Goal: Transaction & Acquisition: Purchase product/service

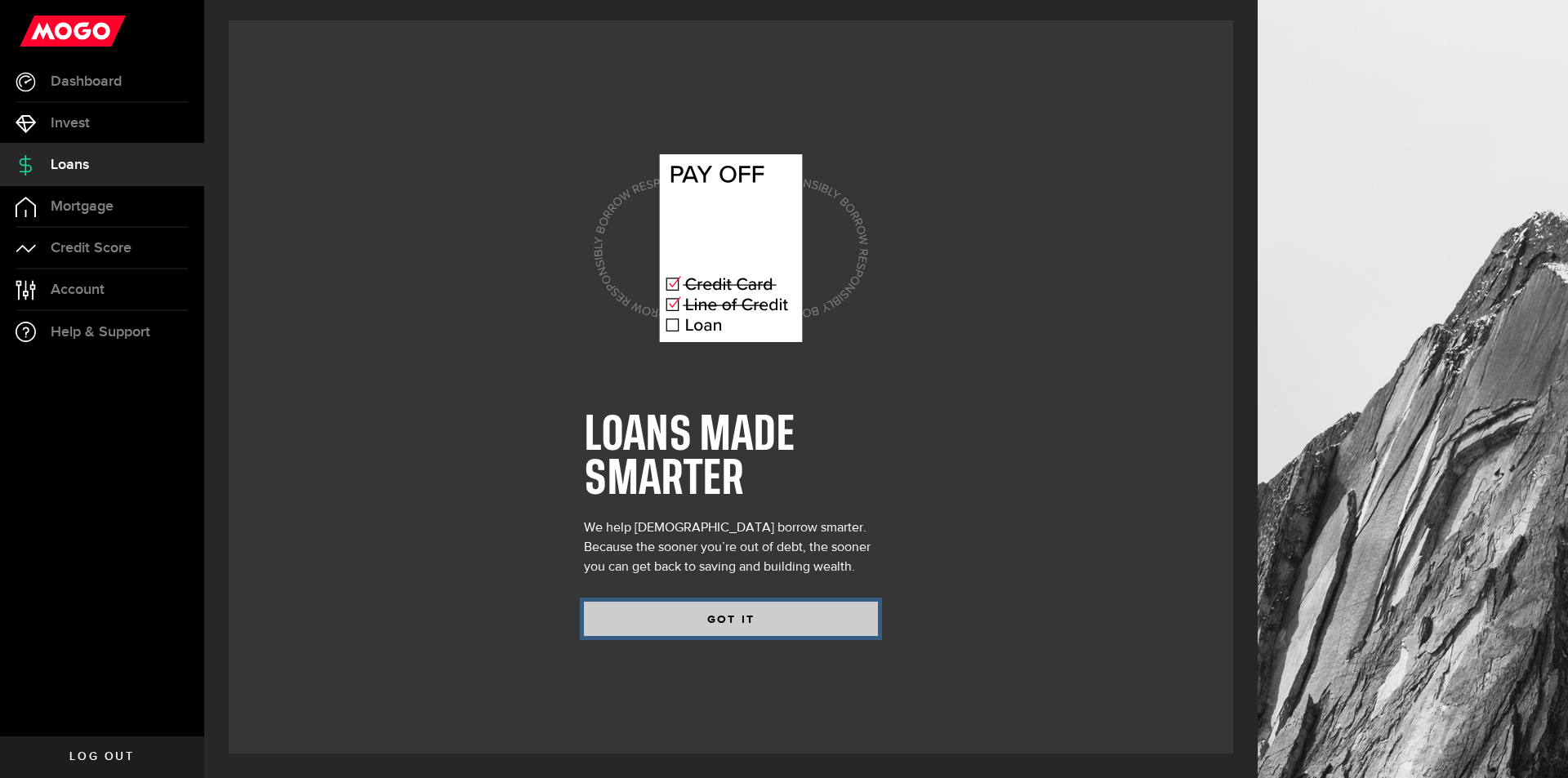
click at [825, 629] on button "GOT IT" at bounding box center [731, 619] width 294 height 34
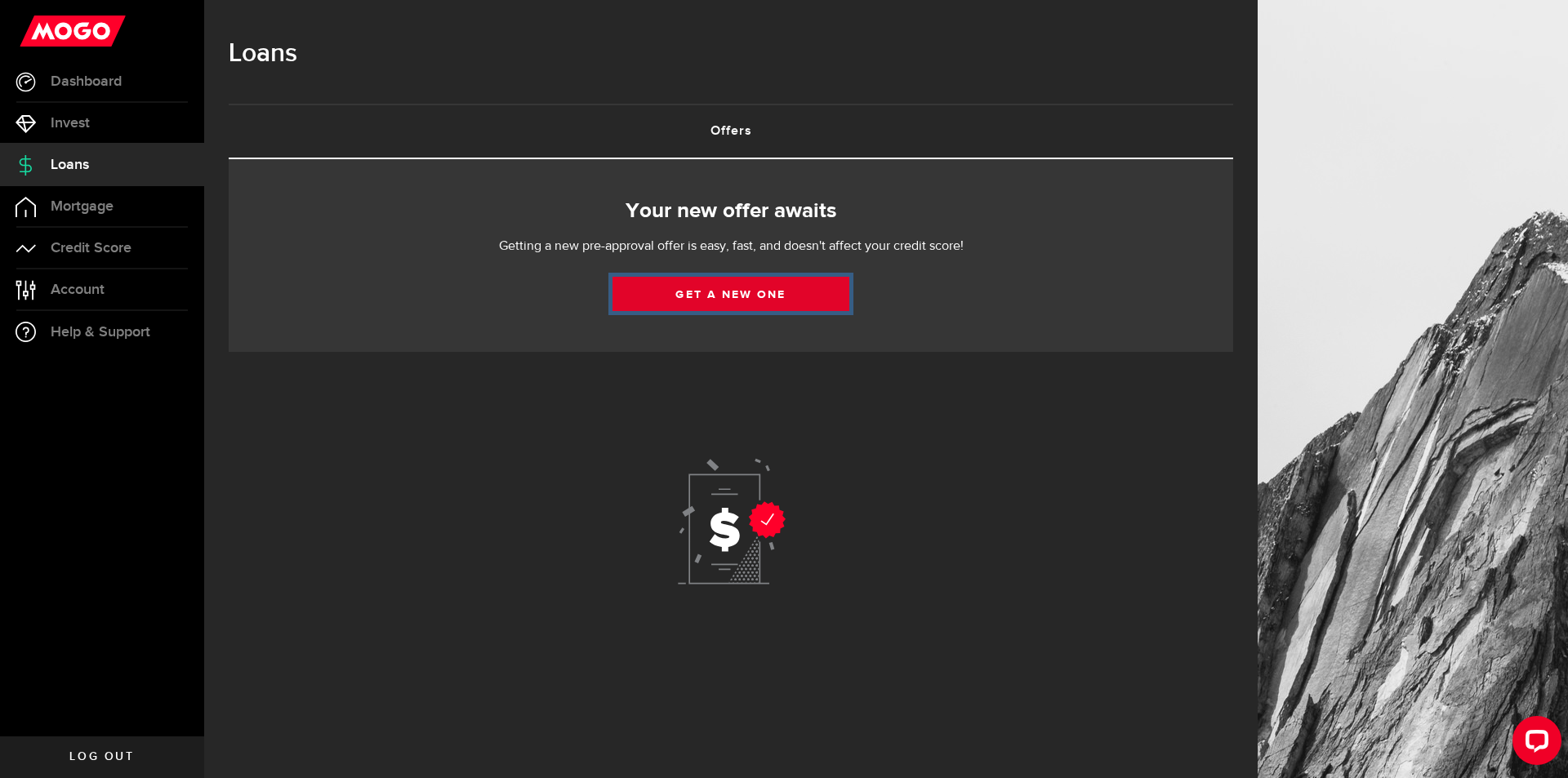
click at [775, 283] on link "Get a new one" at bounding box center [731, 294] width 236 height 34
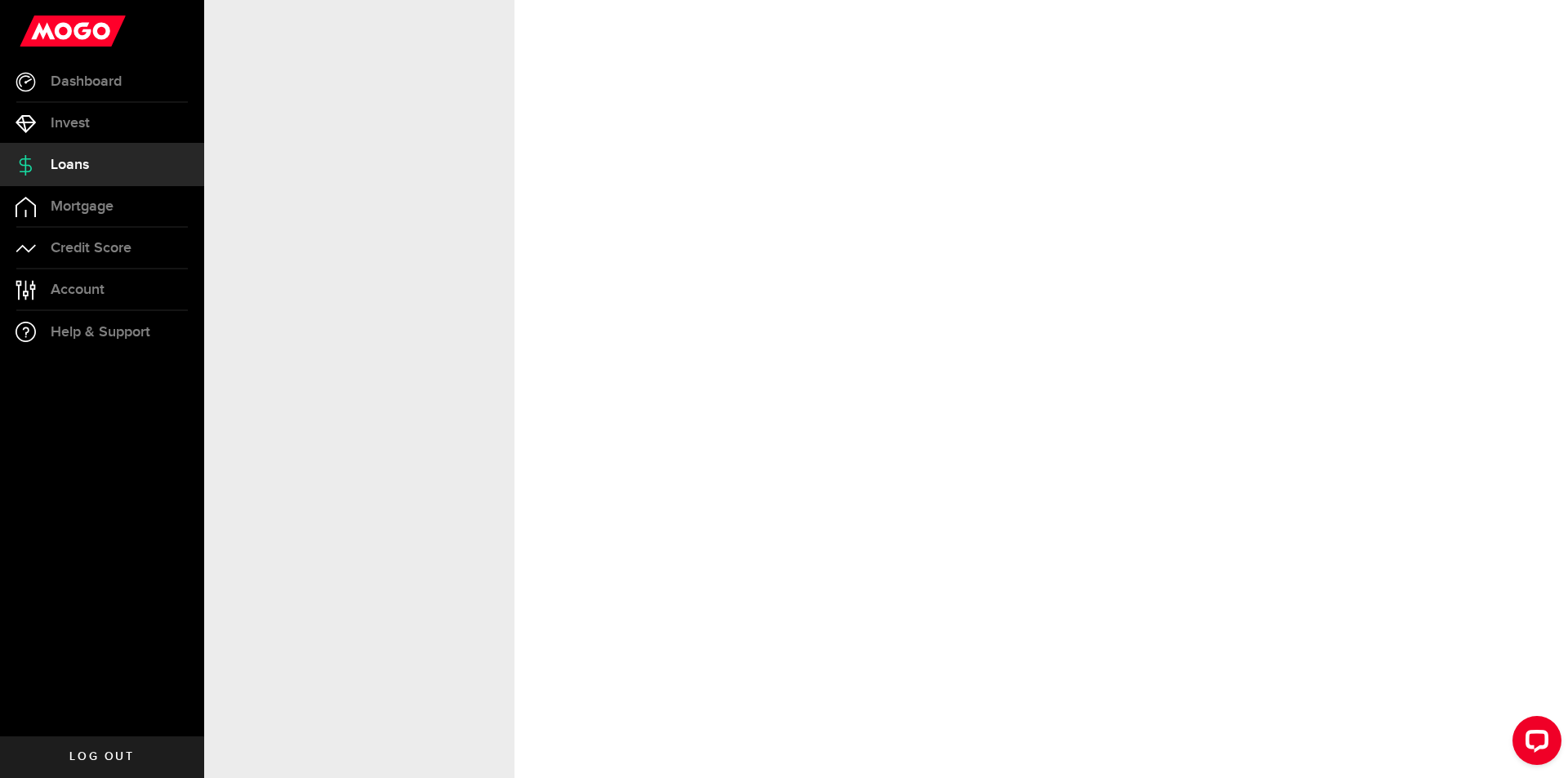
select select "Employed"
select select "4"
select select "7"
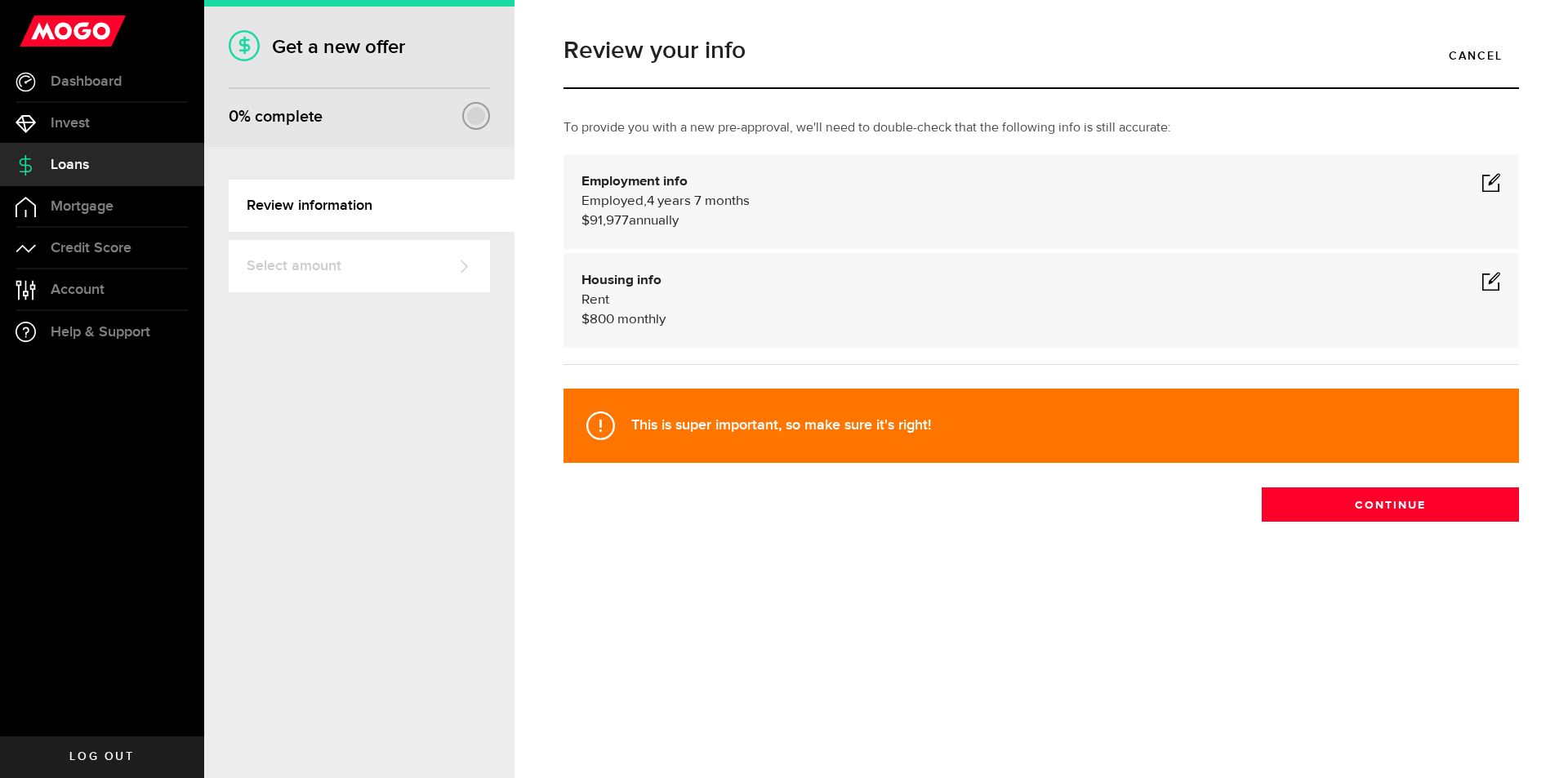
click at [1493, 183] on span at bounding box center [1491, 182] width 20 height 20
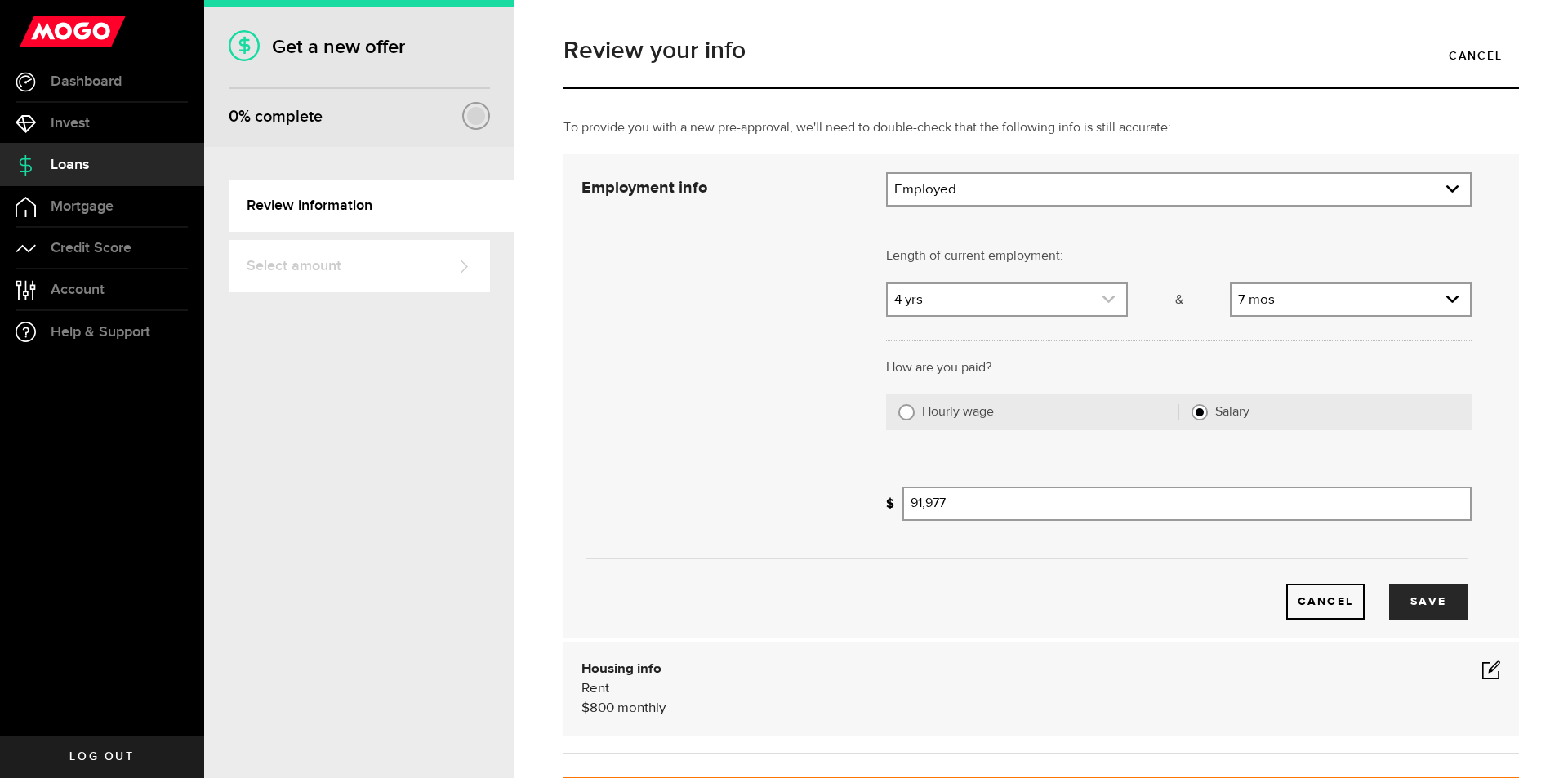
click at [1079, 299] on link "expand select" at bounding box center [1006, 300] width 238 height 31
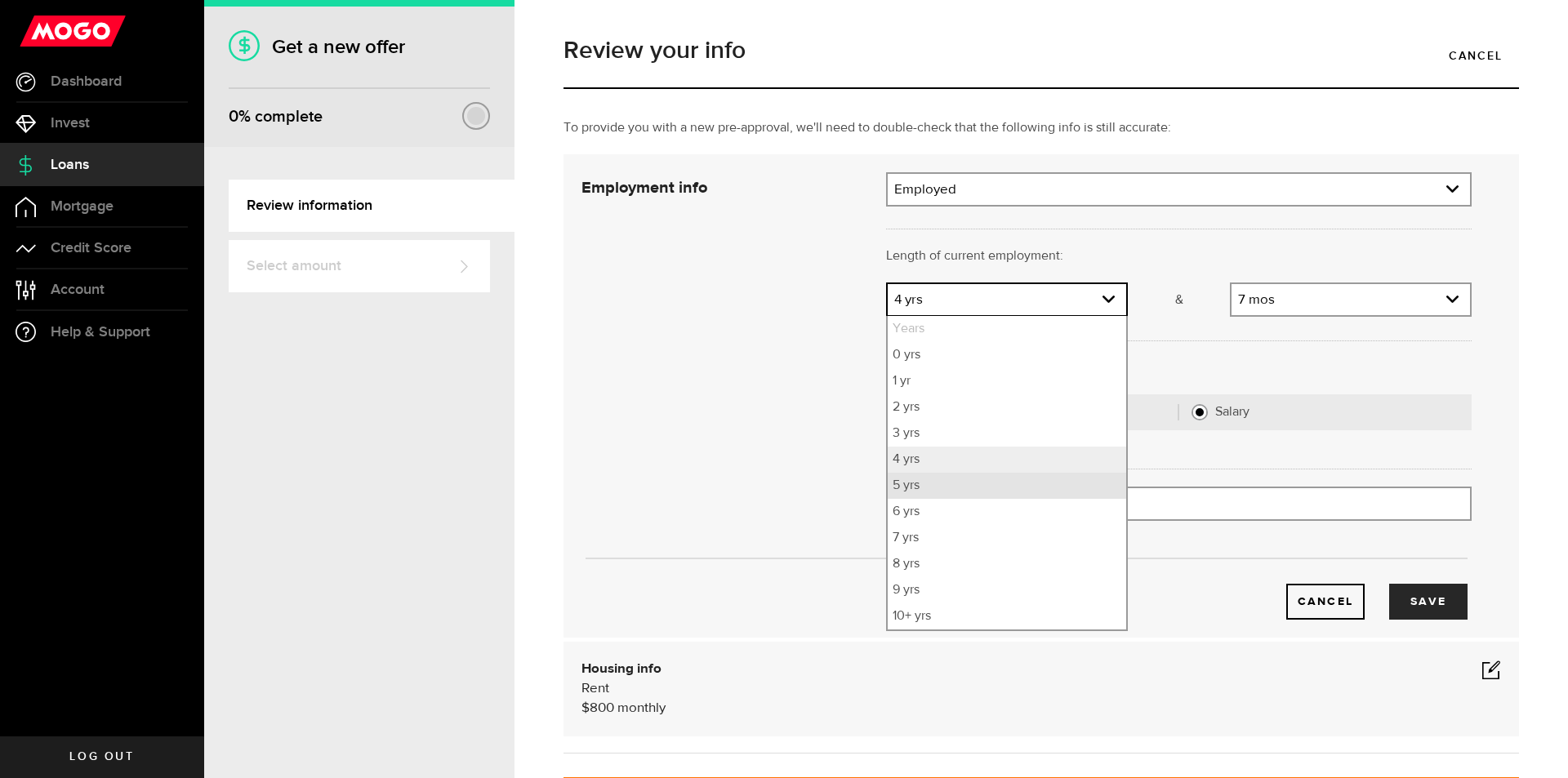
drag, startPoint x: 922, startPoint y: 490, endPoint x: 932, endPoint y: 487, distance: 10.4
click at [924, 490] on li "5 yrs" at bounding box center [1006, 486] width 238 height 26
select select "5"
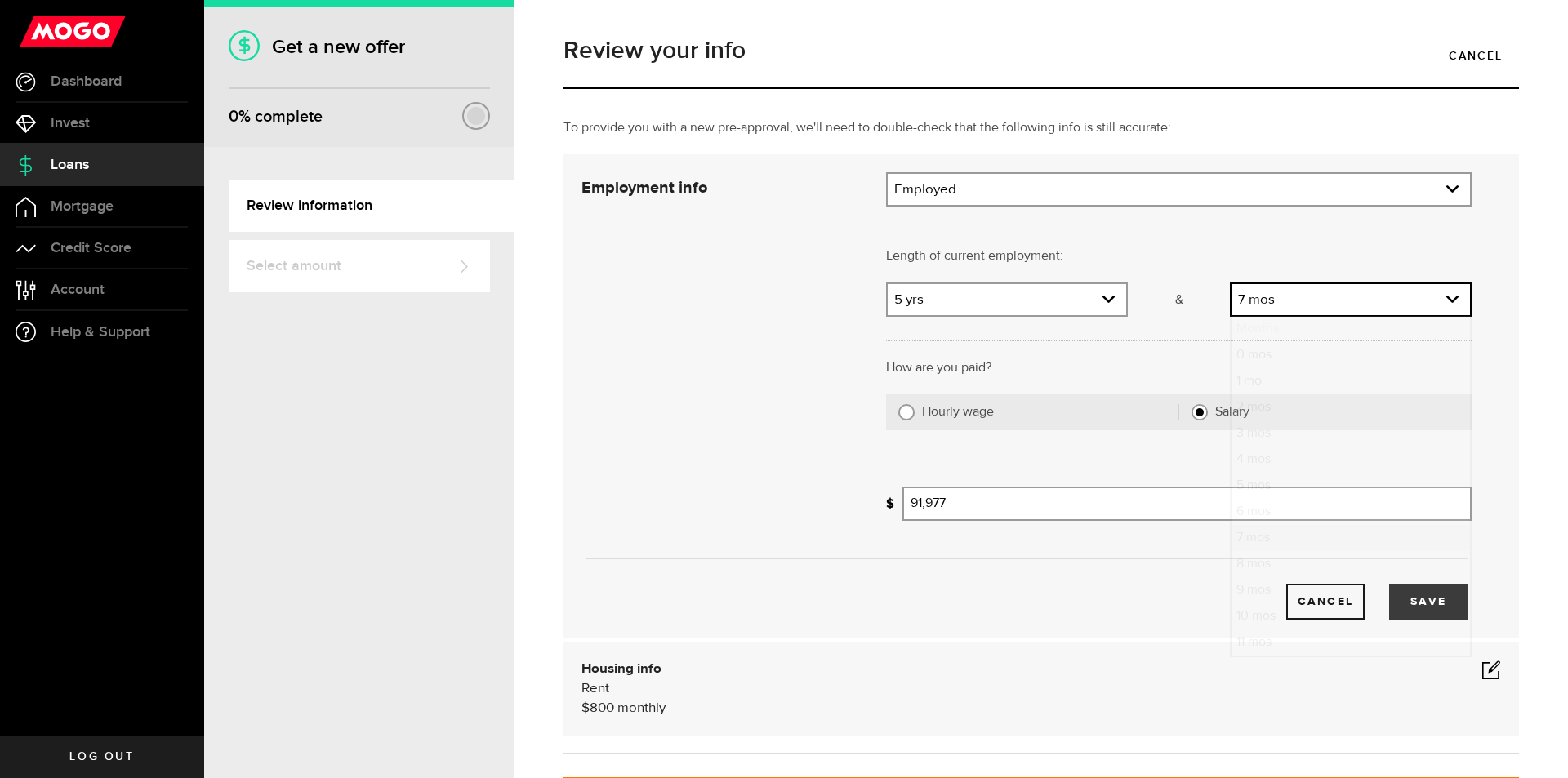
drag, startPoint x: 1386, startPoint y: 298, endPoint x: 1373, endPoint y: 324, distance: 29.1
click at [1389, 300] on link "expand select" at bounding box center [1350, 300] width 238 height 31
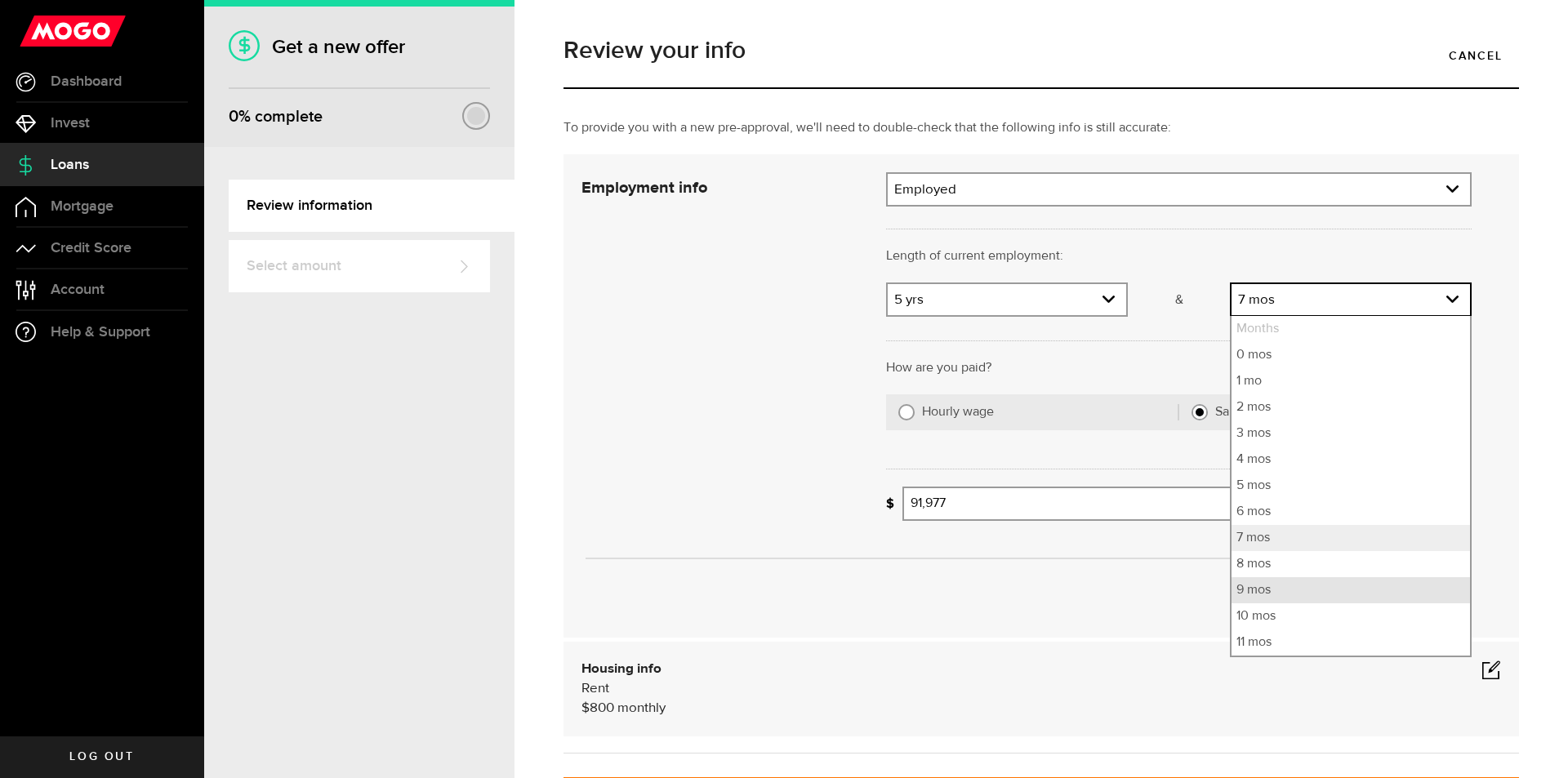
click at [1300, 588] on li "9 mos" at bounding box center [1350, 590] width 238 height 26
select select "9"
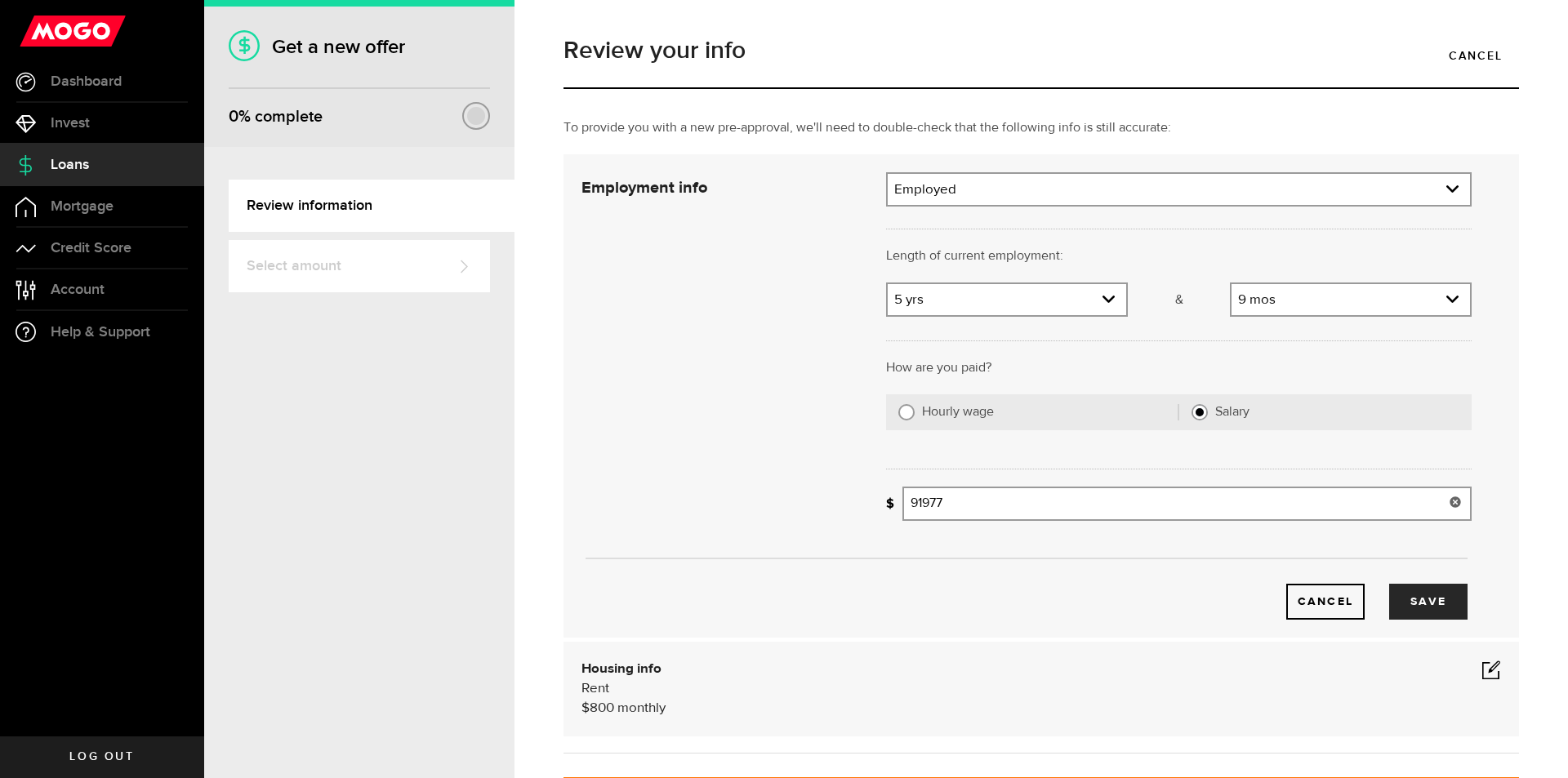
click at [916, 503] on input "91977" at bounding box center [1186, 504] width 569 height 34
type input "96,977"
click at [1196, 603] on div "Cancel Save" at bounding box center [1023, 602] width 888 height 36
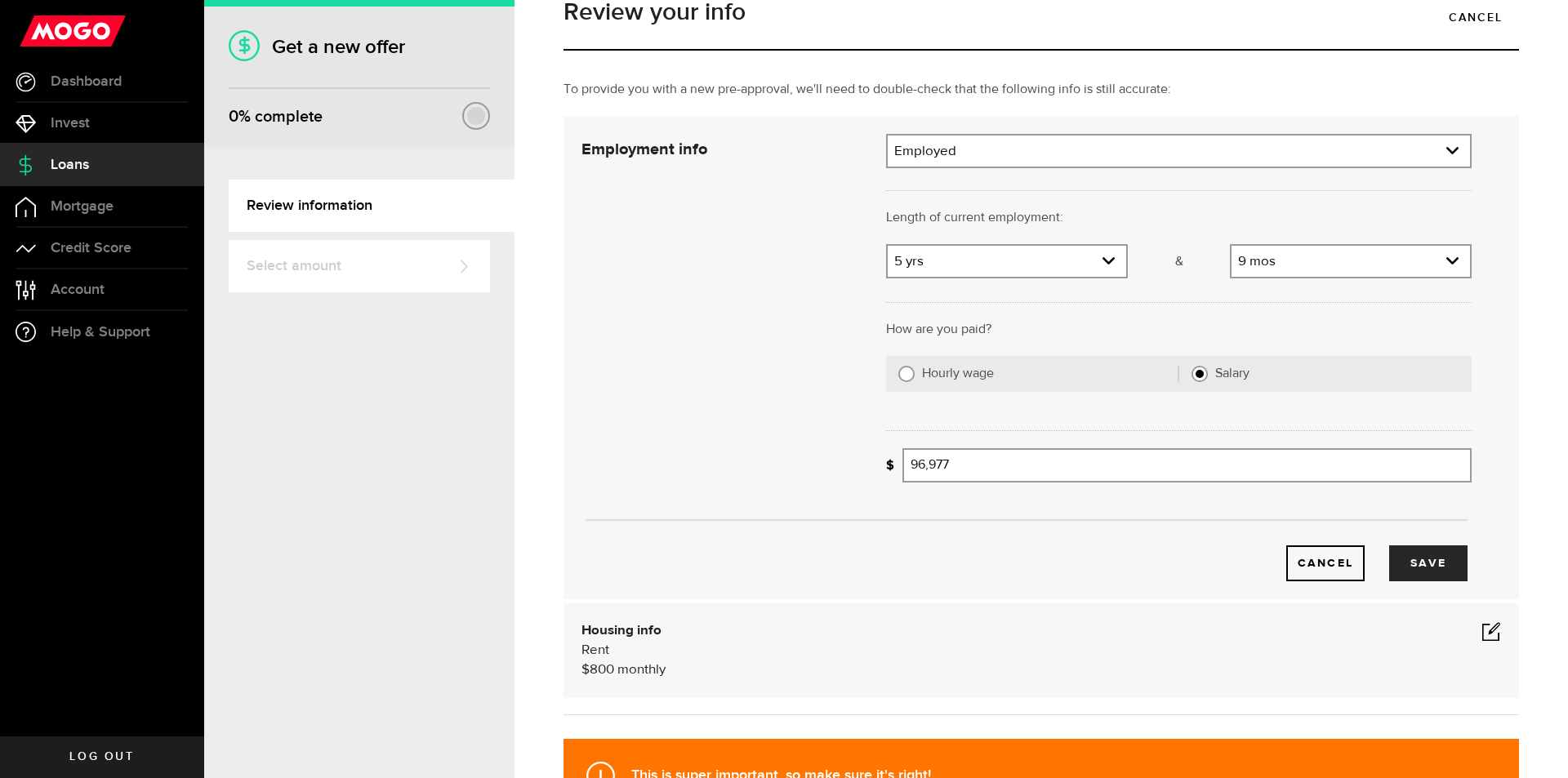
scroll to position [163, 0]
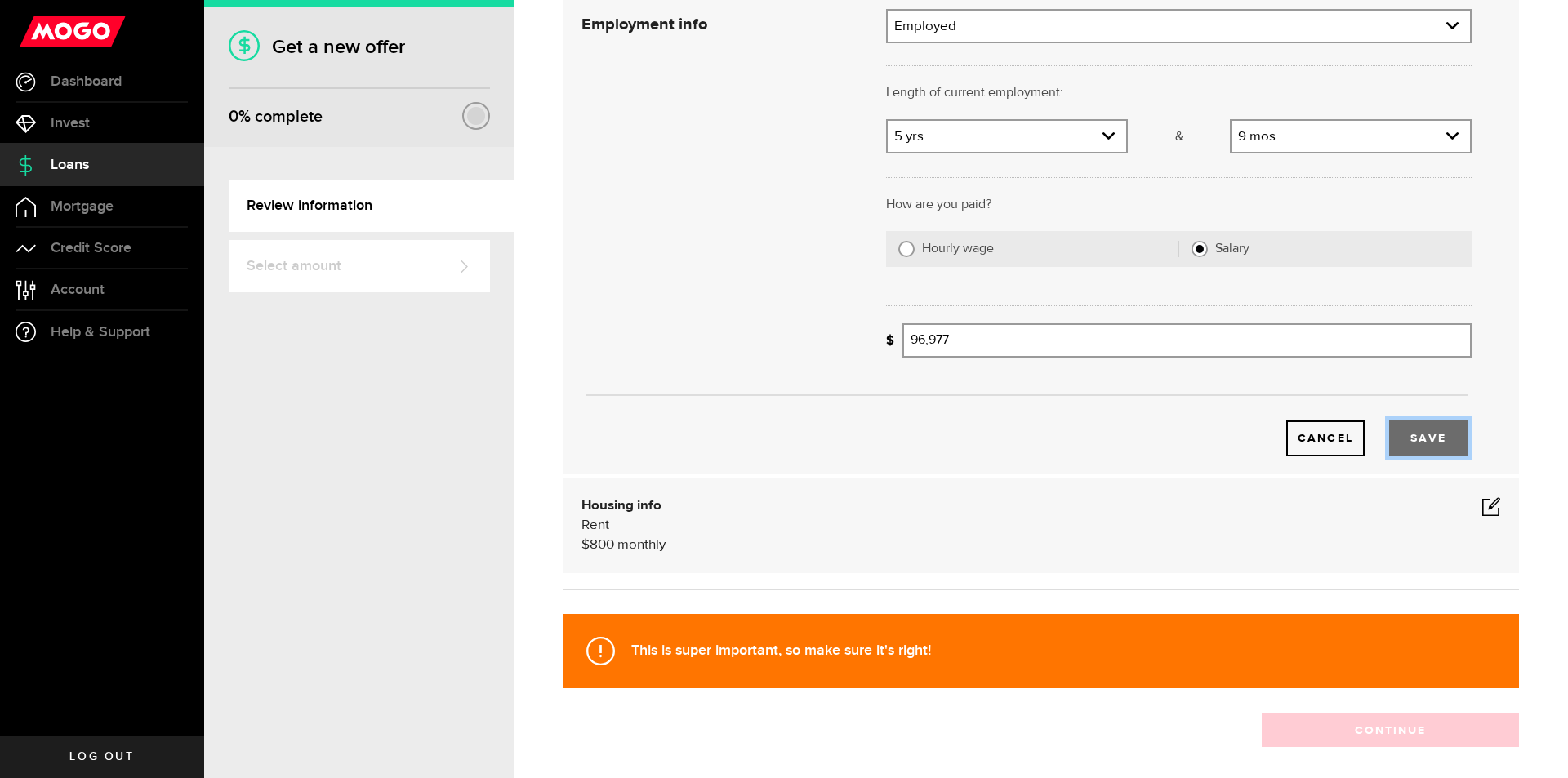
click at [1426, 429] on button "Save" at bounding box center [1428, 438] width 78 height 36
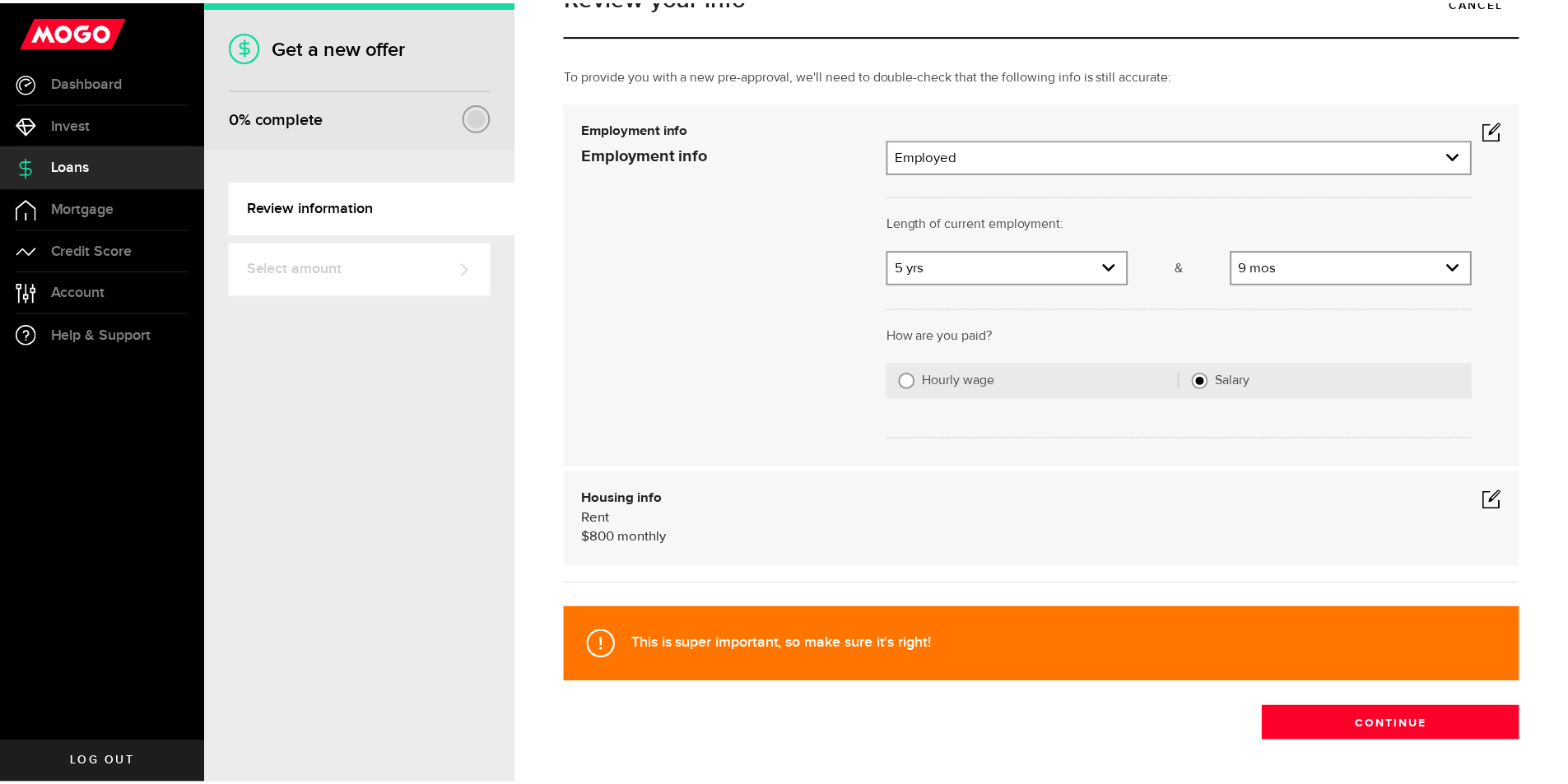
scroll to position [0, 0]
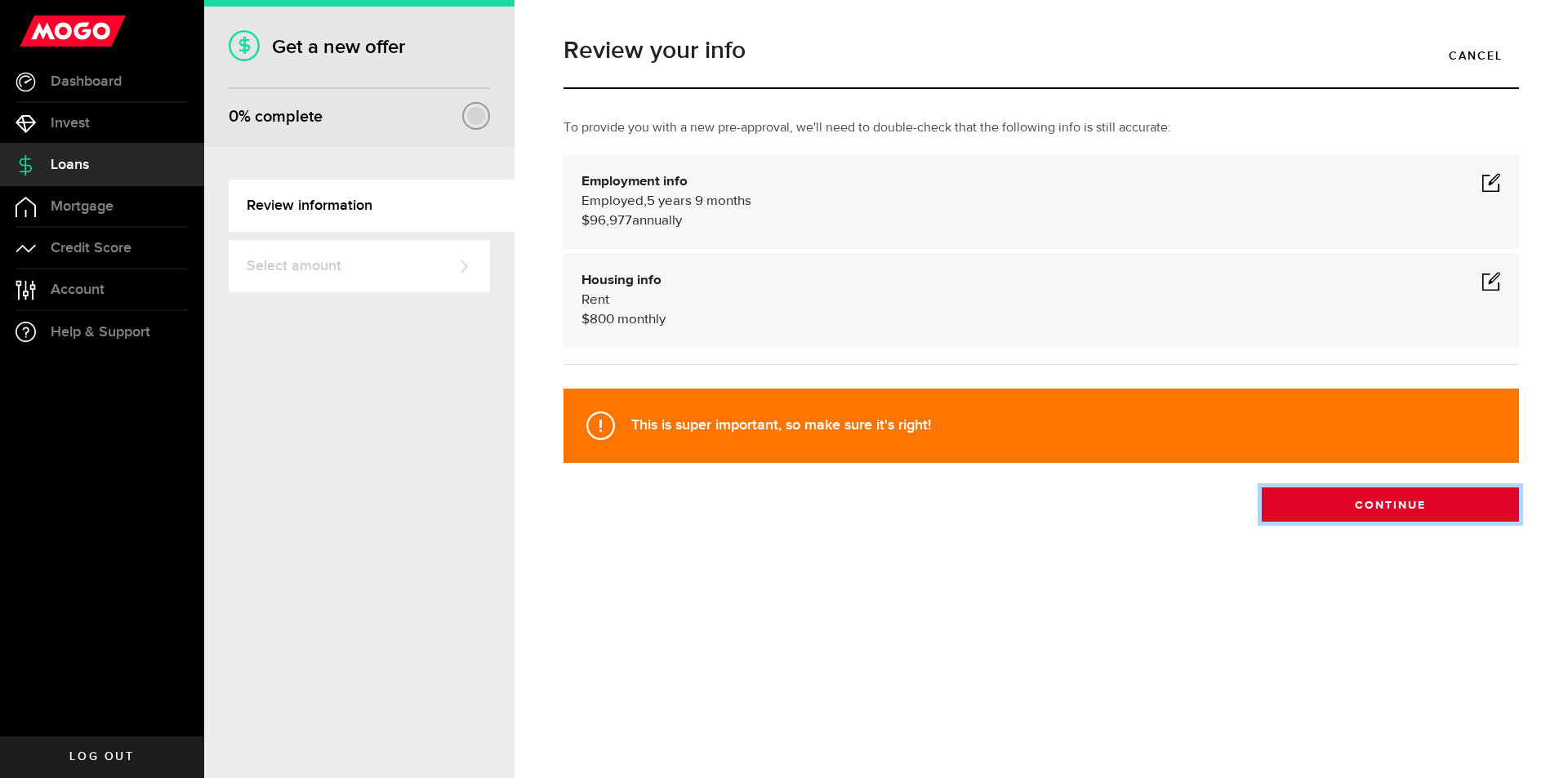
click at [1427, 503] on button "Continue" at bounding box center [1390, 505] width 257 height 34
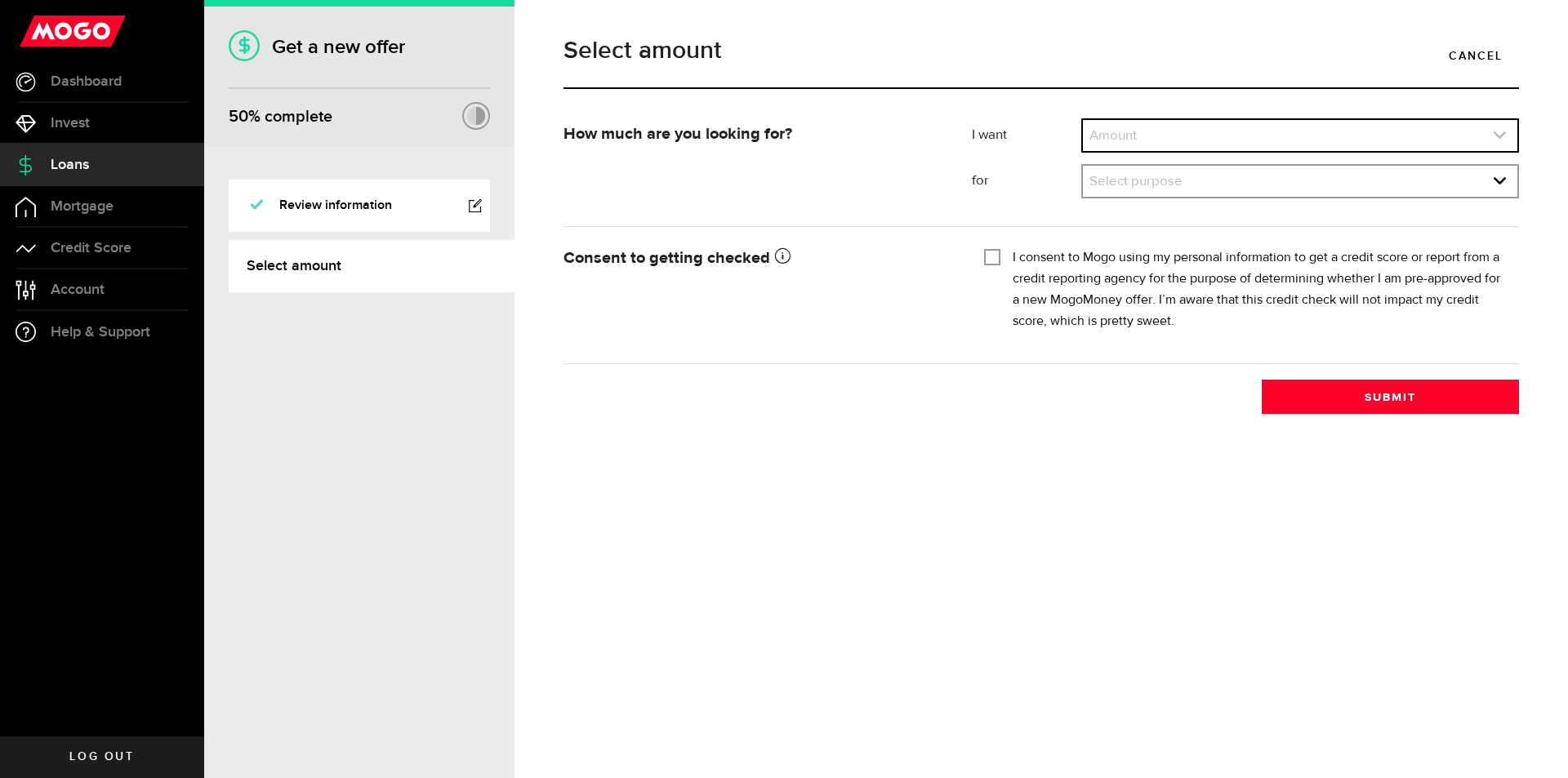
click at [1208, 144] on link "expand select" at bounding box center [1300, 135] width 434 height 31
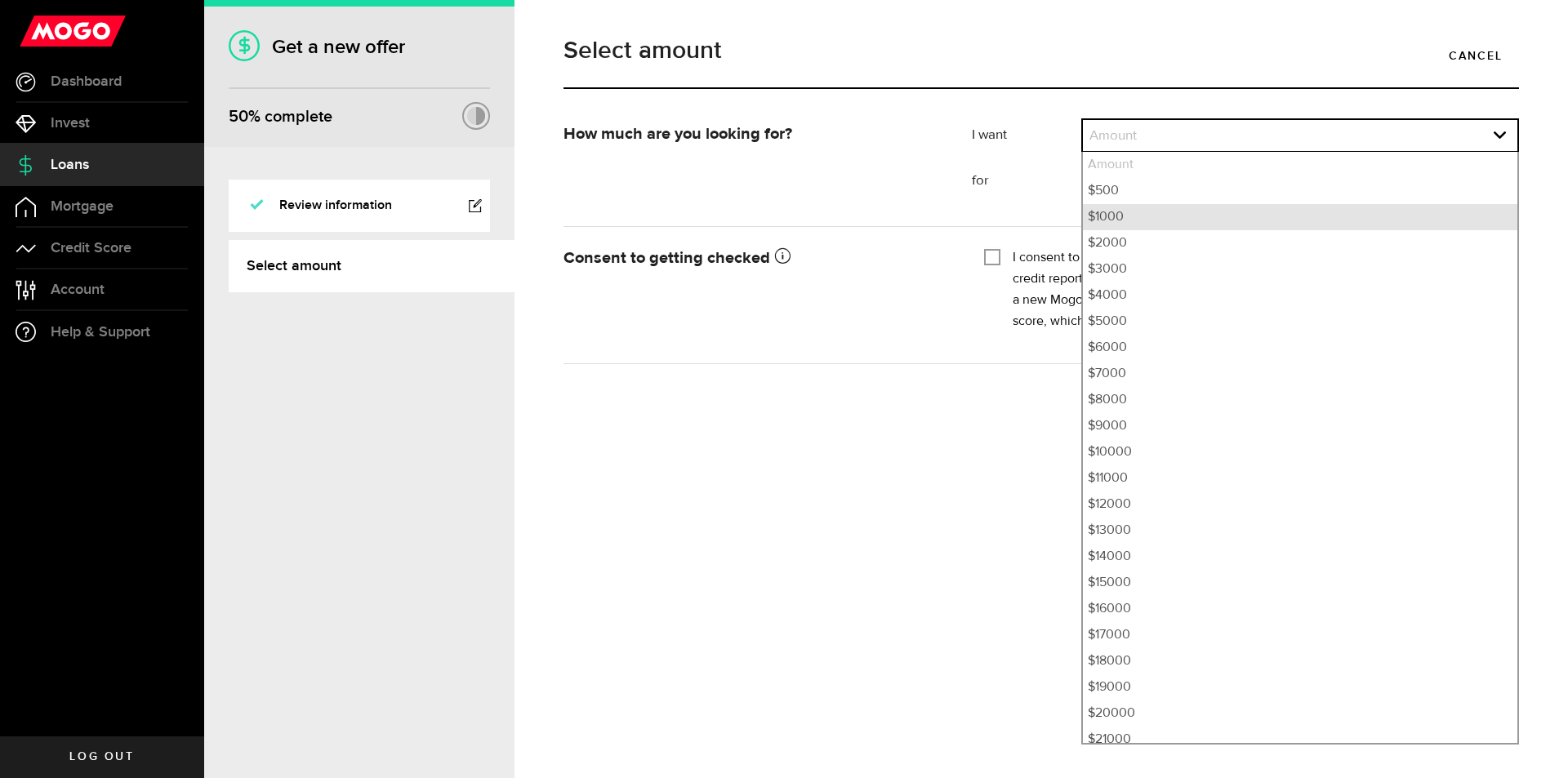
click at [1132, 221] on li "$1000" at bounding box center [1300, 217] width 434 height 26
select select "1000"
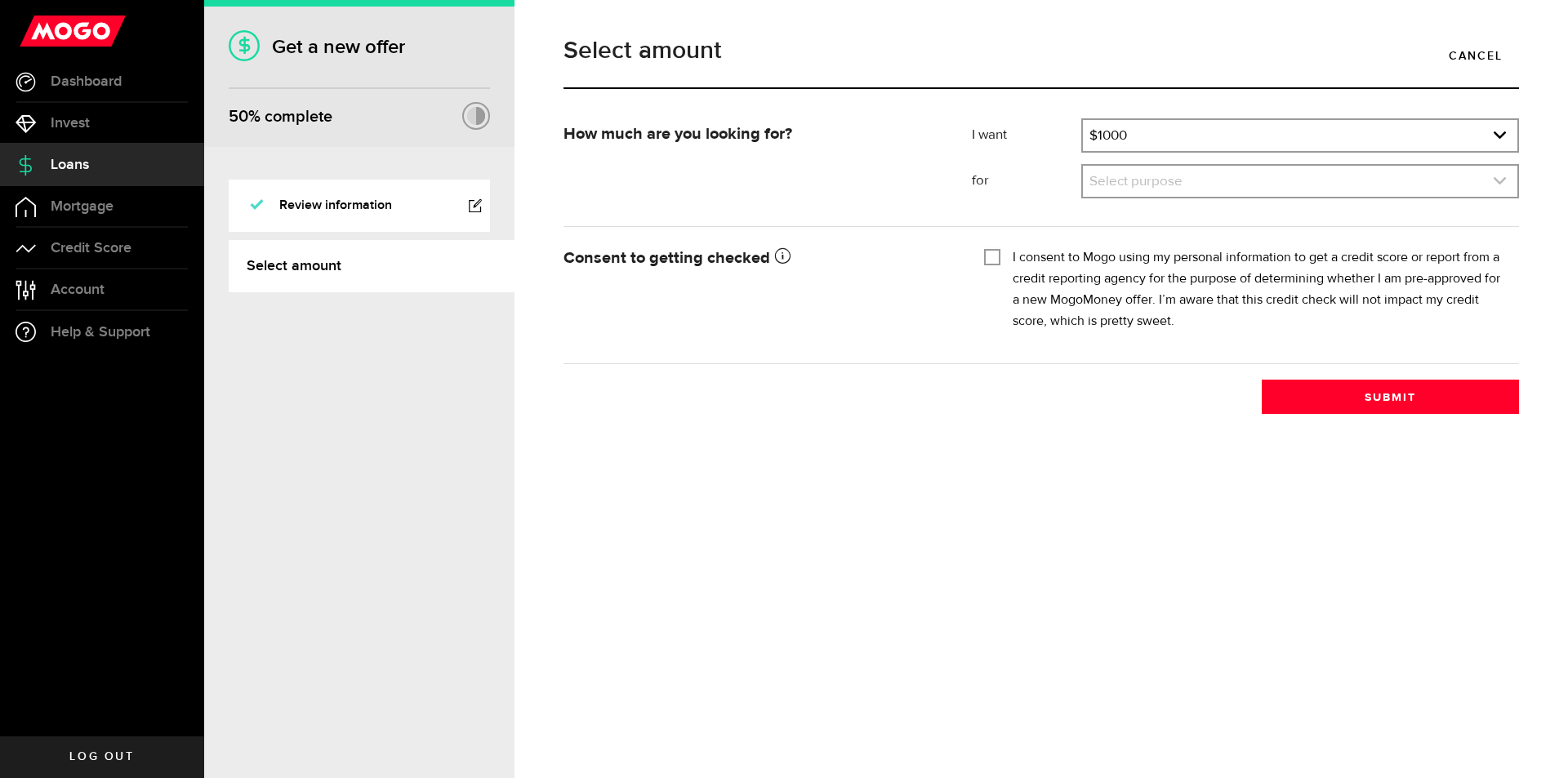
click at [1135, 192] on link "expand select" at bounding box center [1300, 181] width 434 height 31
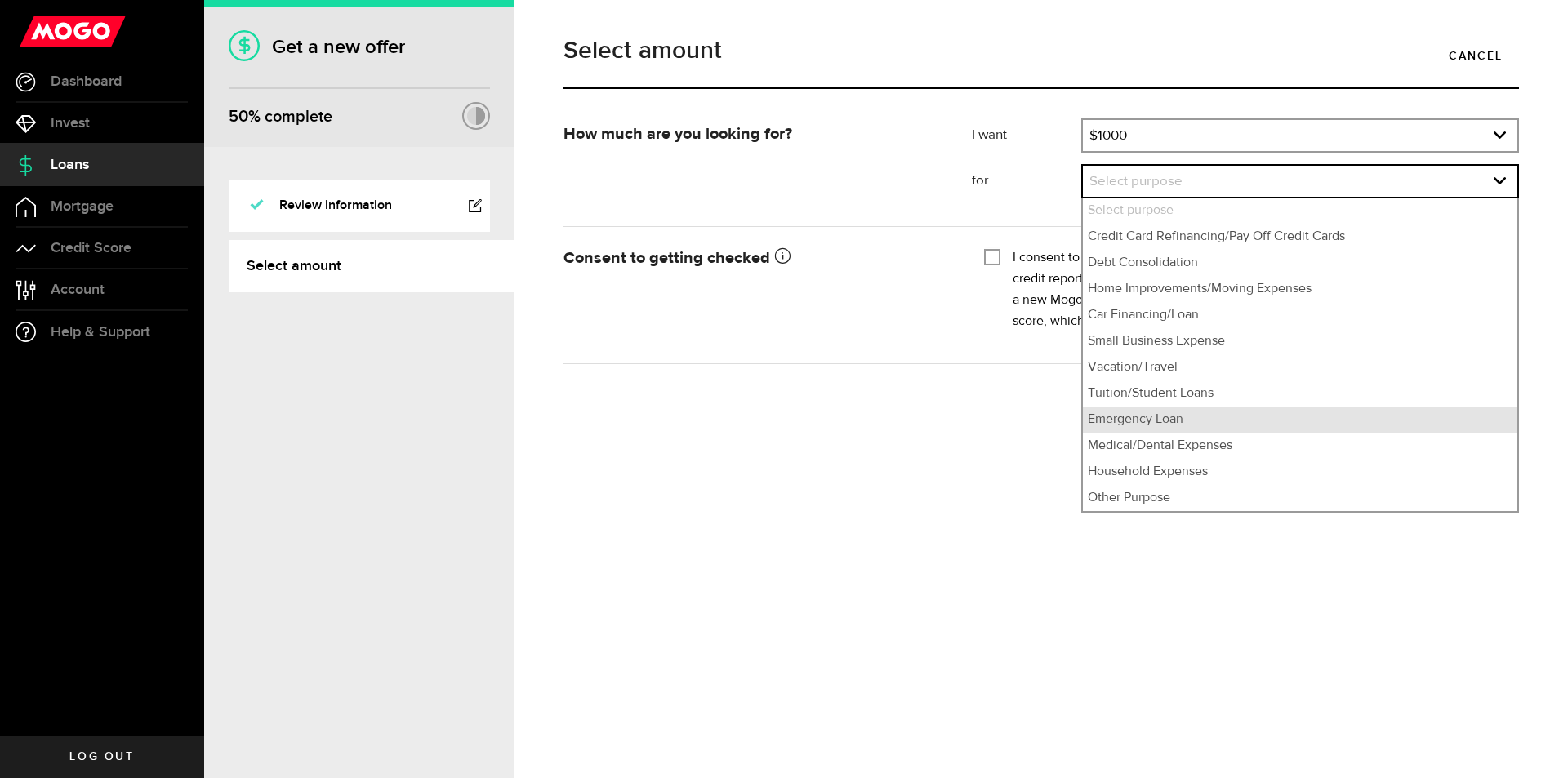
click at [1171, 420] on li "Emergency Loan" at bounding box center [1300, 419] width 434 height 26
select select "Emergency Loan"
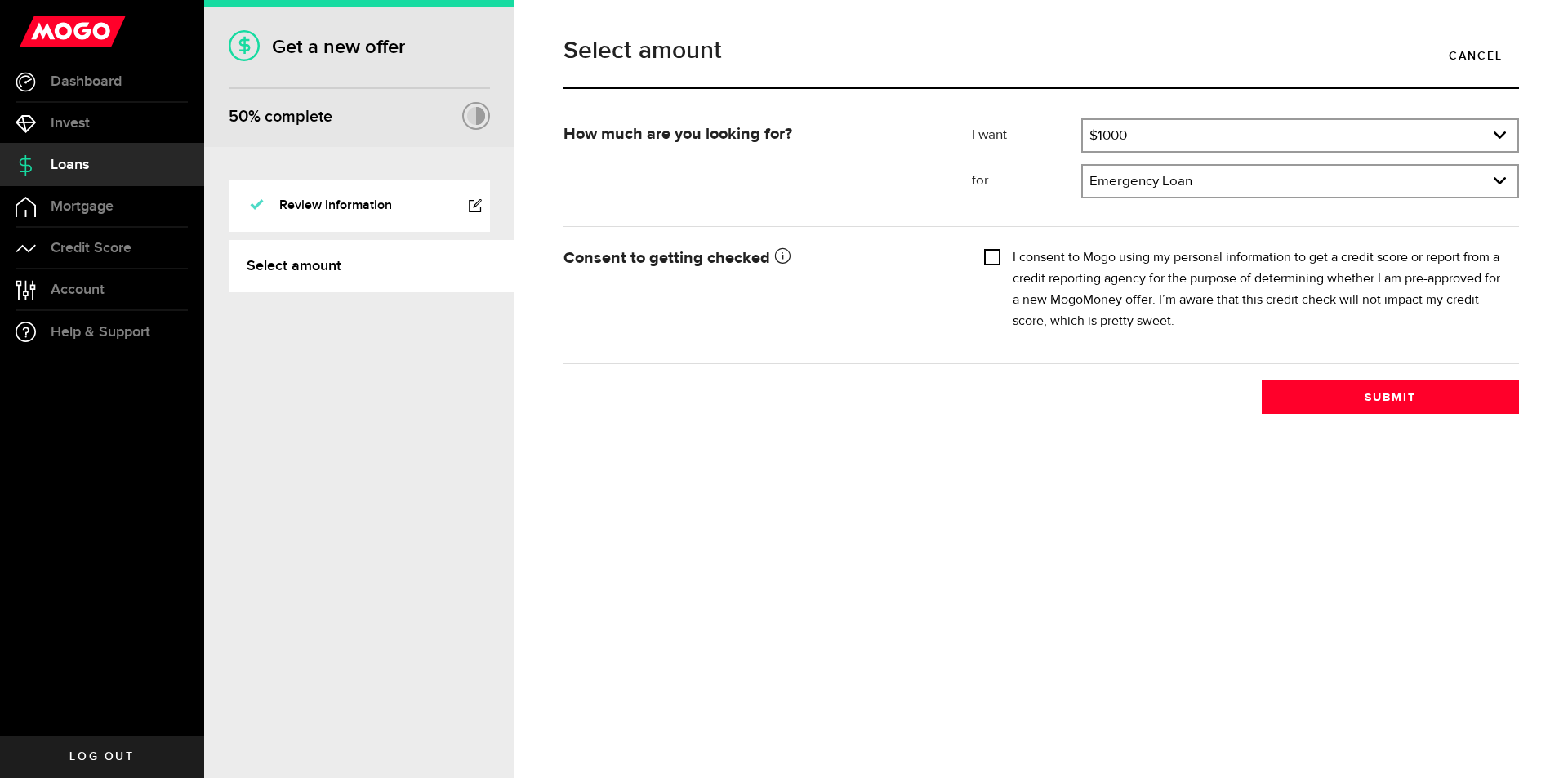
click at [987, 258] on input "I consent to Mogo using my personal information to get a credit score or report…" at bounding box center [993, 255] width 16 height 16
checkbox input "true"
click at [1430, 396] on button "Submit" at bounding box center [1390, 396] width 257 height 34
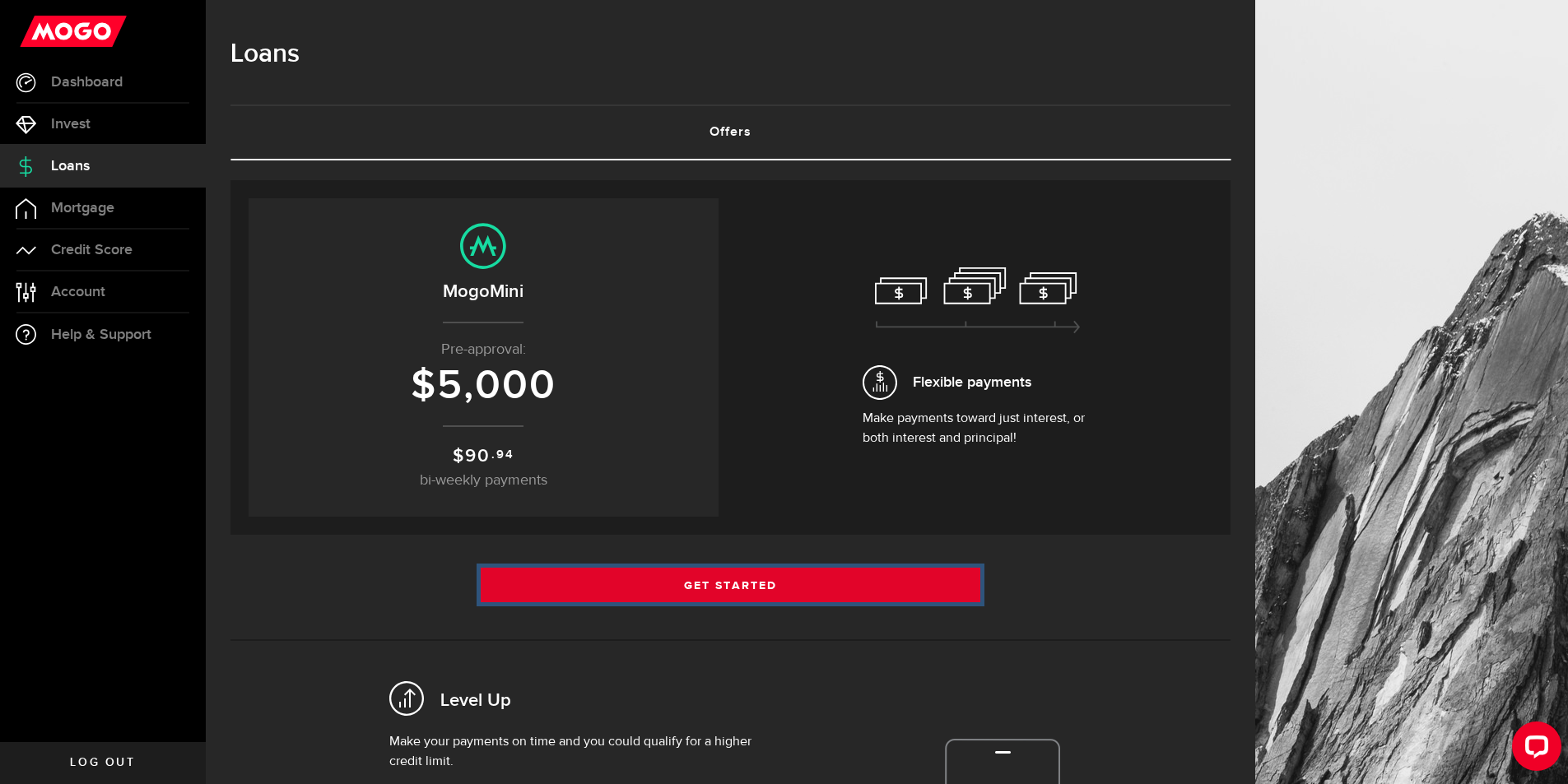
click at [840, 583] on link "Get Started" at bounding box center [731, 585] width 501 height 35
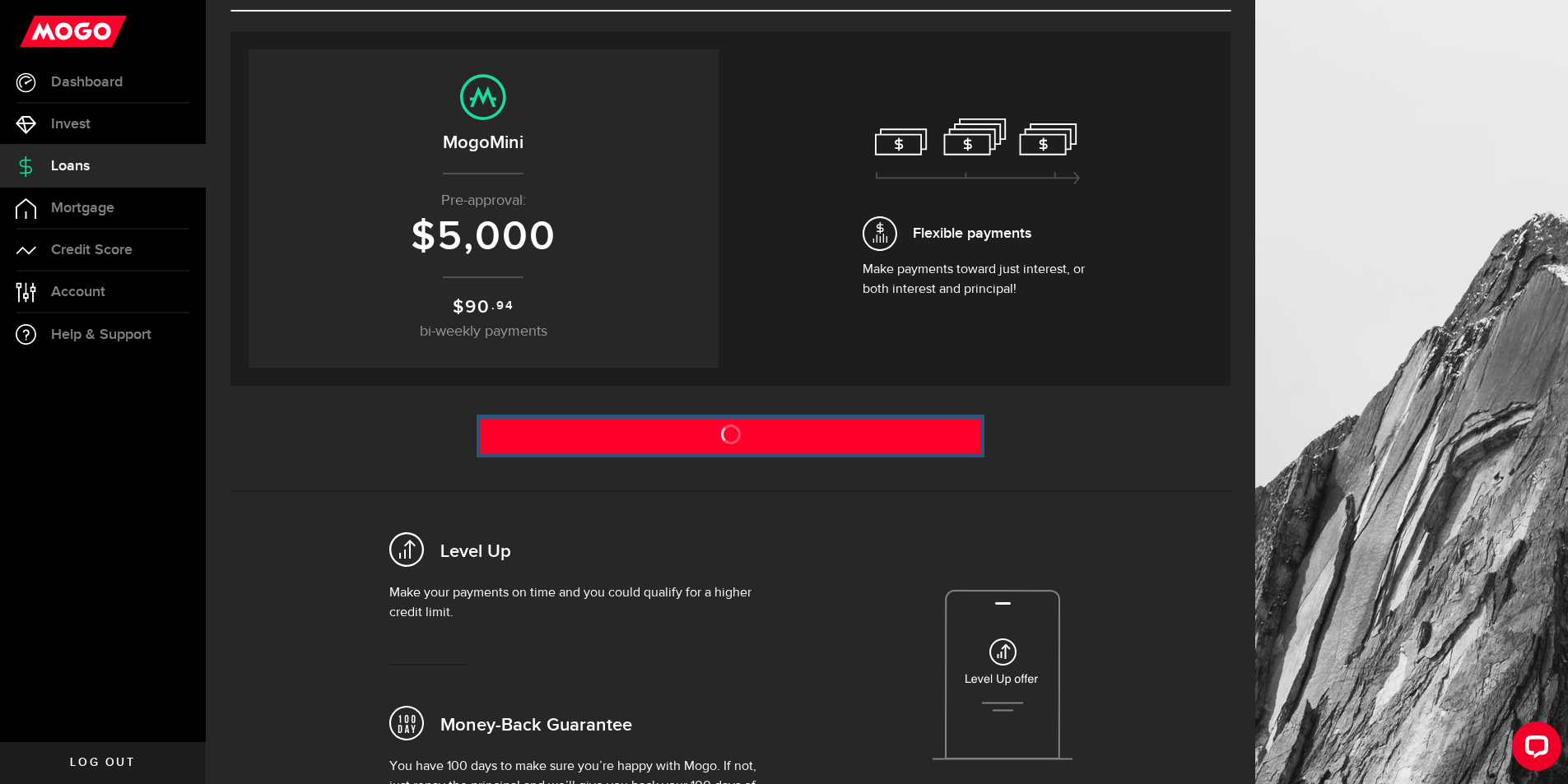
scroll to position [246, 0]
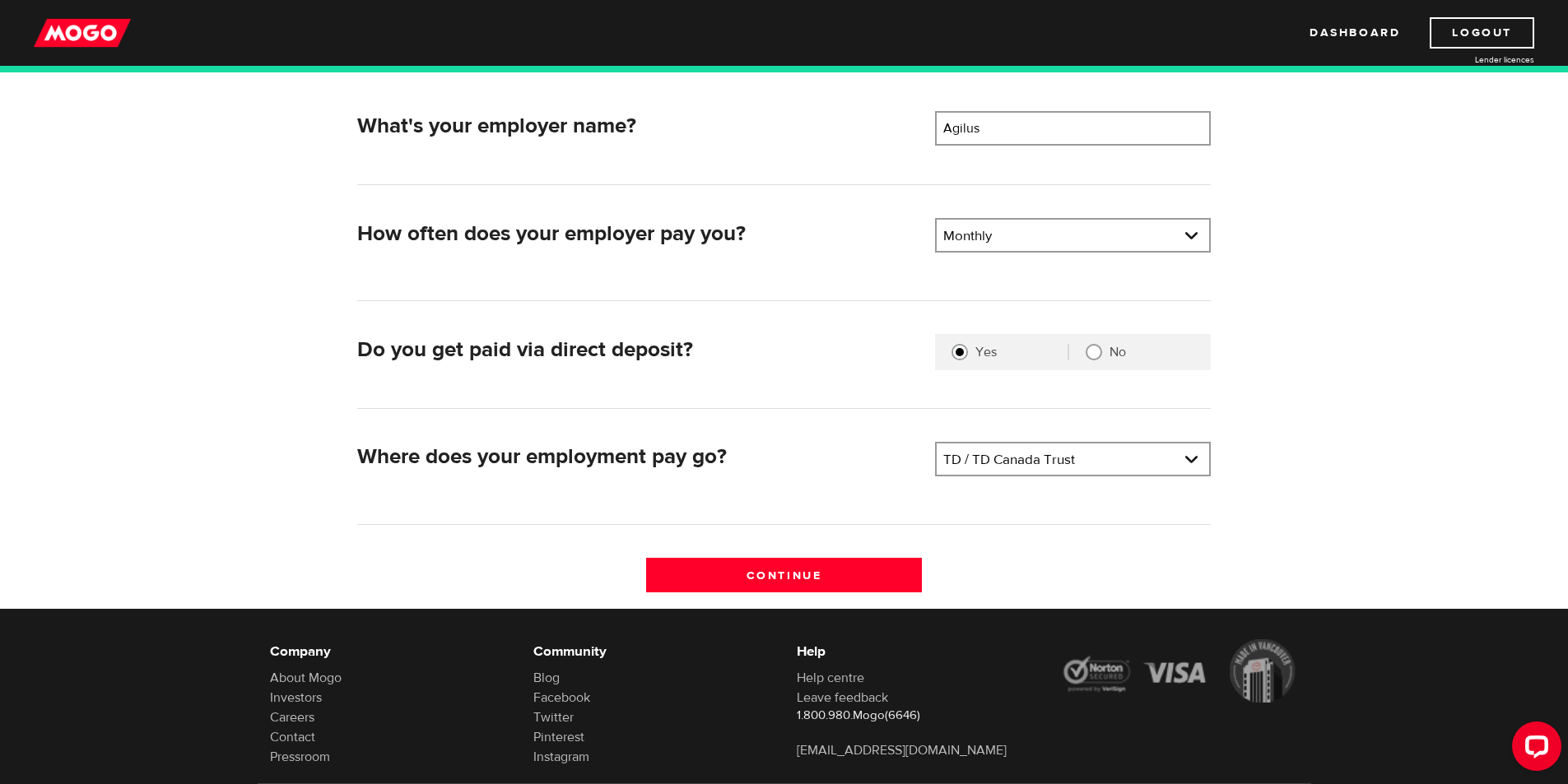
scroll to position [246, 0]
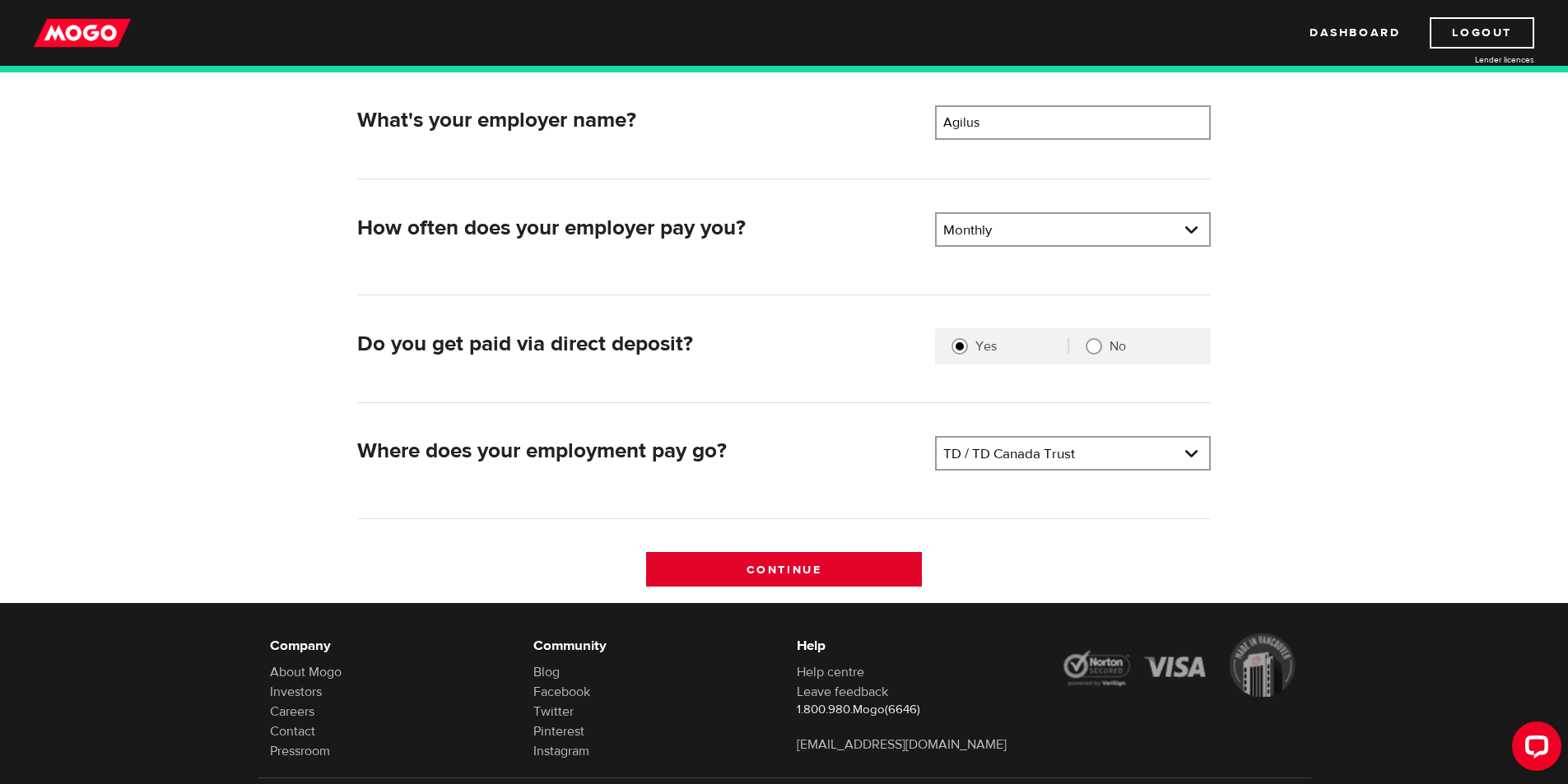
click at [850, 575] on input "Continue" at bounding box center [784, 569] width 276 height 35
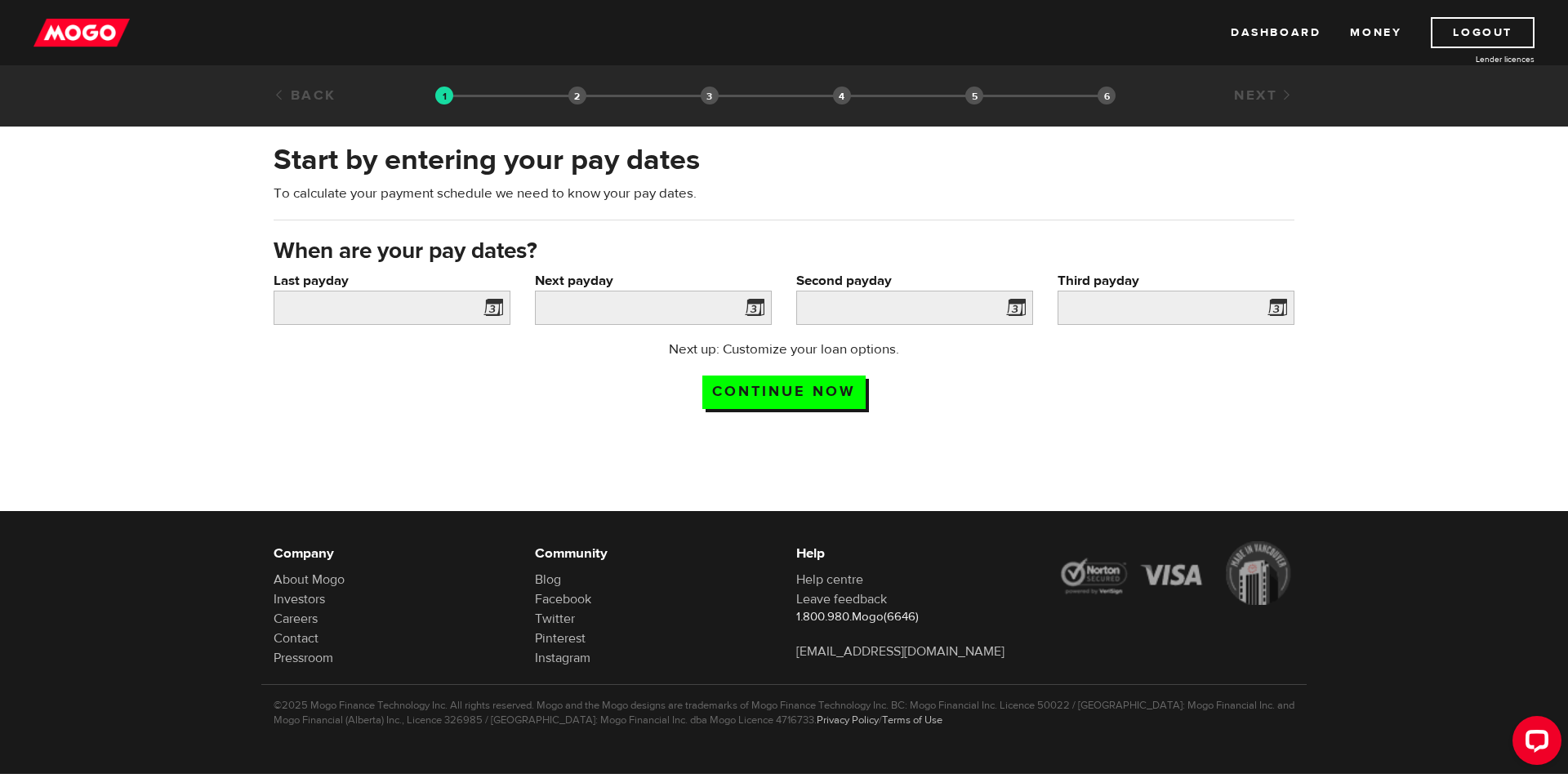
click at [500, 304] on span at bounding box center [490, 310] width 25 height 26
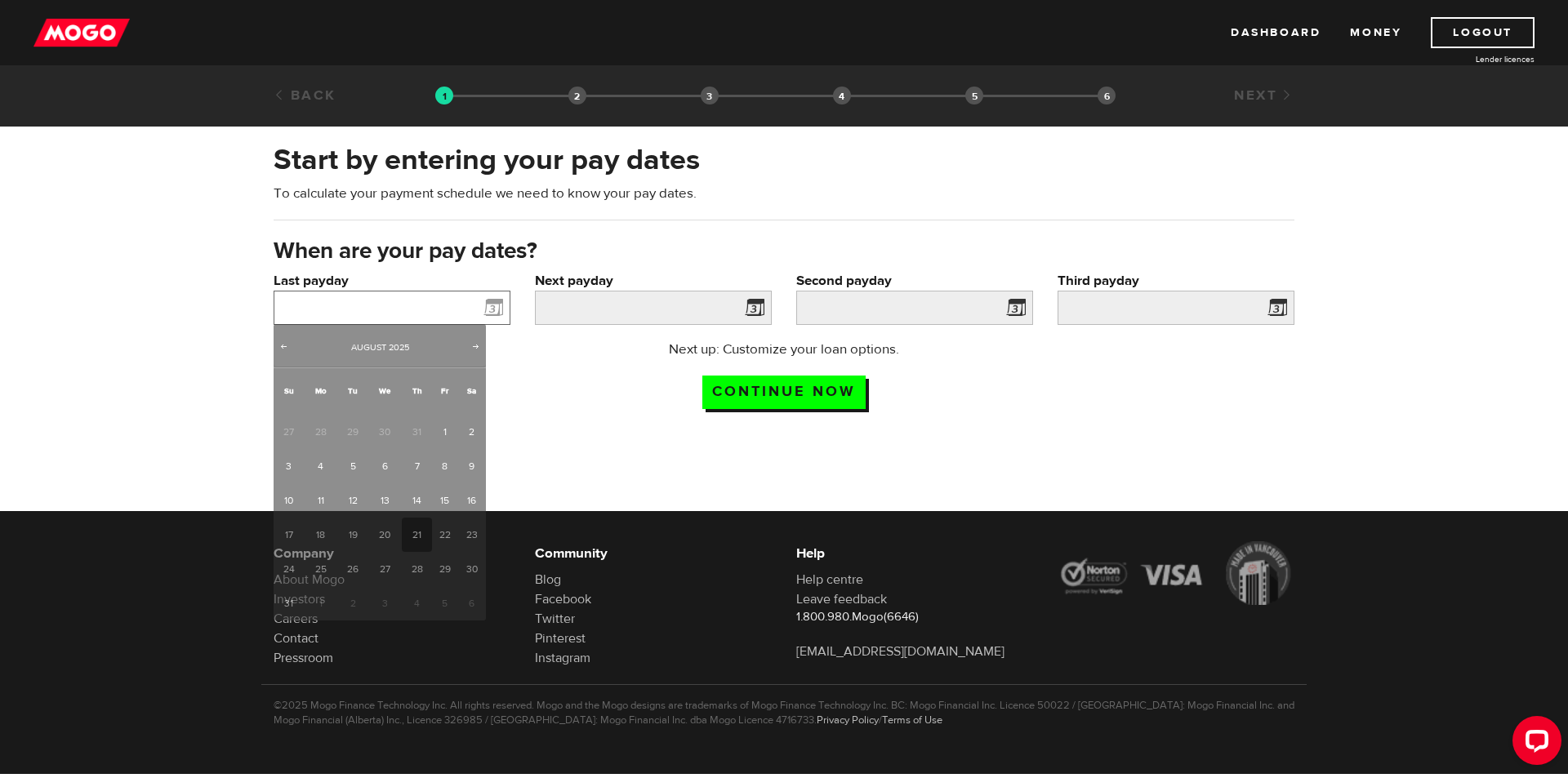
click at [390, 299] on input "Last payday" at bounding box center [392, 308] width 236 height 34
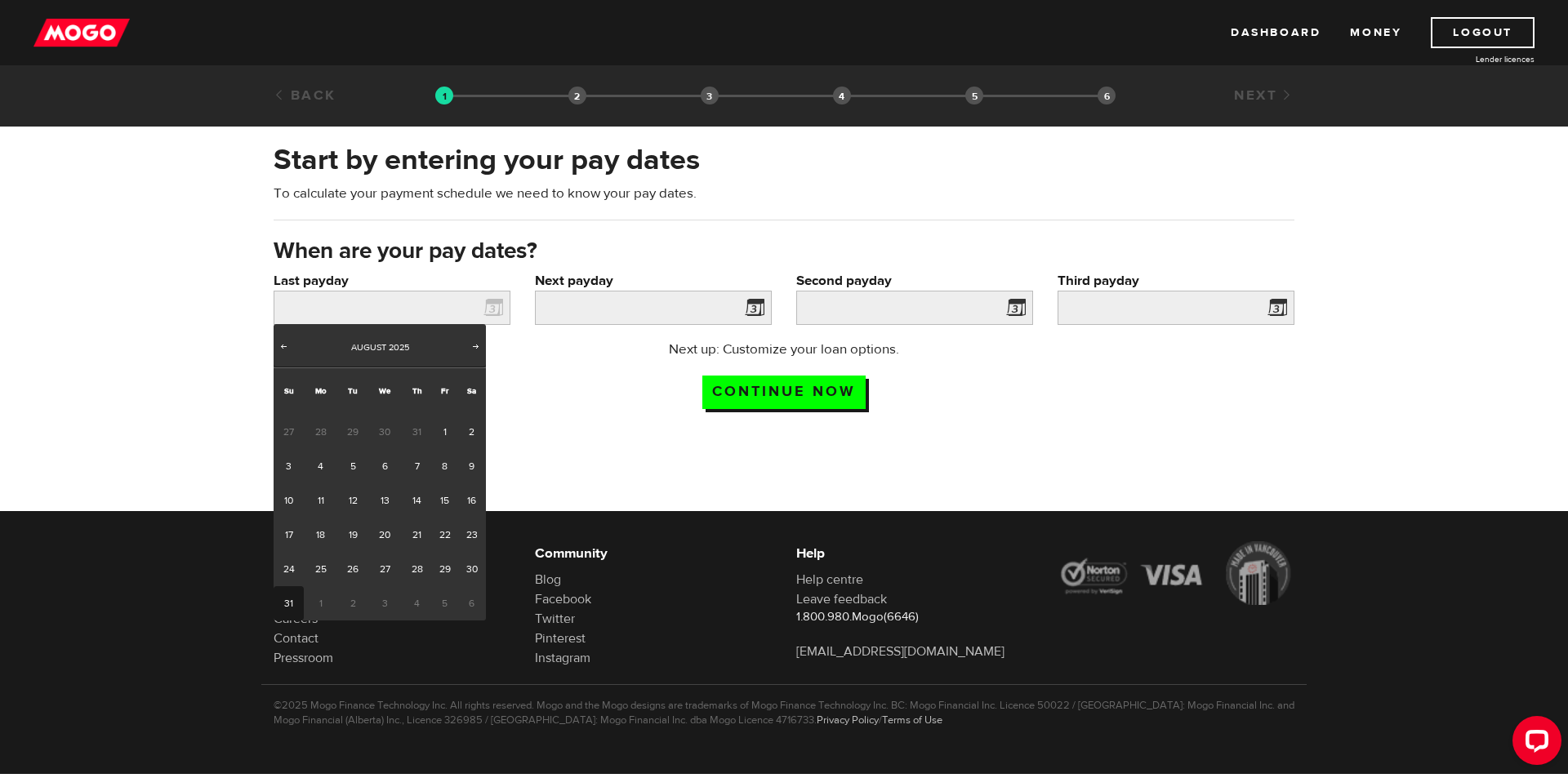
drag, startPoint x: 292, startPoint y: 608, endPoint x: 432, endPoint y: 547, distance: 152.7
click at [292, 607] on link "31" at bounding box center [288, 603] width 30 height 34
type input "[DATE]"
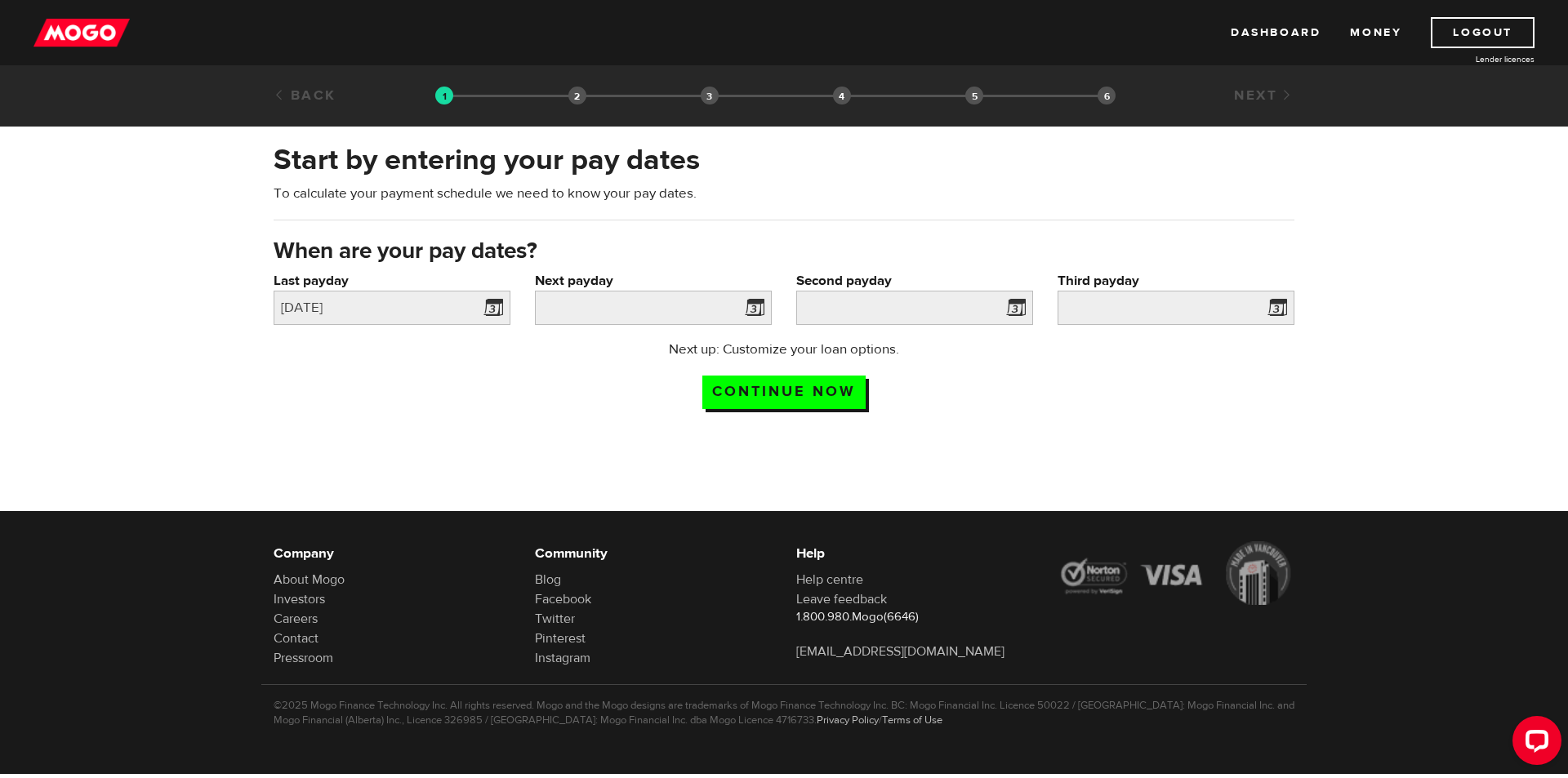
click at [758, 307] on span at bounding box center [751, 310] width 25 height 26
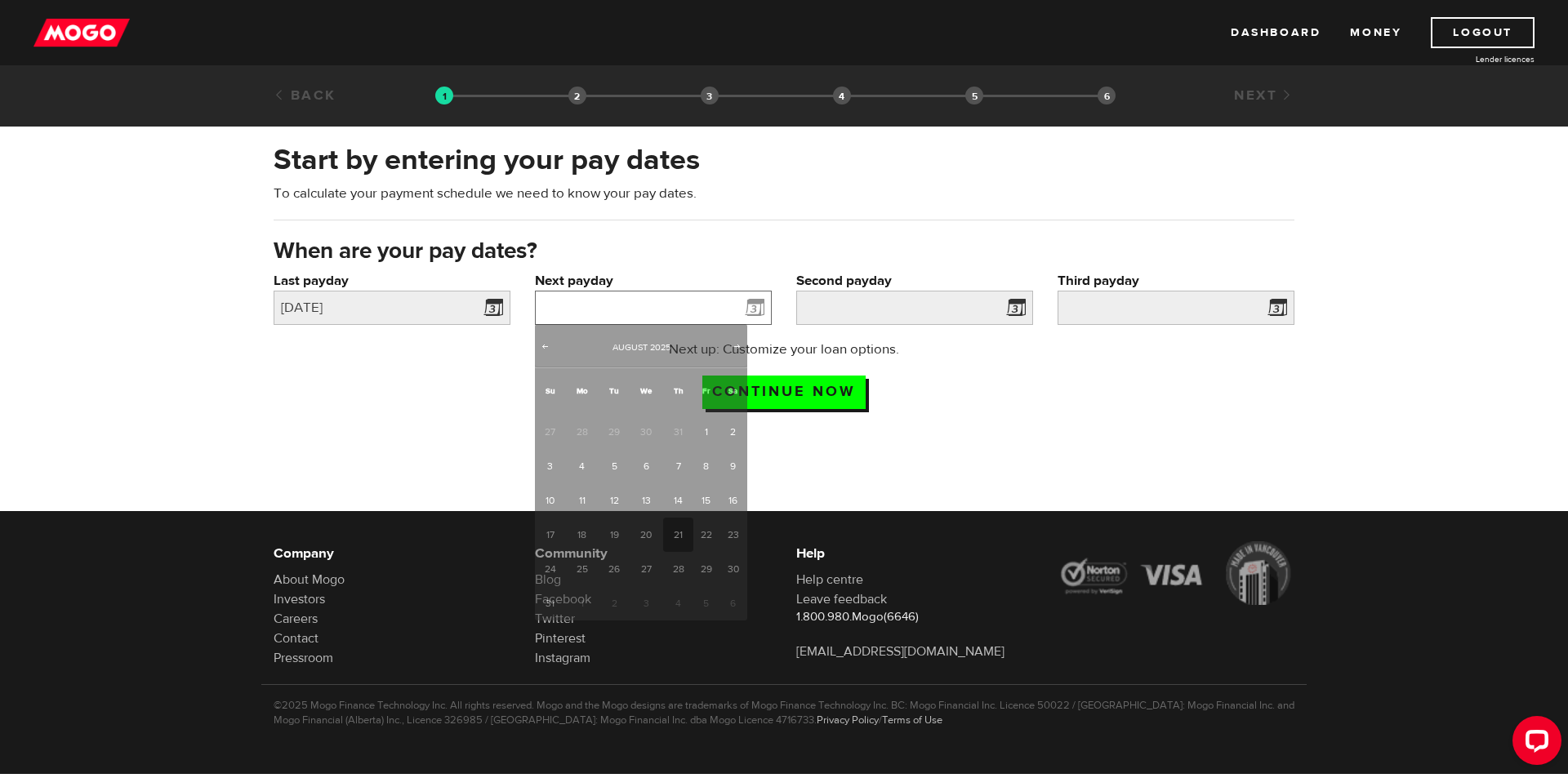
click at [669, 313] on input "Next payday" at bounding box center [653, 308] width 236 height 34
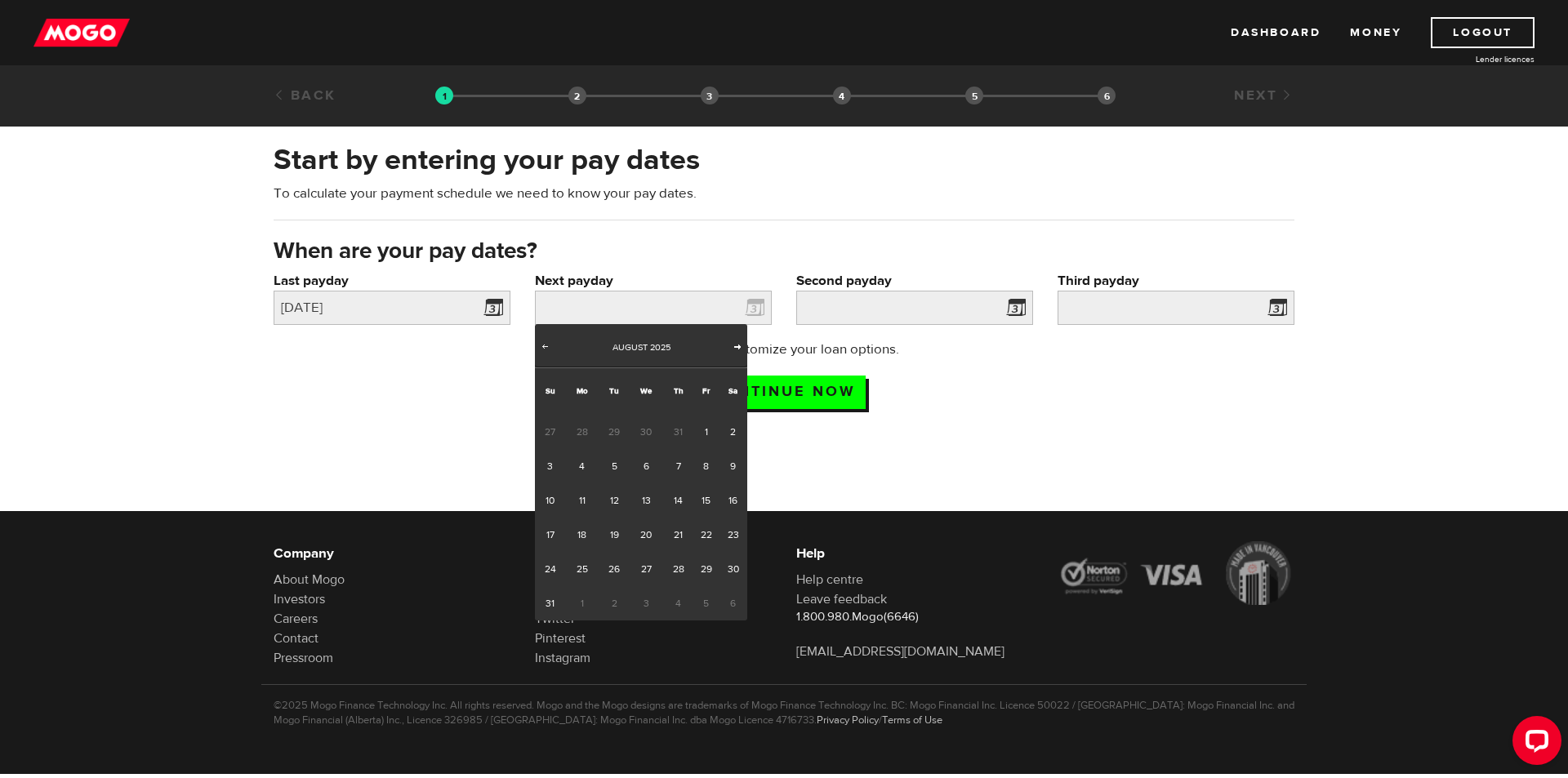
click at [735, 345] on span "Next" at bounding box center [737, 346] width 13 height 13
click at [584, 506] on link "15" at bounding box center [581, 501] width 34 height 34
type input "2025/09/15"
type input "2025/10/15"
type input "2025/11/14"
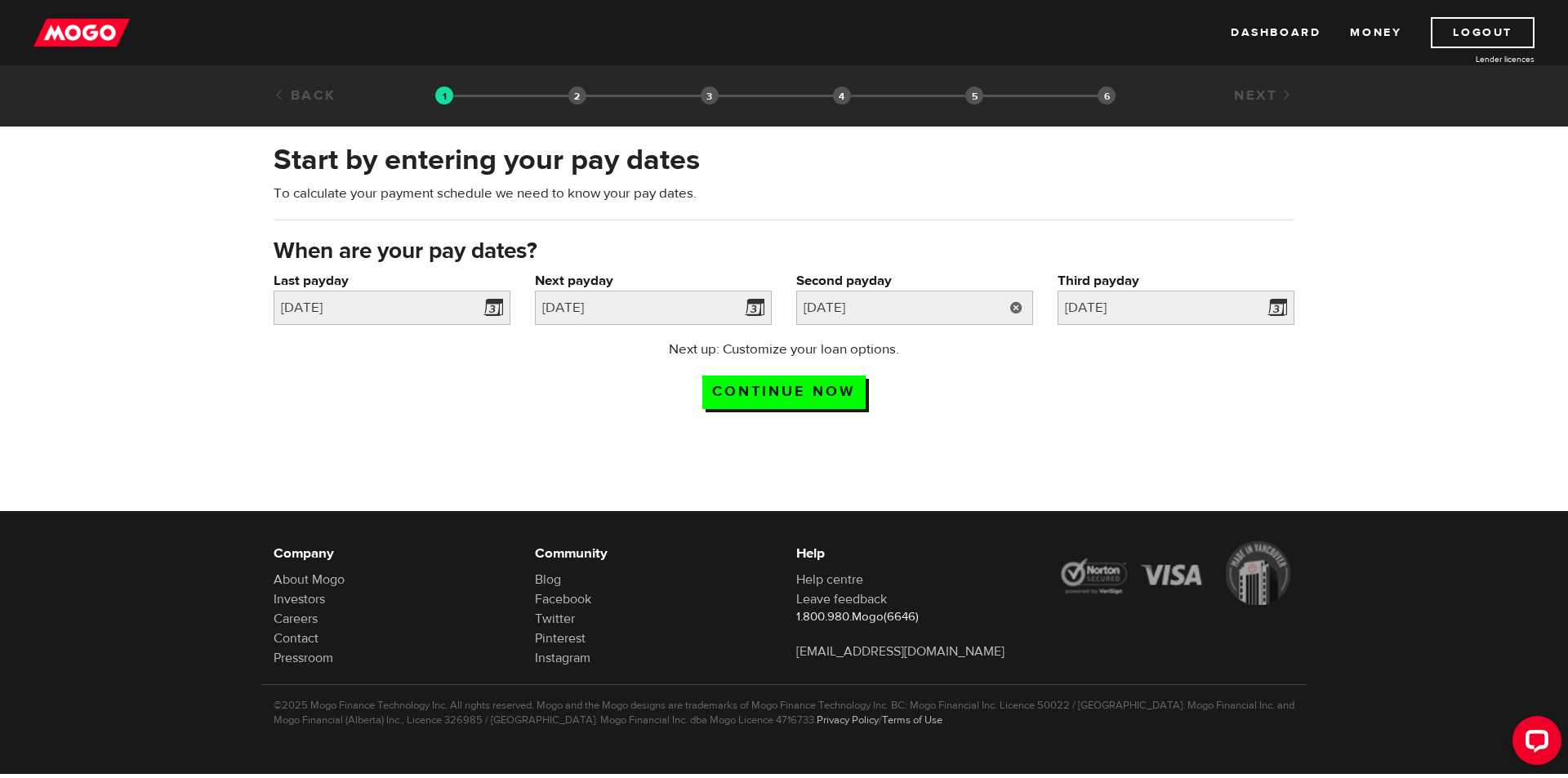
click at [1023, 305] on link at bounding box center [1016, 308] width 34 height 34
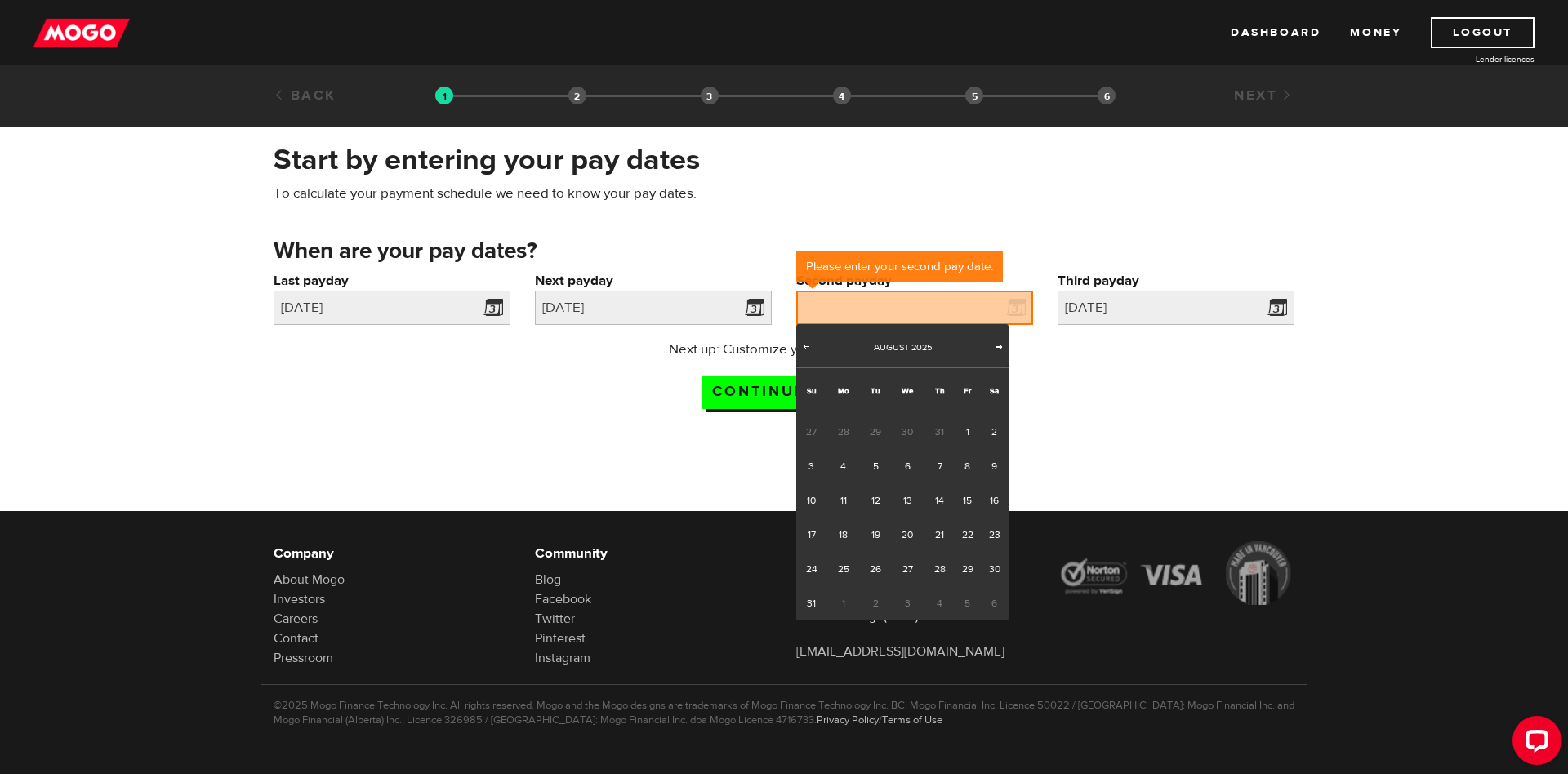
click at [997, 344] on span "Next" at bounding box center [998, 346] width 13 height 13
click at [876, 568] on link "30" at bounding box center [874, 569] width 30 height 34
type input "2025/09/30"
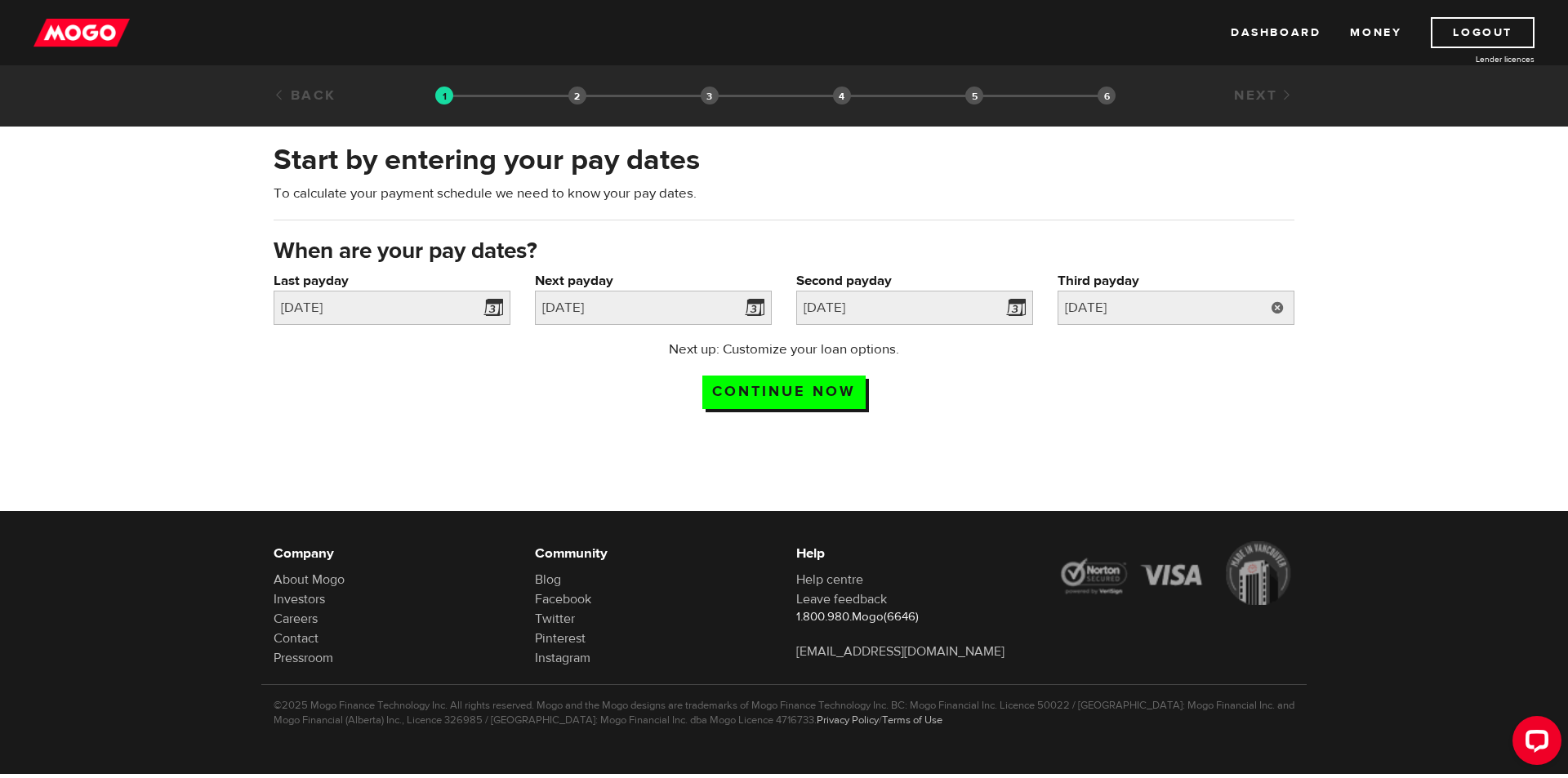
click at [1277, 305] on link at bounding box center [1277, 308] width 34 height 34
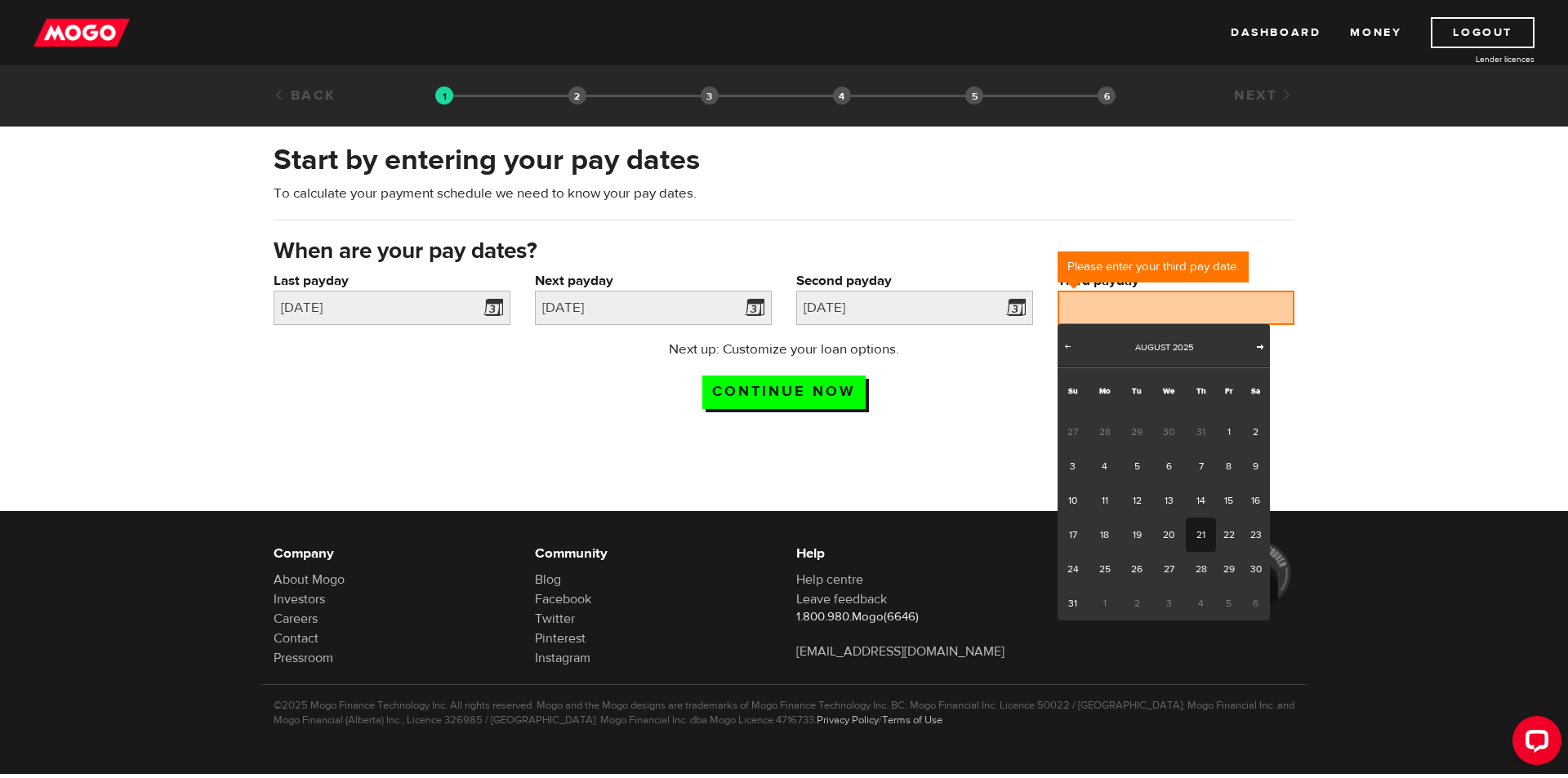
click at [1264, 343] on span "Next" at bounding box center [1260, 346] width 13 height 13
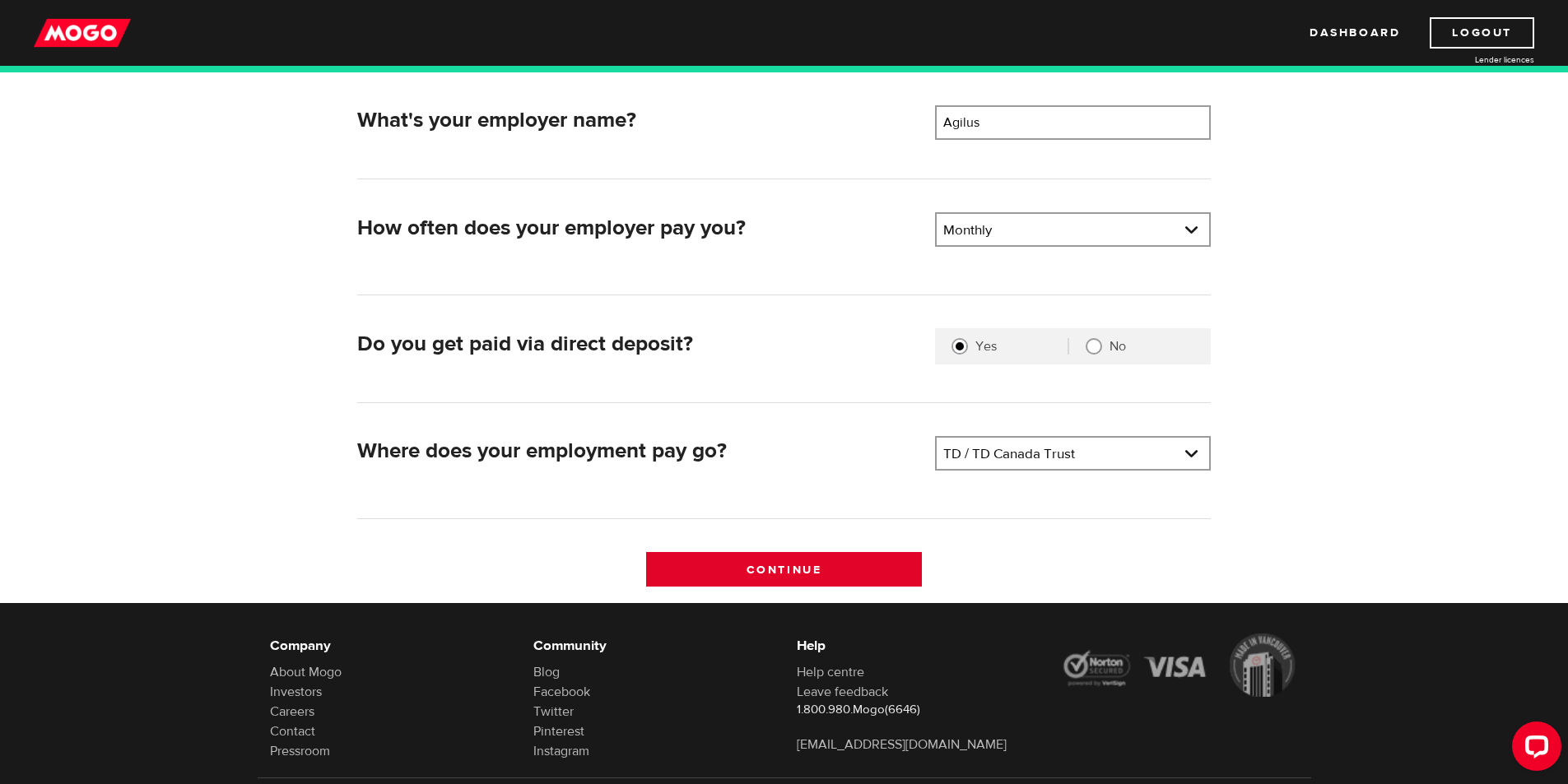
click at [861, 566] on input "Continue" at bounding box center [784, 569] width 276 height 35
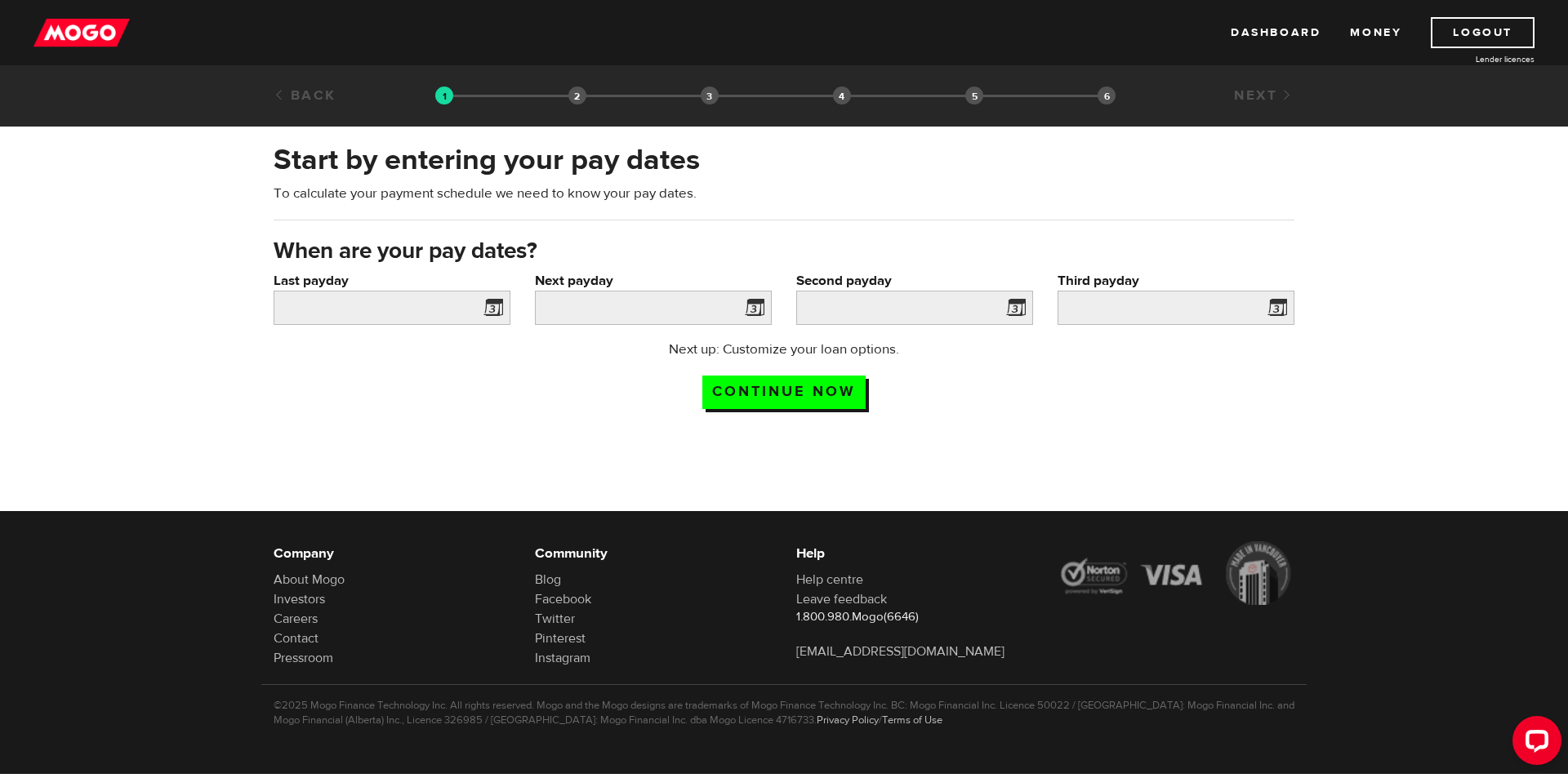
click at [493, 302] on span at bounding box center [490, 310] width 25 height 26
click at [469, 248] on h3 "When are your pay dates?" at bounding box center [783, 251] width 1020 height 26
click at [493, 311] on span at bounding box center [490, 310] width 25 height 26
click at [368, 304] on input "Last payday" at bounding box center [392, 308] width 236 height 34
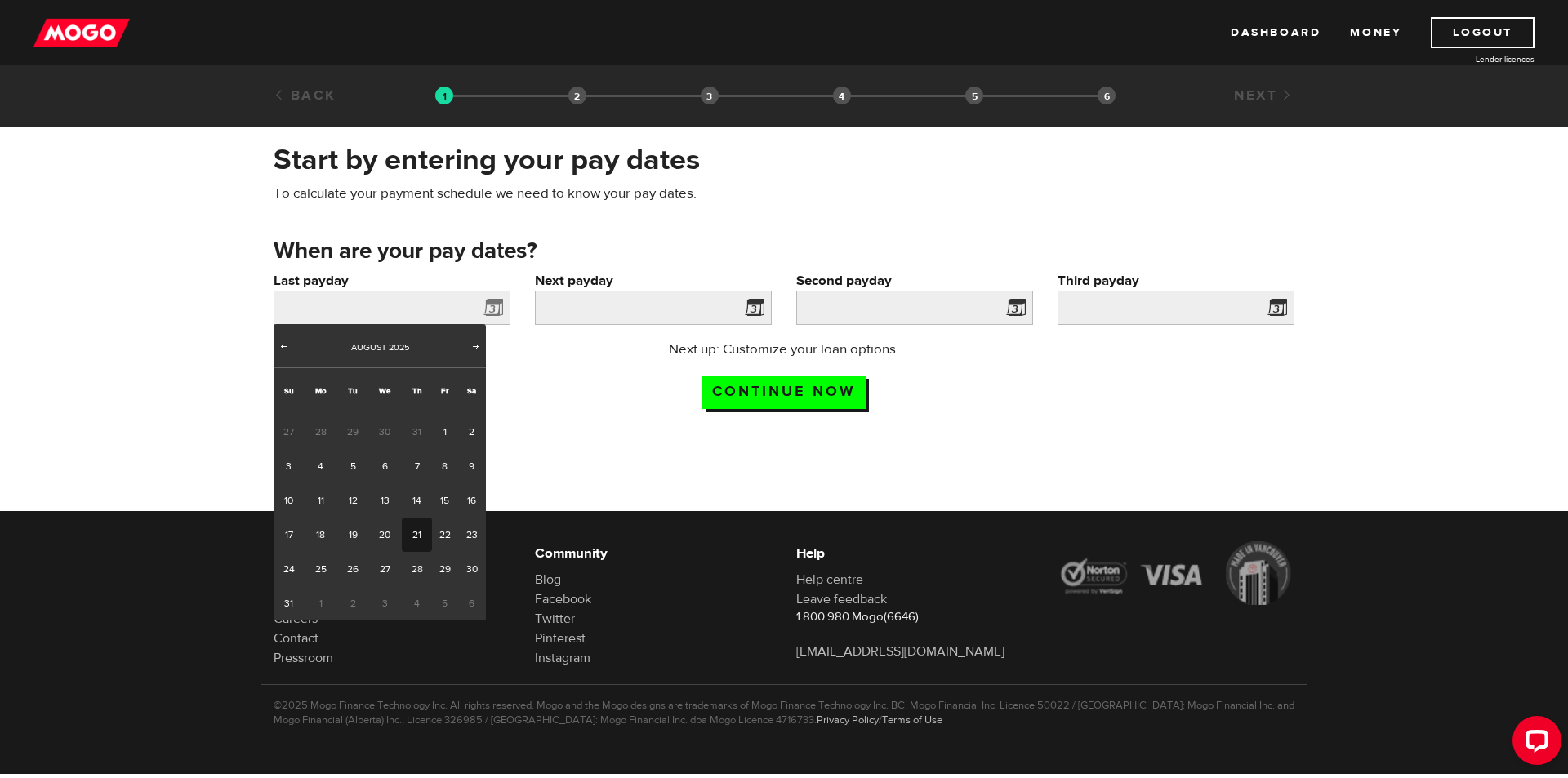
click at [415, 430] on span "31" at bounding box center [416, 432] width 30 height 34
click at [291, 346] on div "Prev Next [DATE]" at bounding box center [379, 346] width 213 height 43
click at [285, 345] on span "Prev" at bounding box center [283, 346] width 13 height 13
click at [416, 565] on link "31" at bounding box center [416, 569] width 30 height 34
type input "[DATE]"
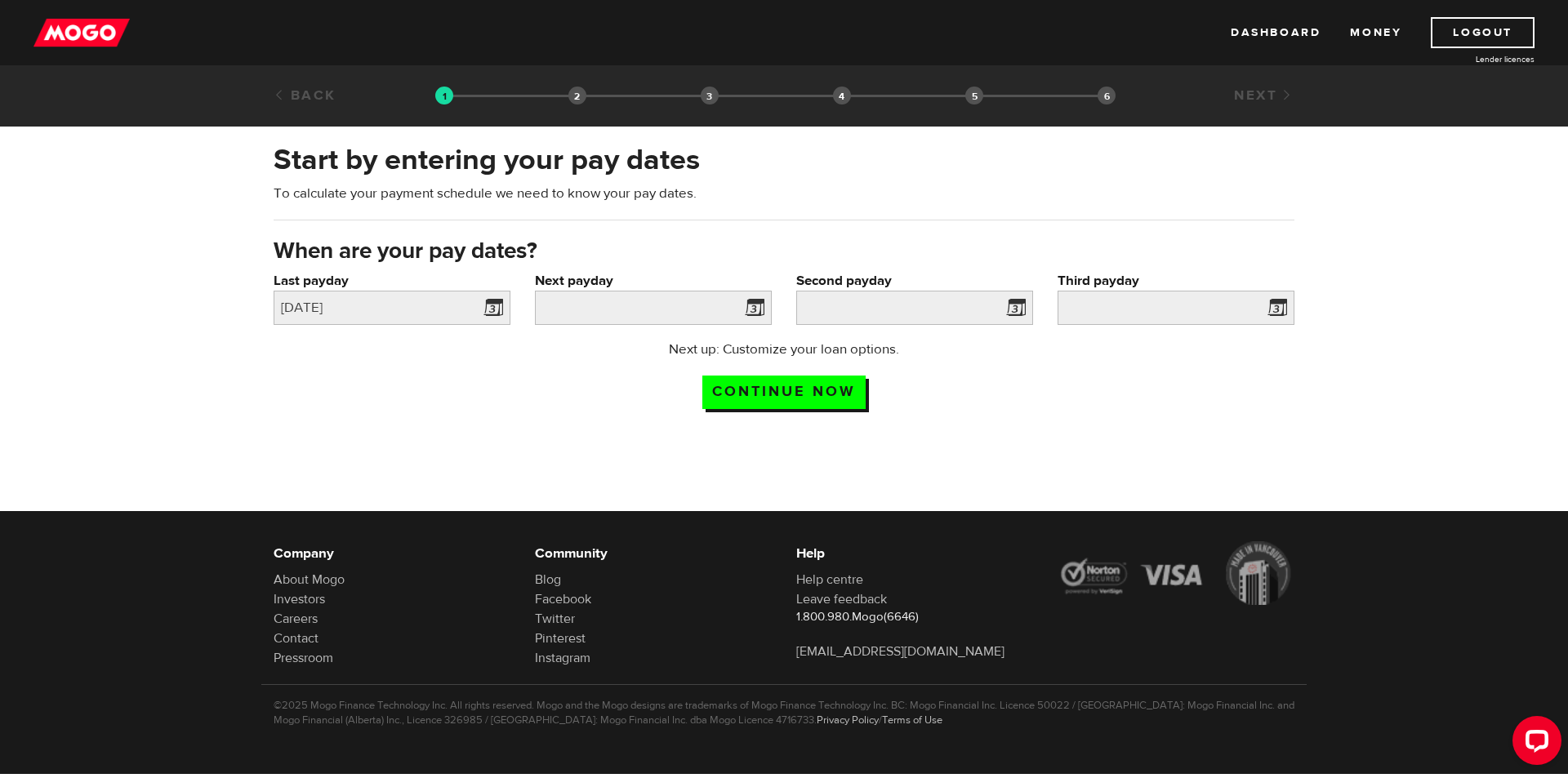
click at [753, 304] on span at bounding box center [751, 310] width 25 height 26
click at [657, 313] on input "Next payday" at bounding box center [653, 308] width 236 height 34
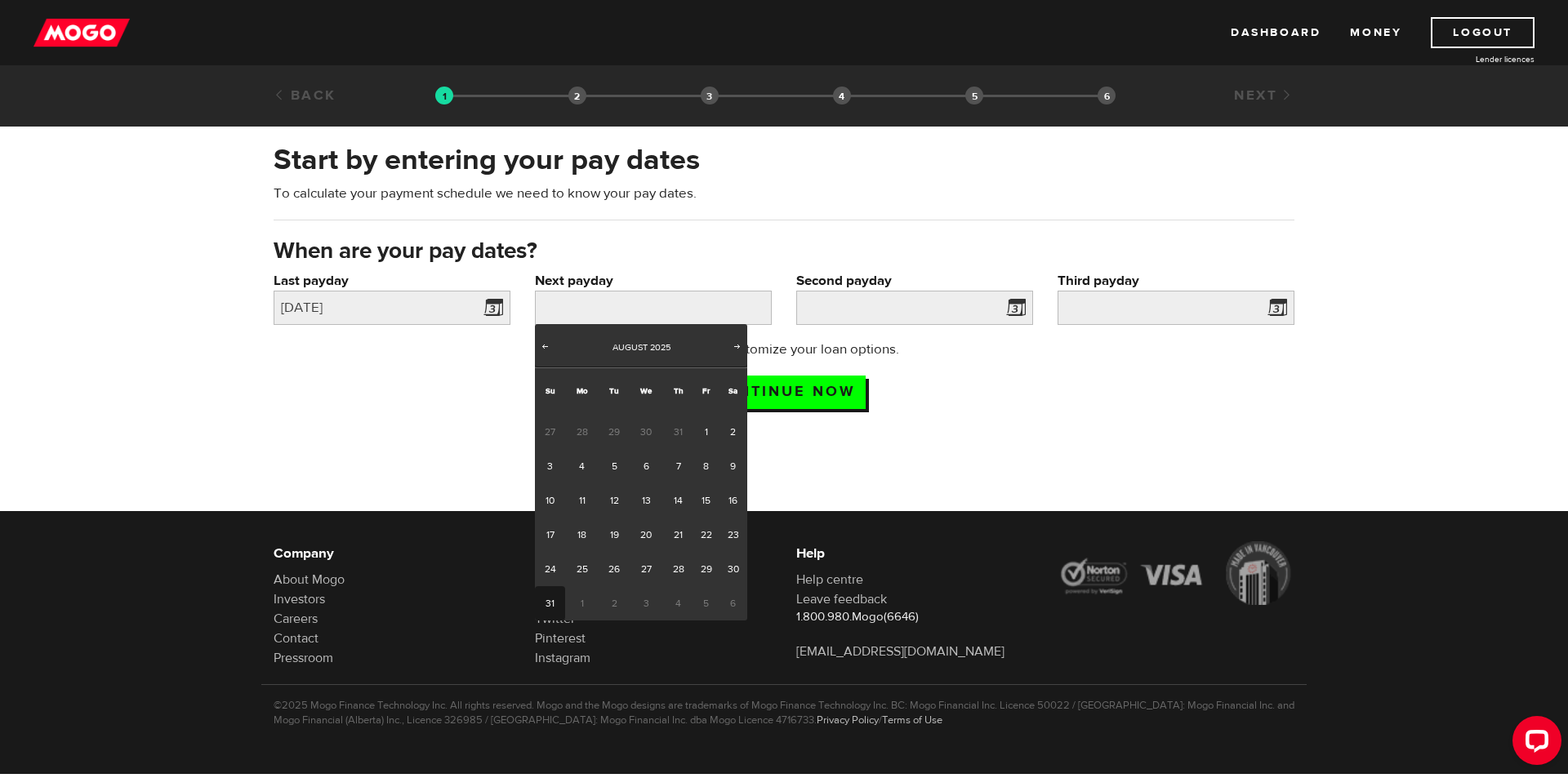
drag, startPoint x: 553, startPoint y: 606, endPoint x: 560, endPoint y: 594, distance: 13.9
click at [555, 604] on link "31" at bounding box center [549, 603] width 30 height 34
type input "[DATE]"
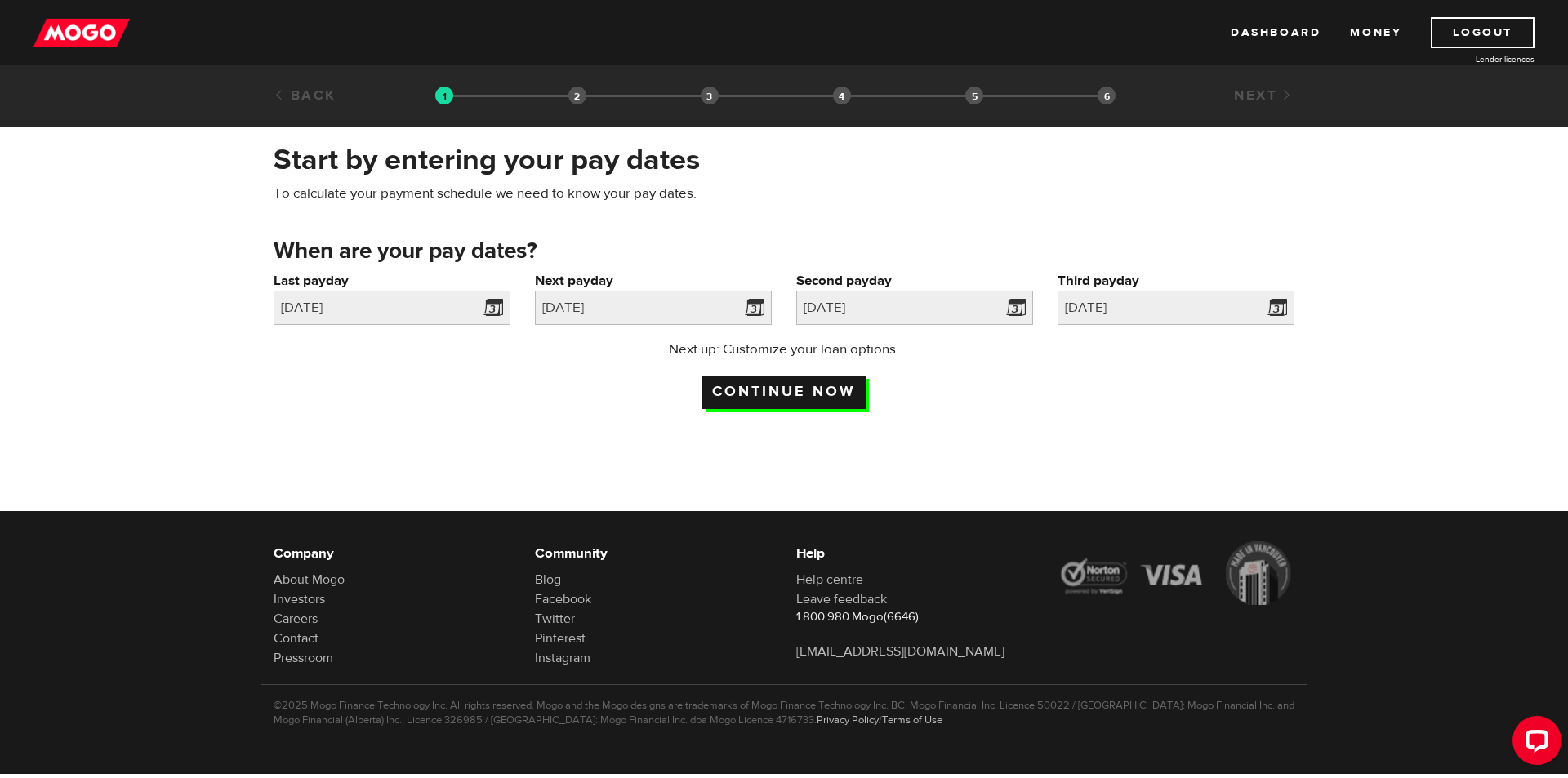
click at [837, 394] on input "Continue now" at bounding box center [783, 392] width 163 height 34
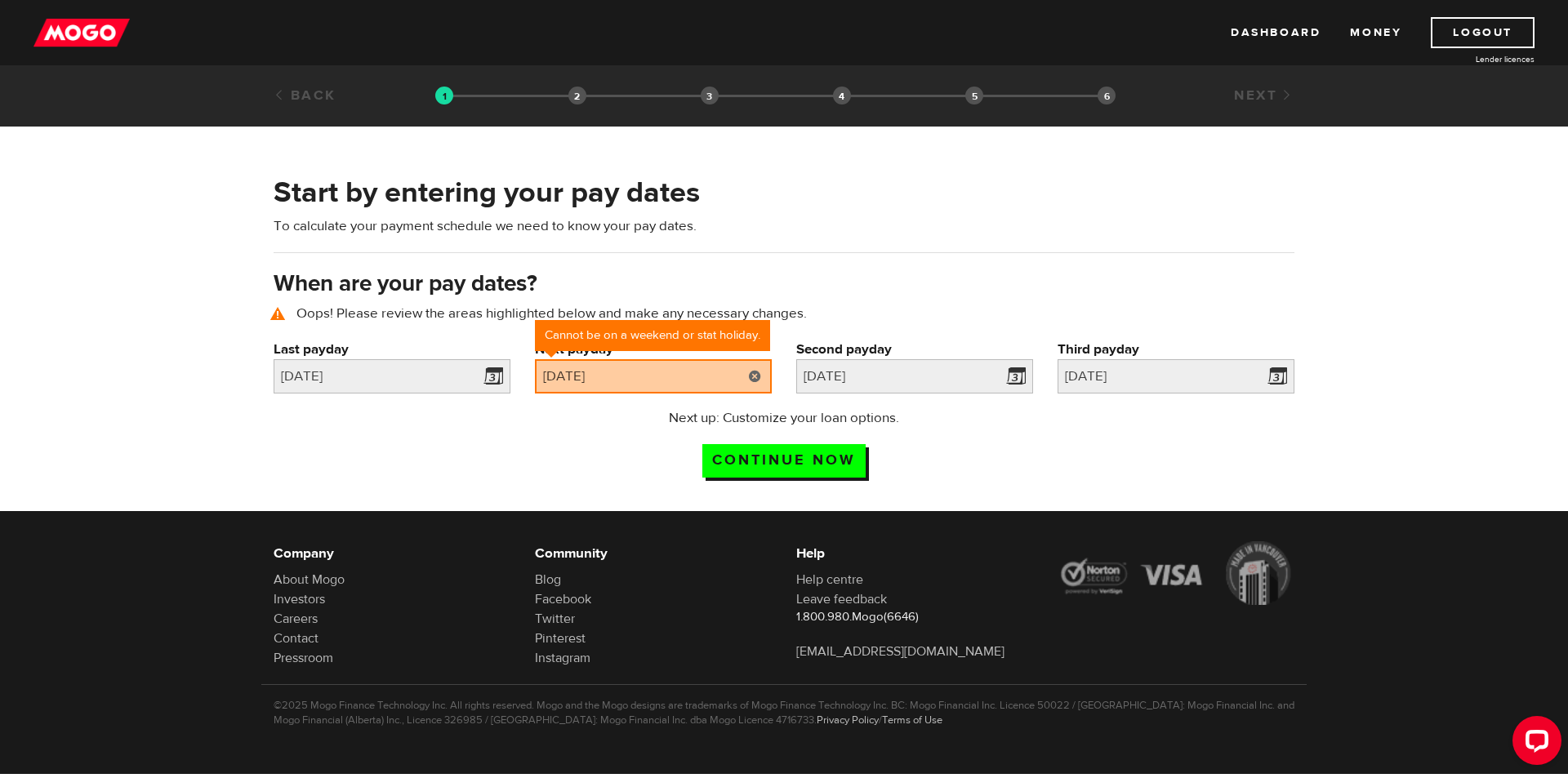
click at [761, 380] on link at bounding box center [754, 377] width 34 height 34
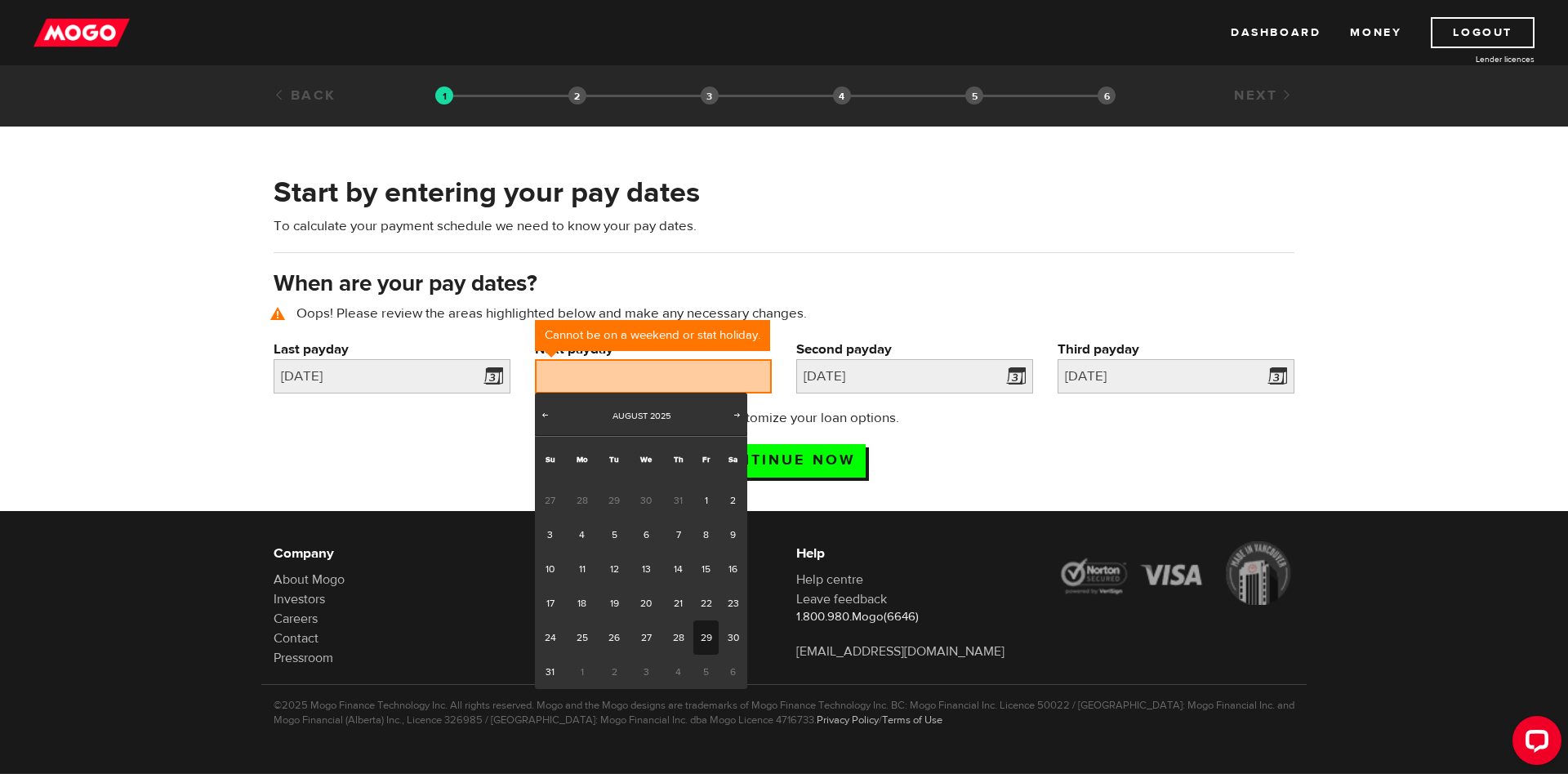
click at [705, 639] on link "29" at bounding box center [705, 638] width 25 height 34
type input "2025/08/29"
type input "2025/9/28"
type input "2025/10/28"
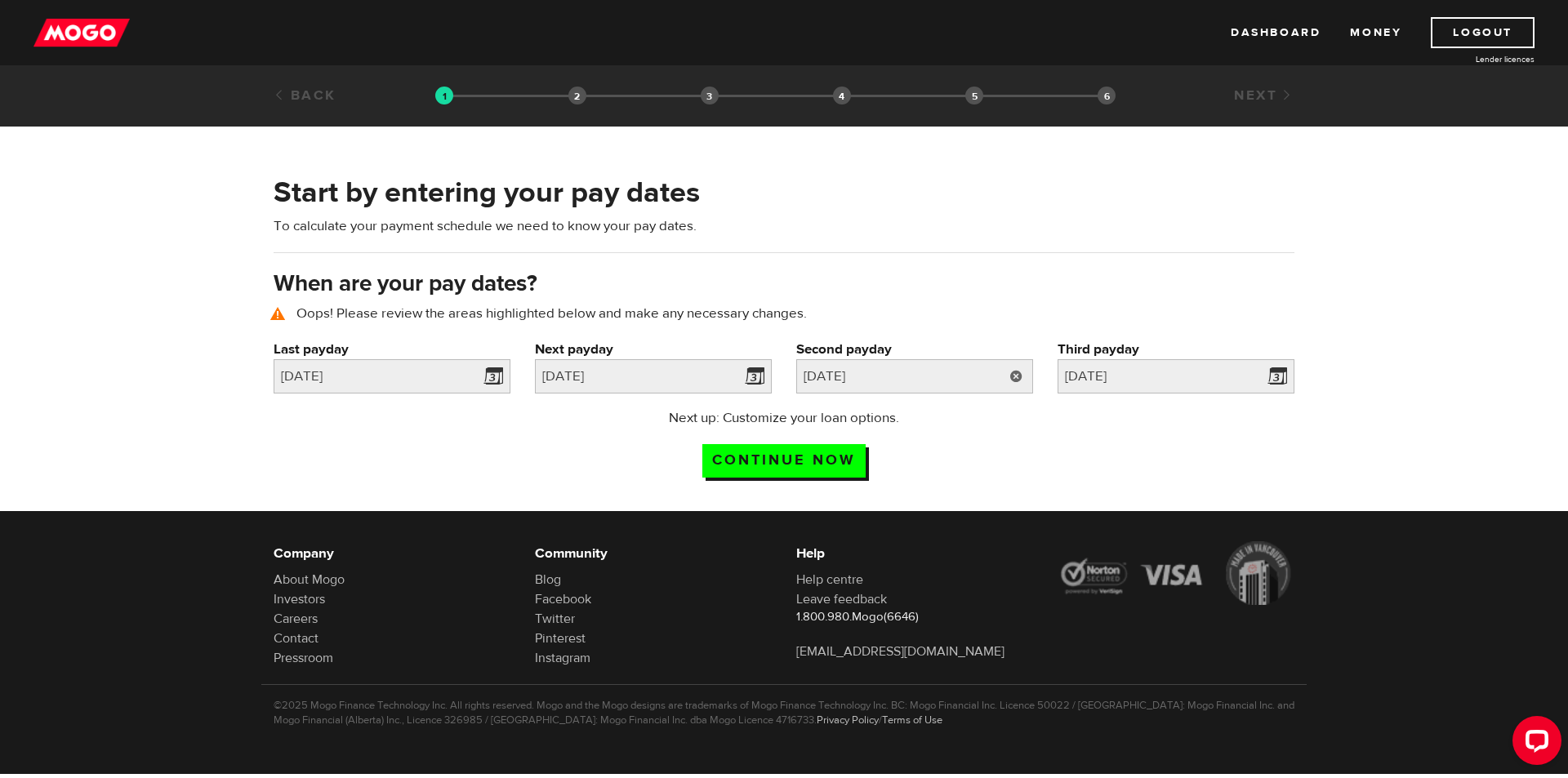
click at [1012, 378] on link at bounding box center [1016, 377] width 34 height 34
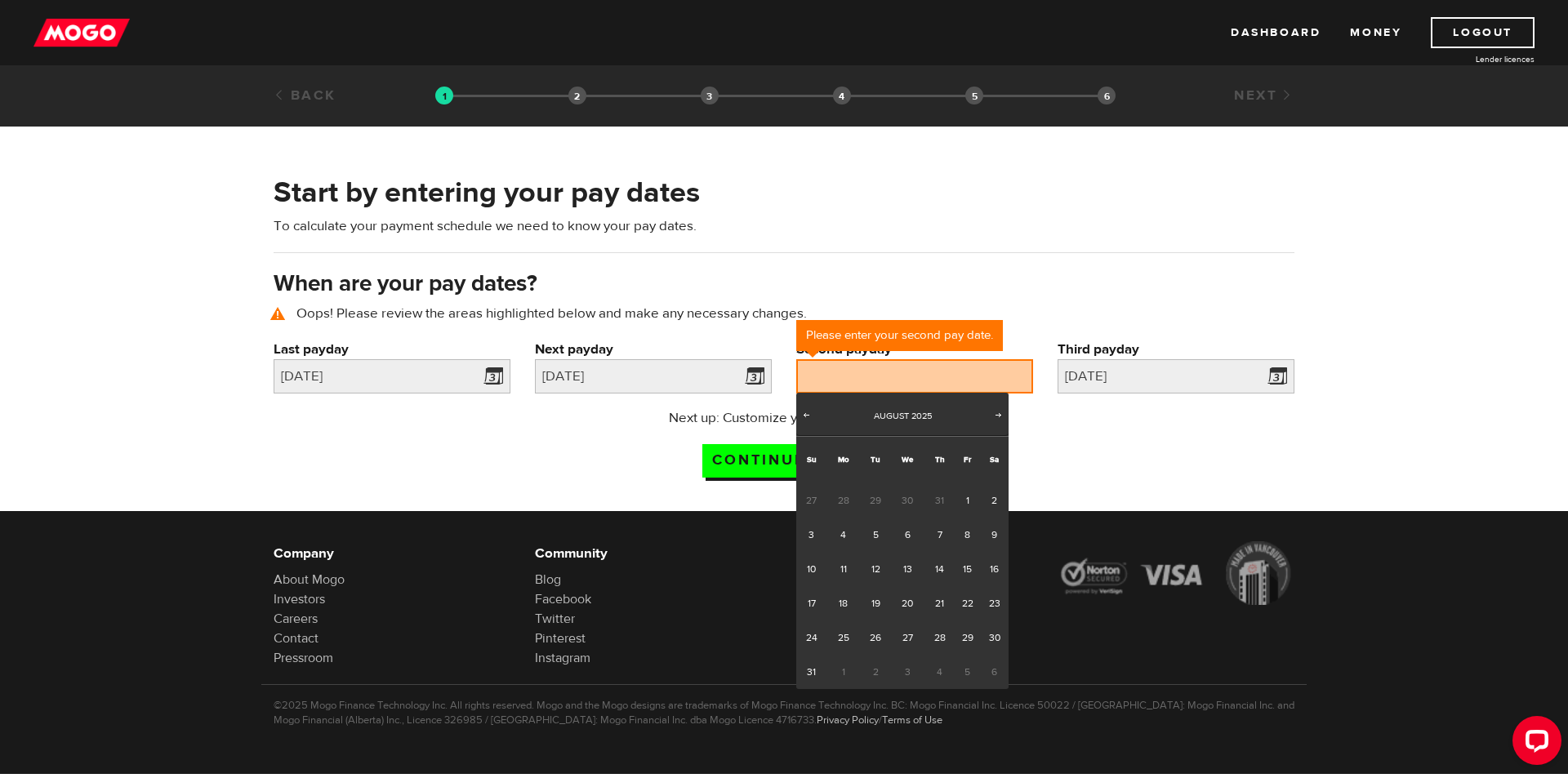
click at [993, 408] on span "Next" at bounding box center [998, 414] width 13 height 13
click at [884, 638] on link "30" at bounding box center [874, 638] width 30 height 34
type input "2025/09/30"
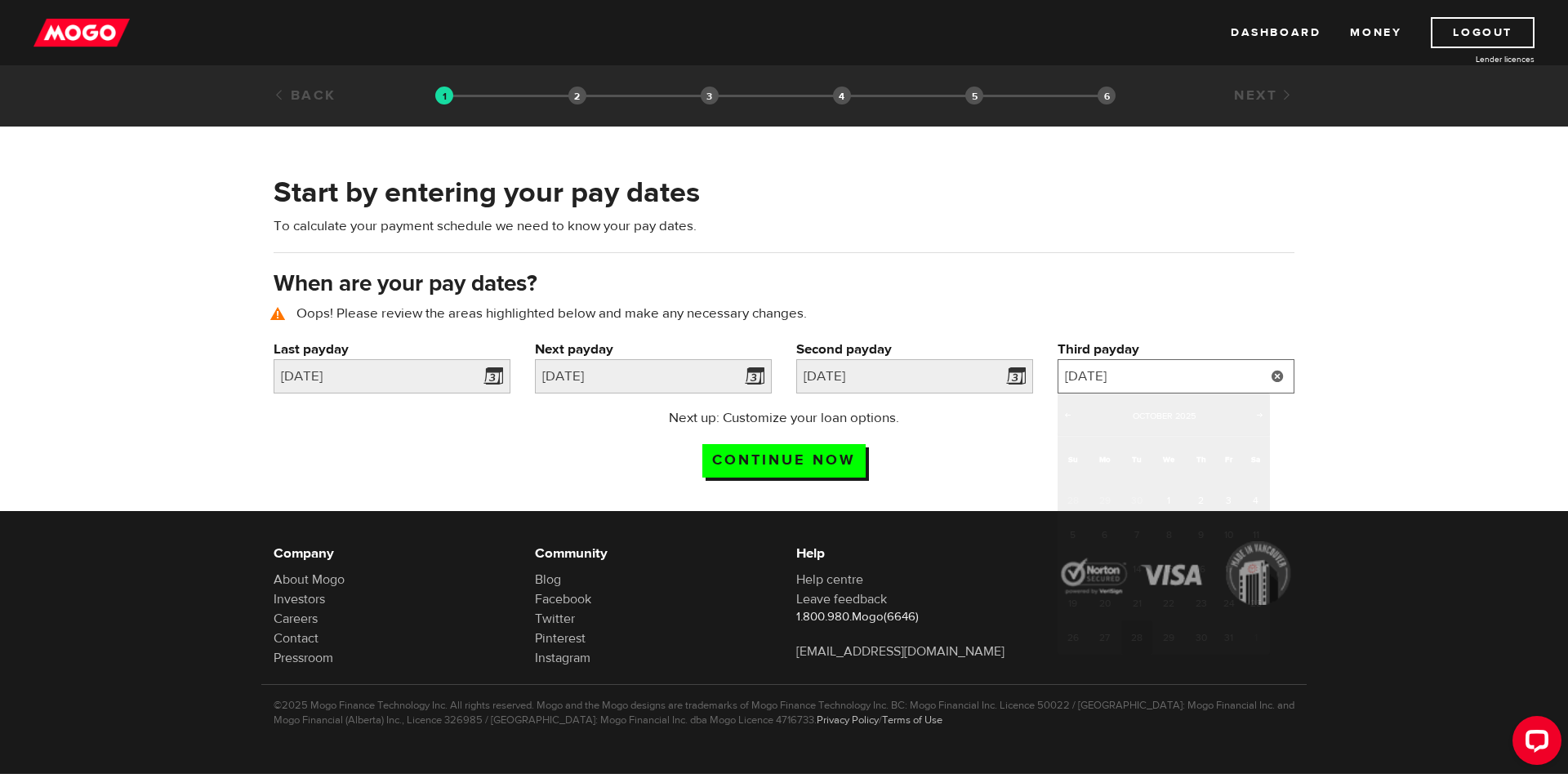
click at [1238, 377] on input "2025/10/28" at bounding box center [1176, 377] width 236 height 34
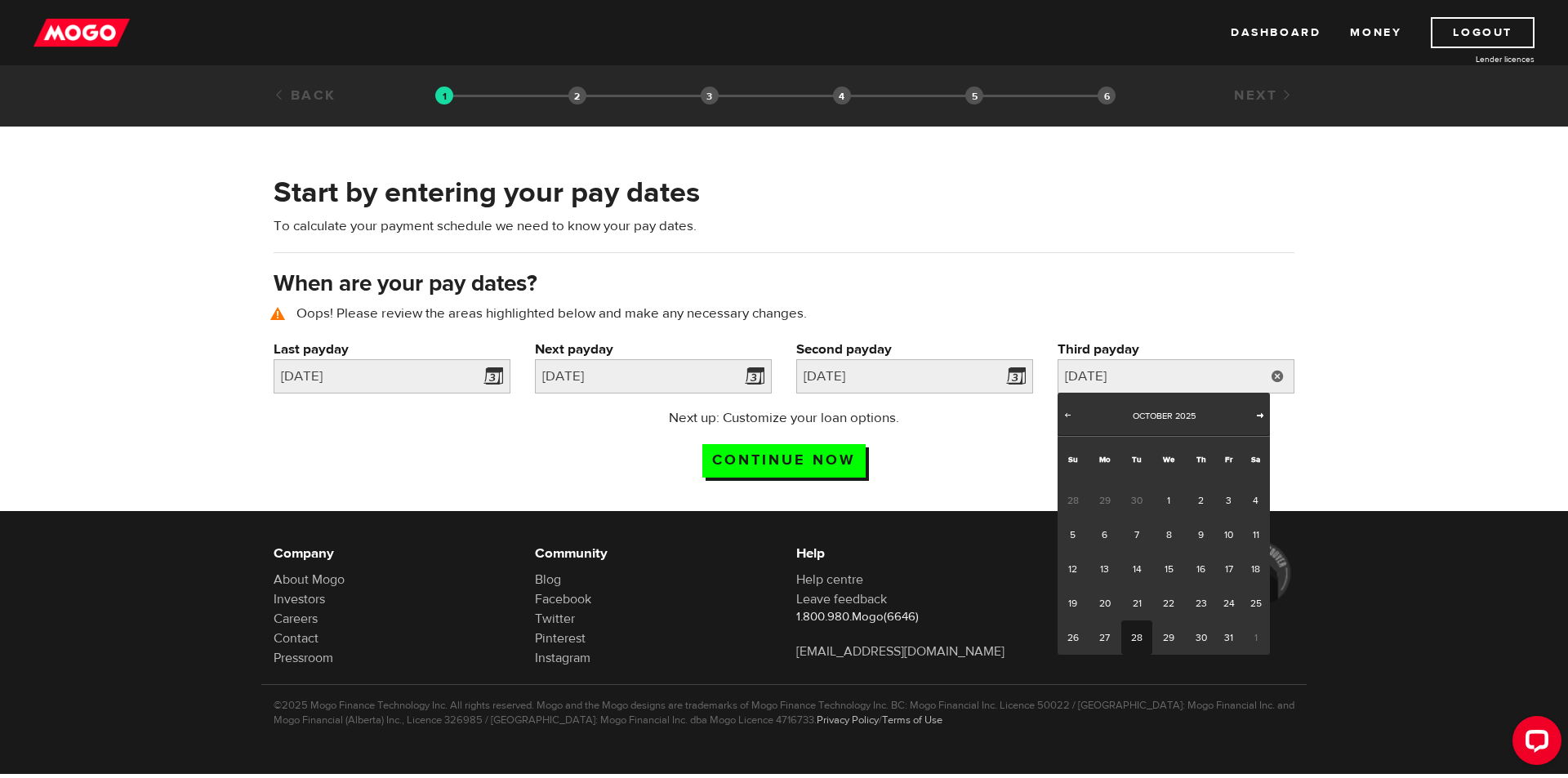
click at [1259, 419] on span "Next" at bounding box center [1260, 414] width 13 height 13
click at [1229, 641] on link "28" at bounding box center [1228, 638] width 25 height 34
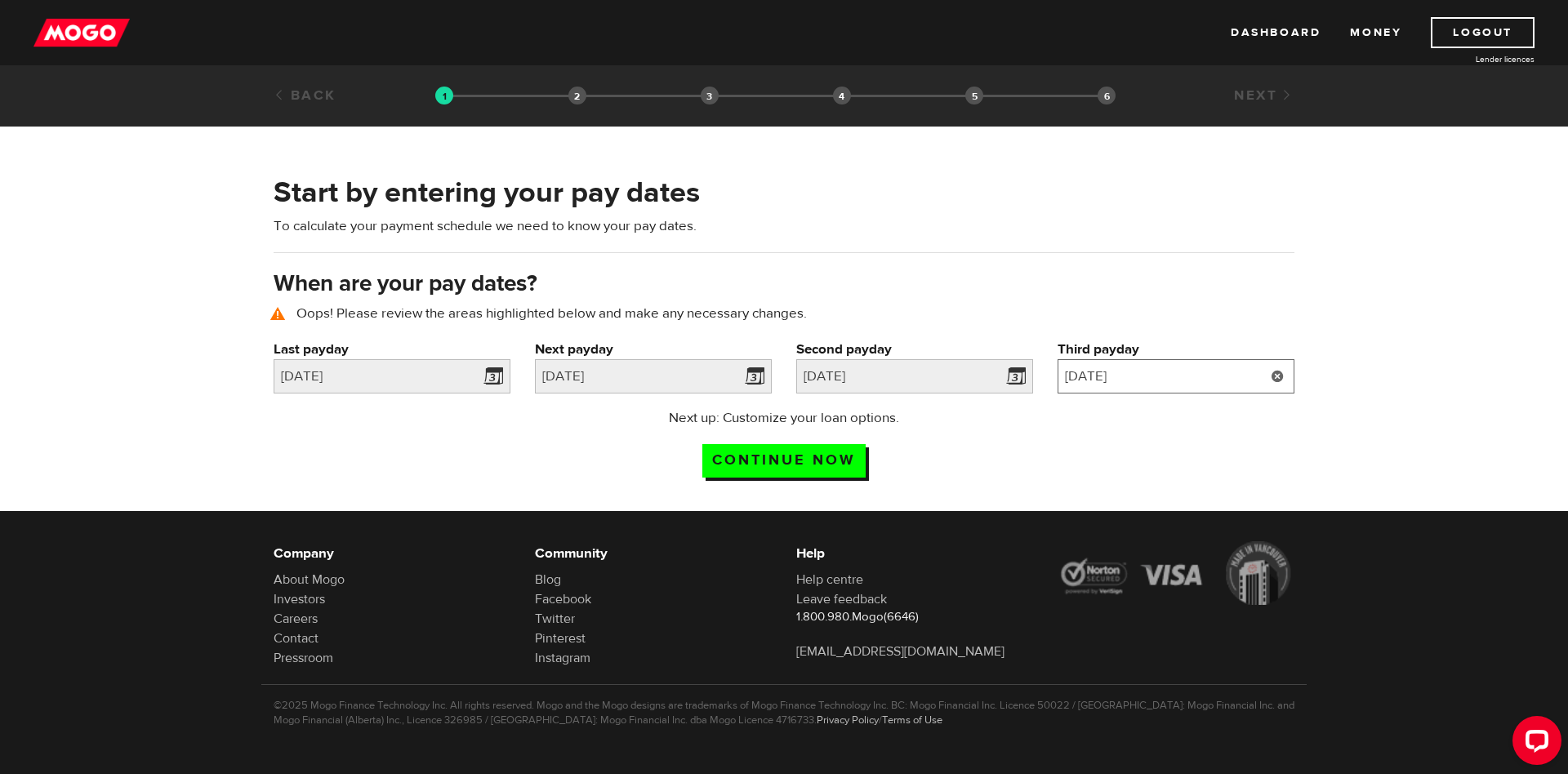
click at [1228, 378] on input "2025/11/28" at bounding box center [1176, 377] width 236 height 34
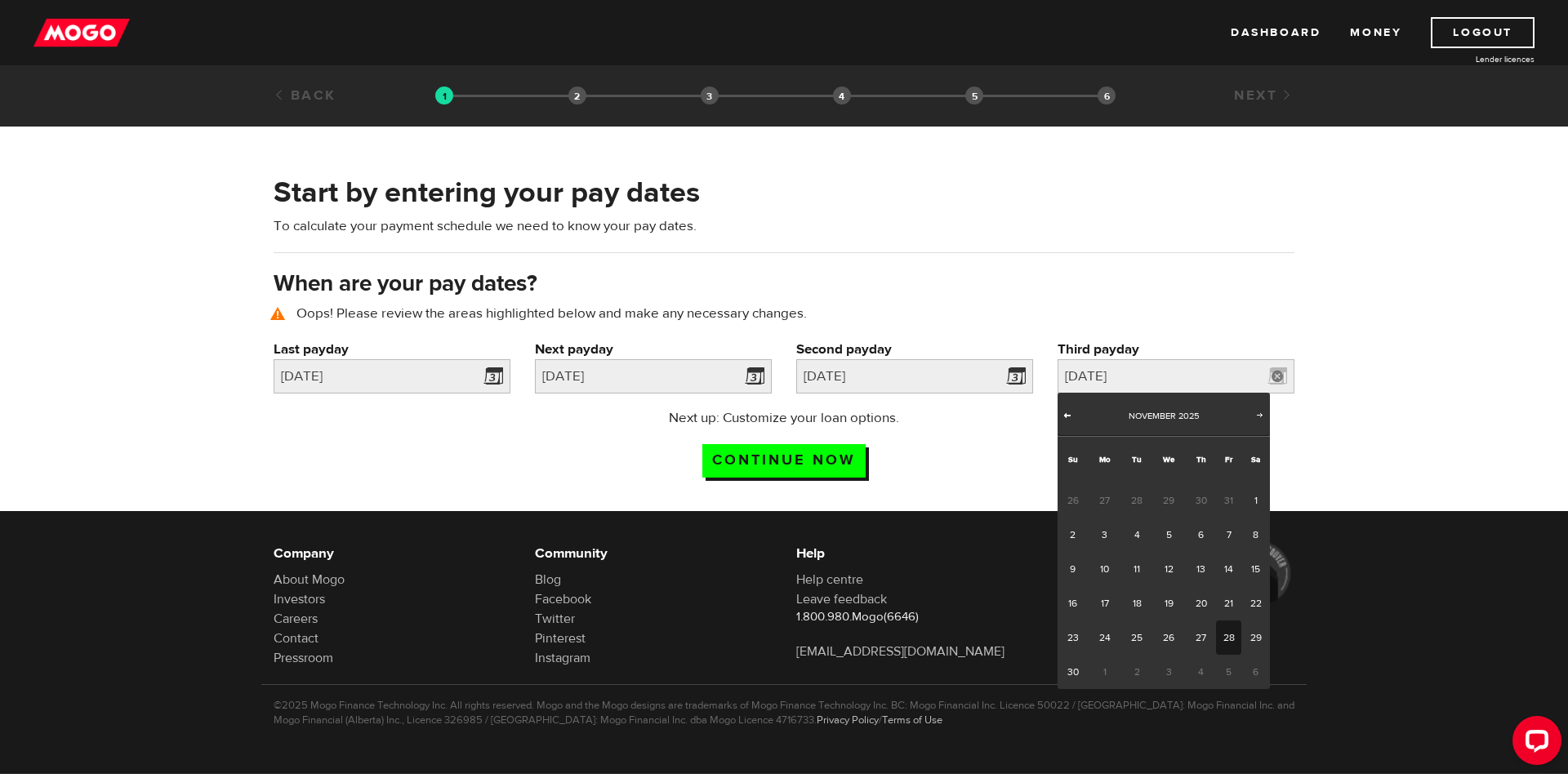
click at [1071, 414] on span "Prev" at bounding box center [1067, 414] width 13 height 13
click at [1231, 638] on link "31" at bounding box center [1228, 638] width 25 height 34
type input "2025/10/31"
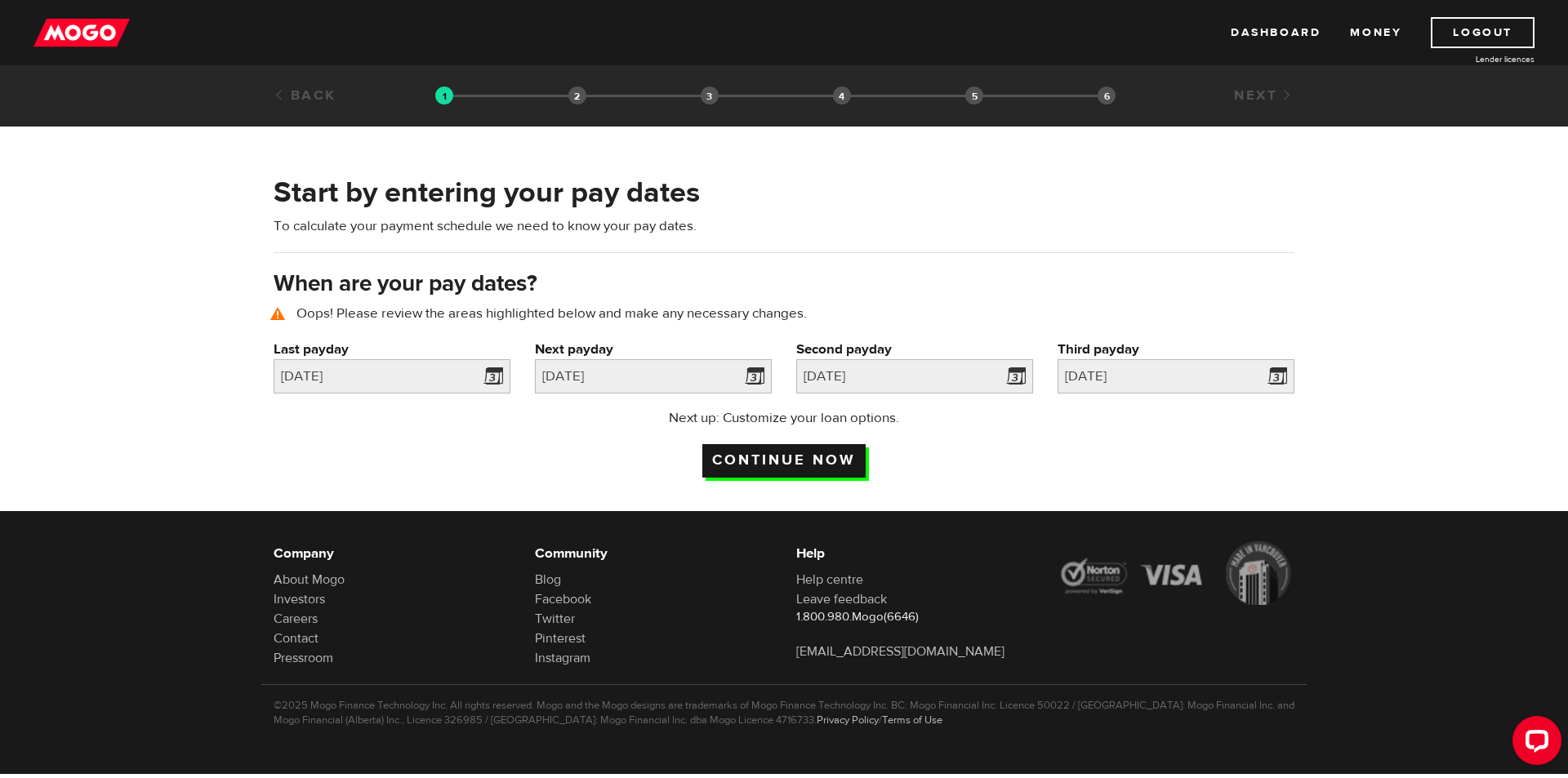
click at [837, 455] on input "Continue now" at bounding box center [783, 460] width 163 height 34
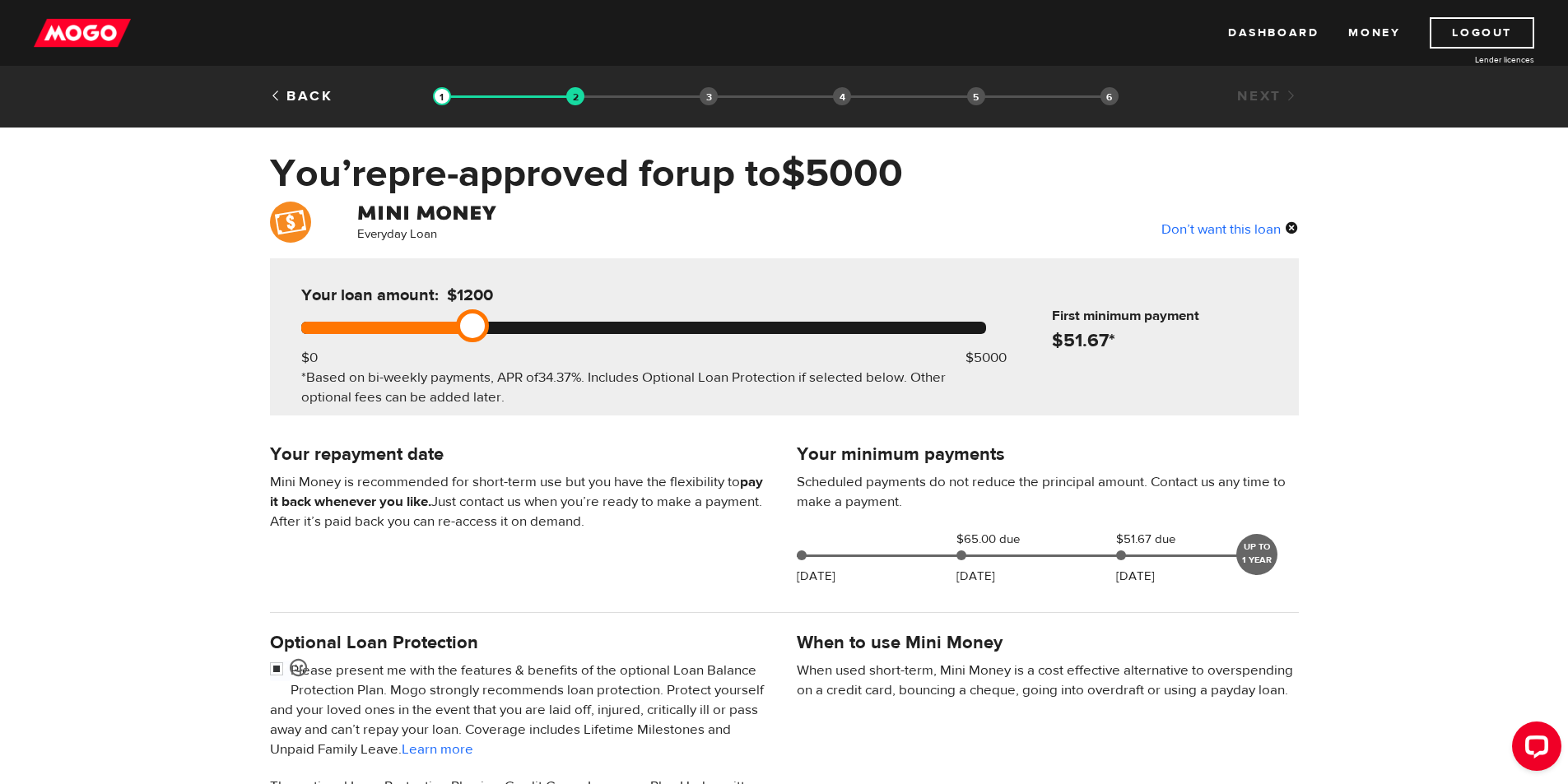
drag, startPoint x: 1001, startPoint y: 324, endPoint x: 474, endPoint y: 320, distance: 527.0
click at [474, 320] on link at bounding box center [472, 326] width 33 height 33
click at [626, 432] on div "Everyday Loan Don’t want this loan Your loan amount: $1200 $0 $5000 *Based on b…" at bounding box center [784, 613] width 1568 height 823
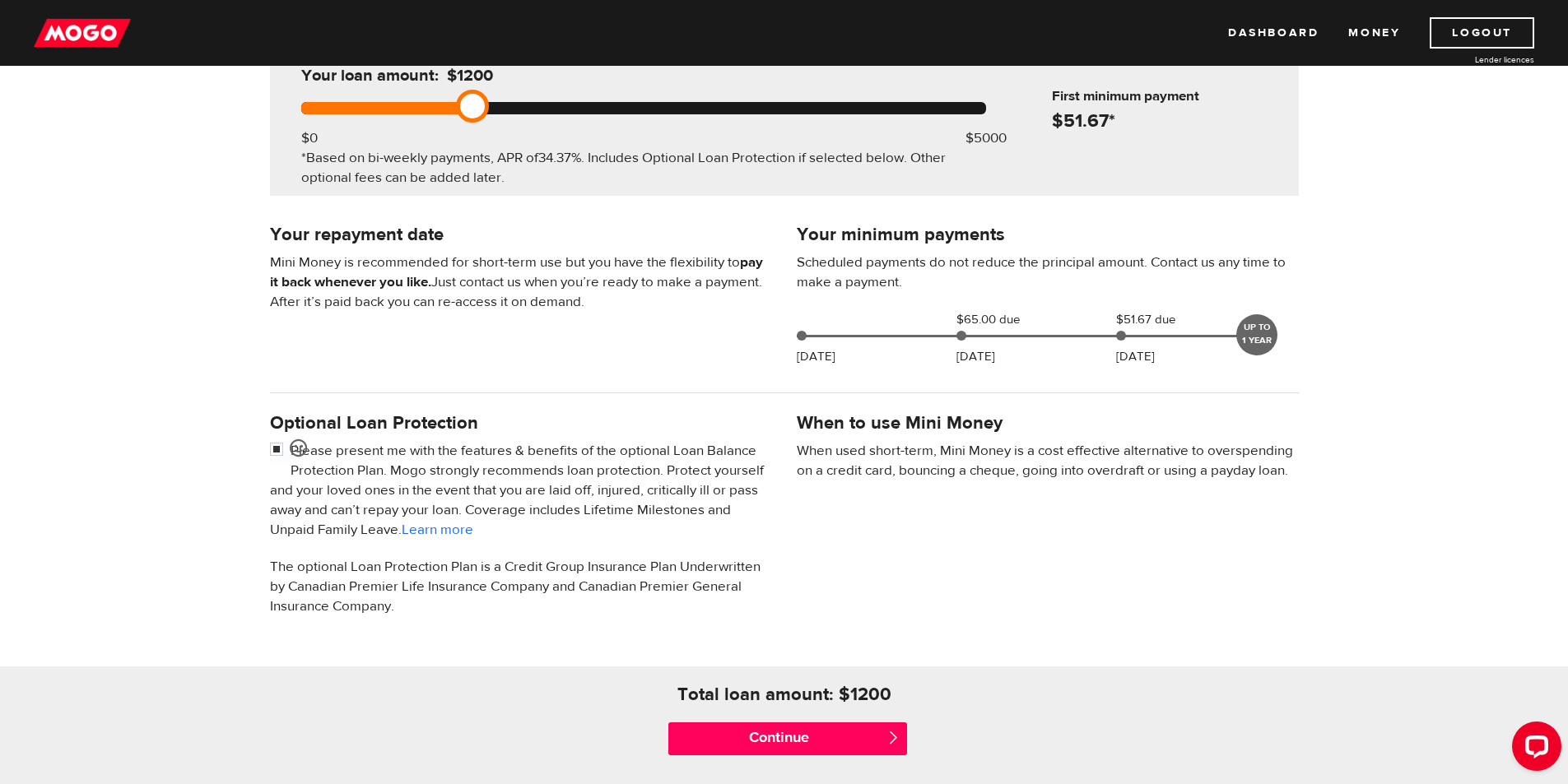
scroll to position [246, 0]
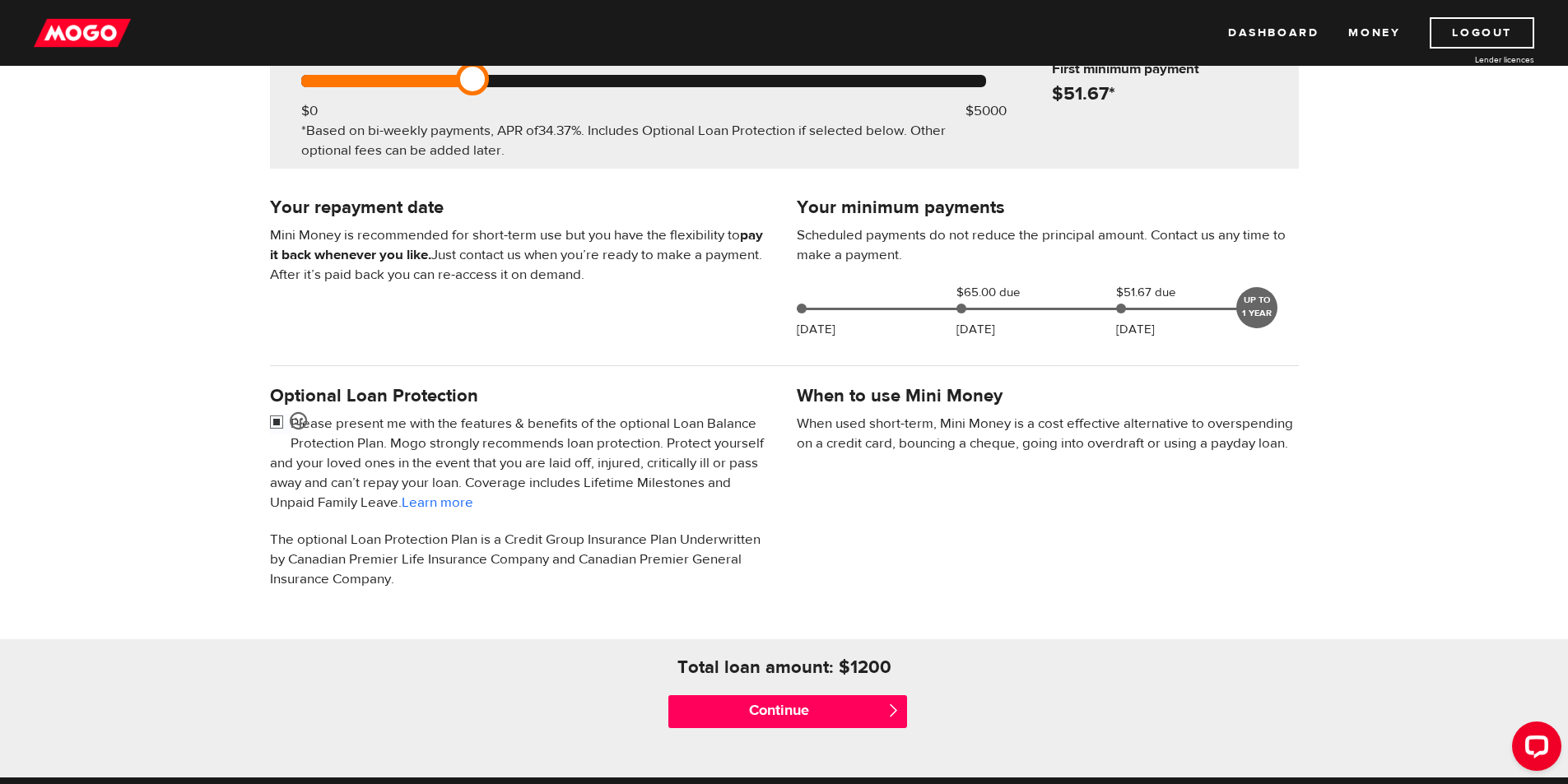
click at [276, 421] on input "checkbox" at bounding box center [280, 423] width 21 height 21
checkbox input "false"
click at [870, 715] on input "Continue" at bounding box center [788, 711] width 238 height 33
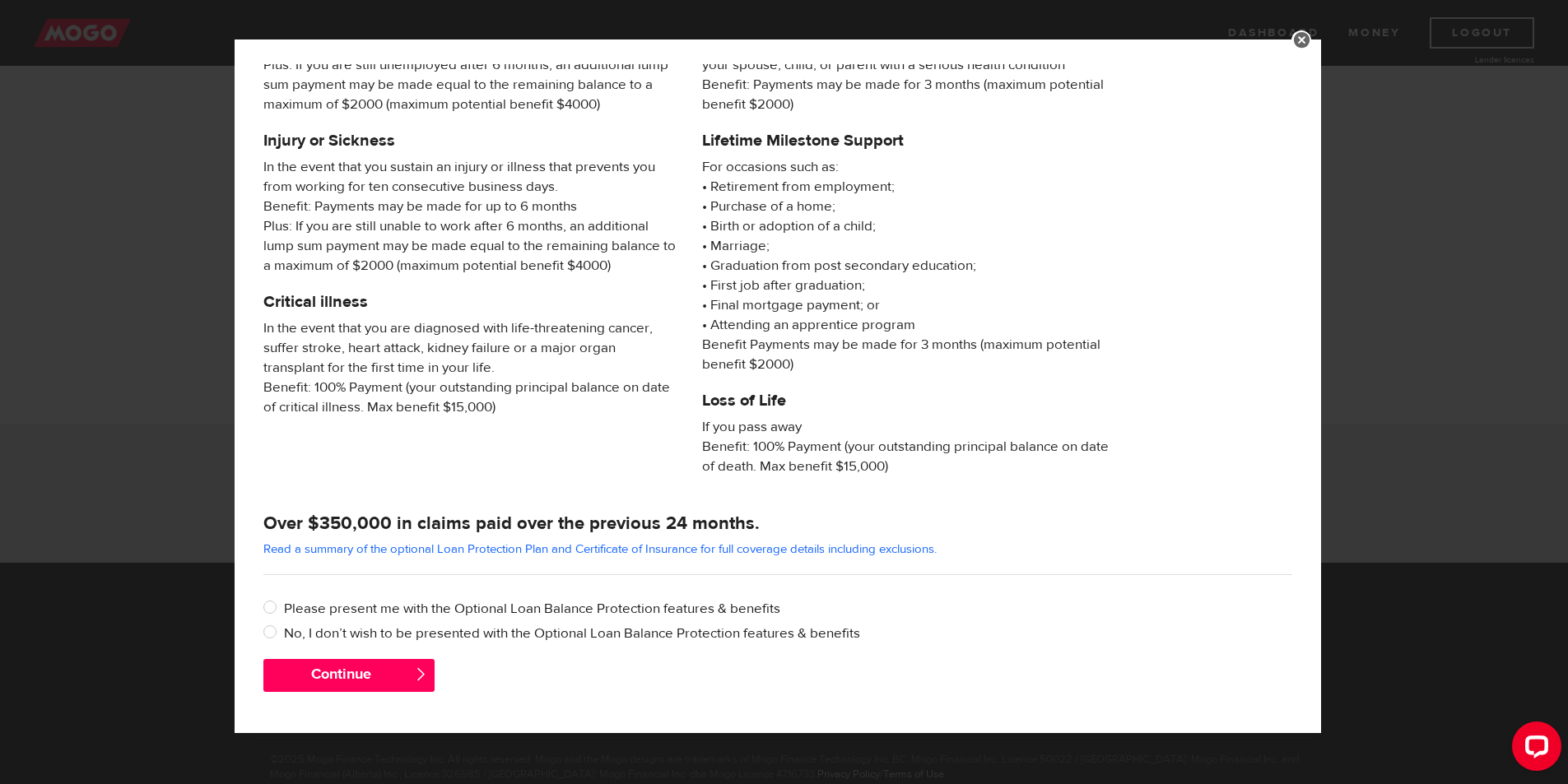
scroll to position [509, 0]
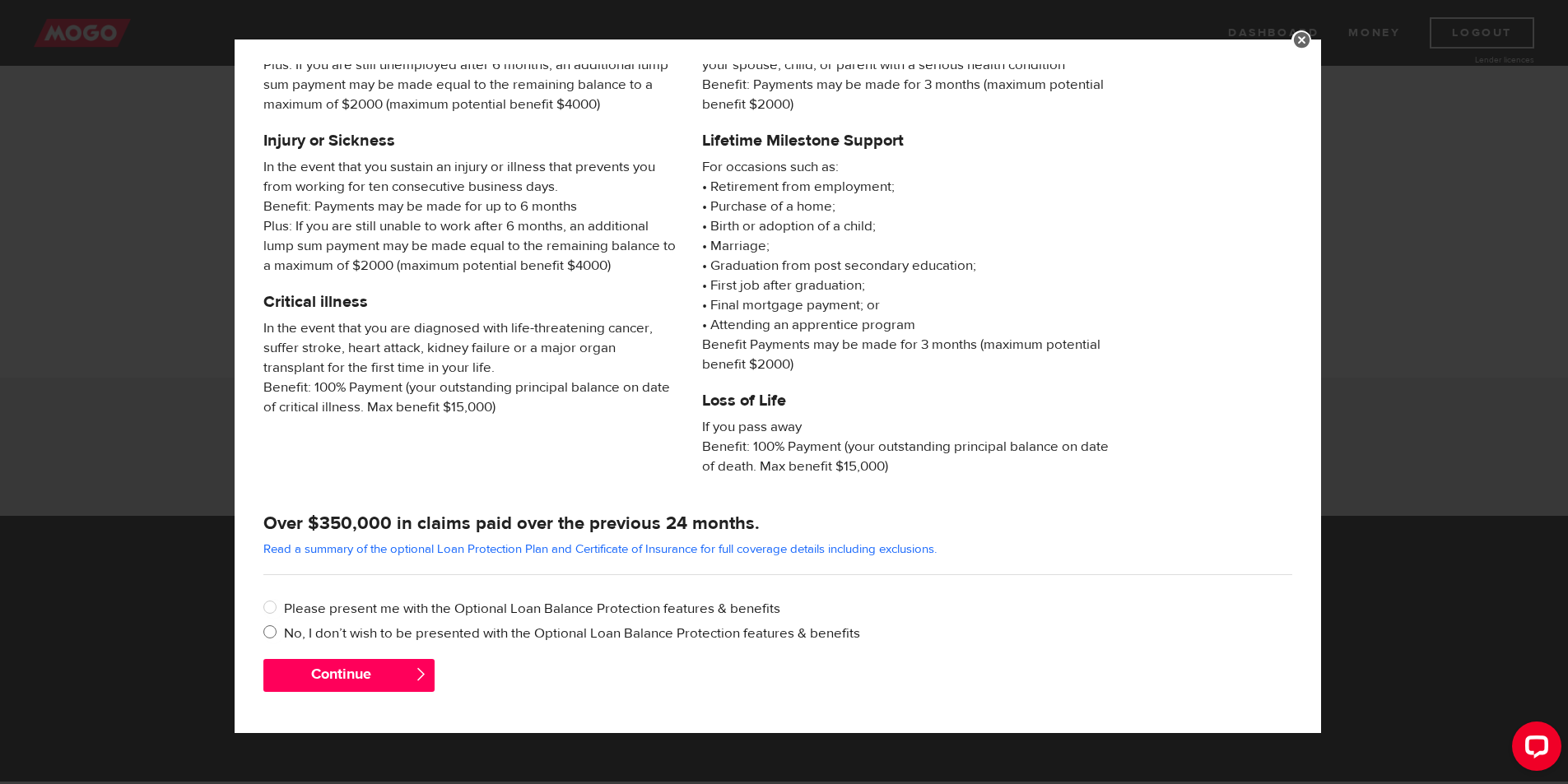
click at [393, 633] on label "No, I don’t wish to be presented with the Optional Loan Balance Protection feat…" at bounding box center [788, 633] width 1008 height 20
click at [284, 633] on input "No, I don’t wish to be presented with the Optional Loan Balance Protection feat…" at bounding box center [273, 633] width 21 height 21
radio input "true"
click at [395, 681] on button "Continue" at bounding box center [348, 676] width 171 height 33
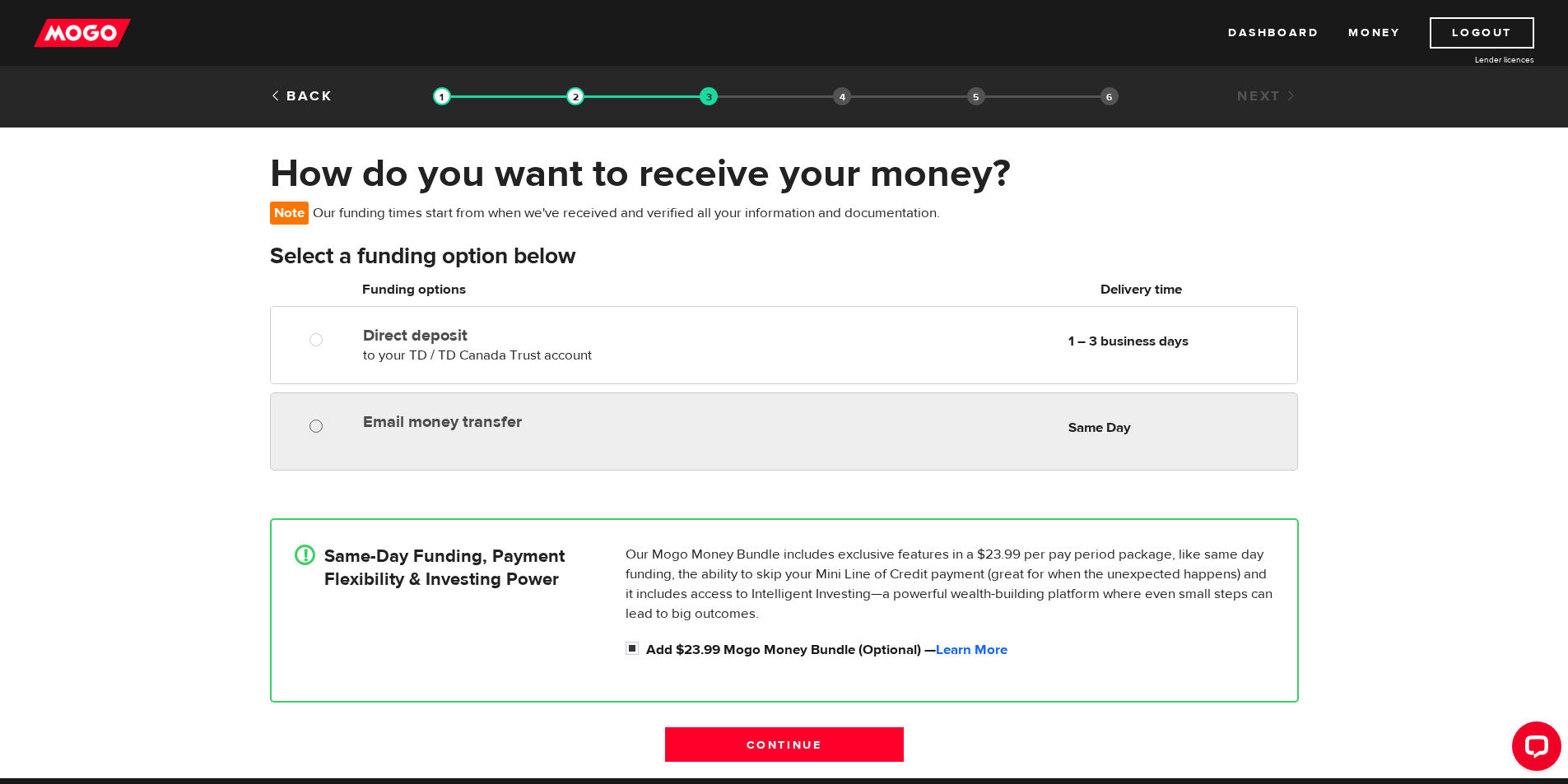
radio input "true"
click at [315, 428] on input "Email money transfer" at bounding box center [319, 428] width 21 height 21
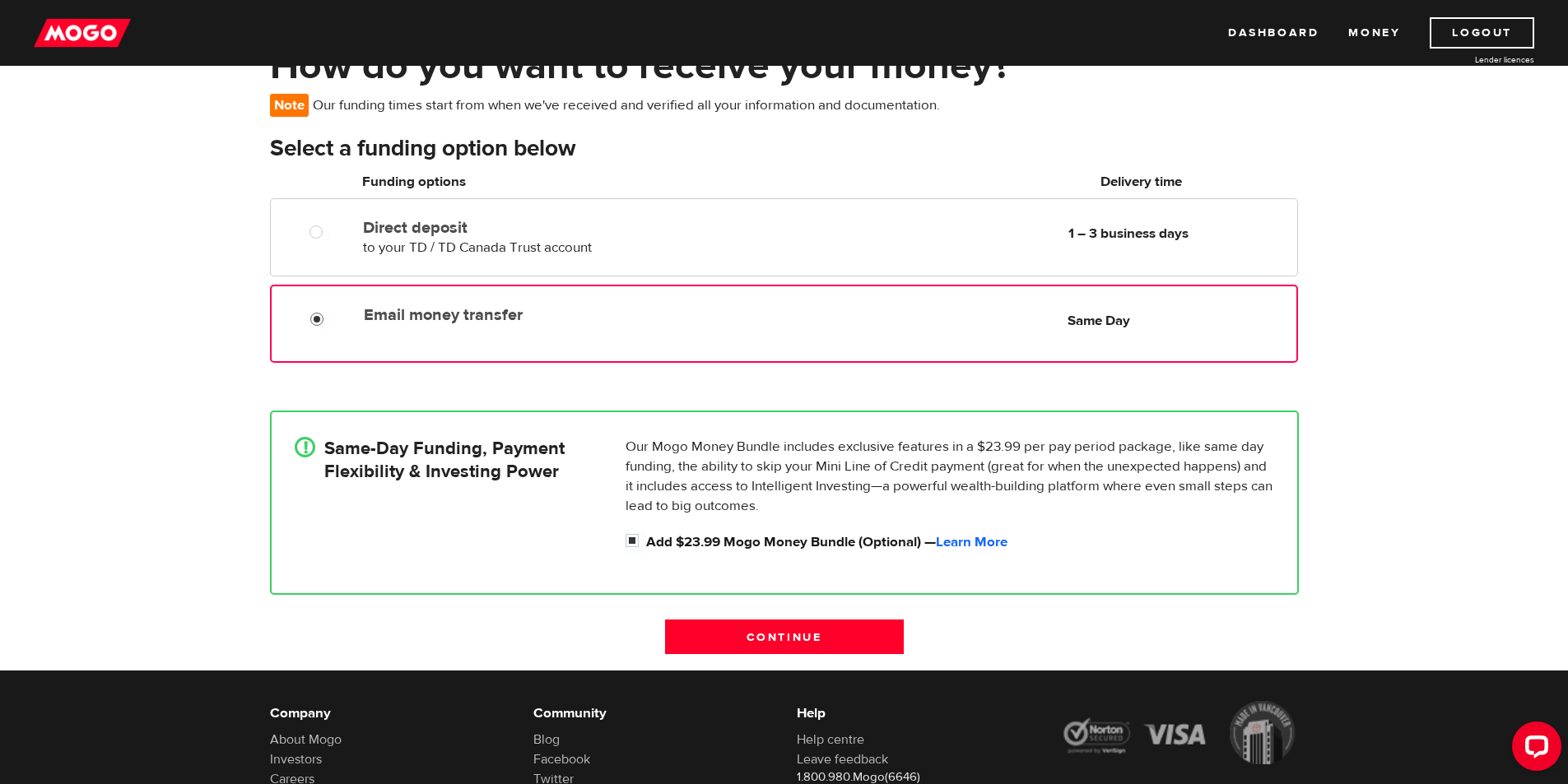
scroll to position [165, 0]
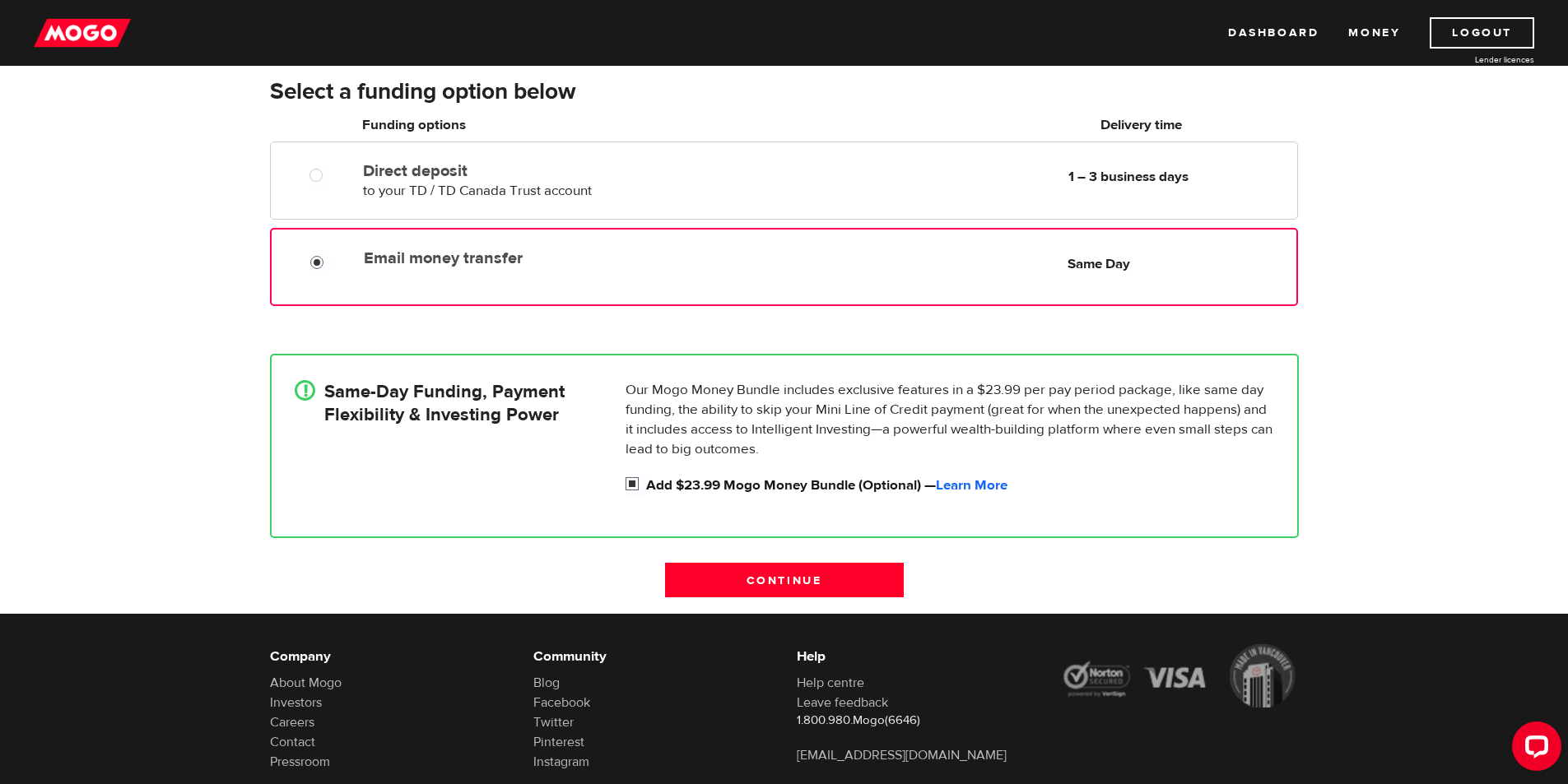
click at [635, 489] on input "Add $23.99 Mogo Money Bundle (Optional) — Learn More" at bounding box center [635, 485] width 21 height 21
checkbox input "false"
radio input "false"
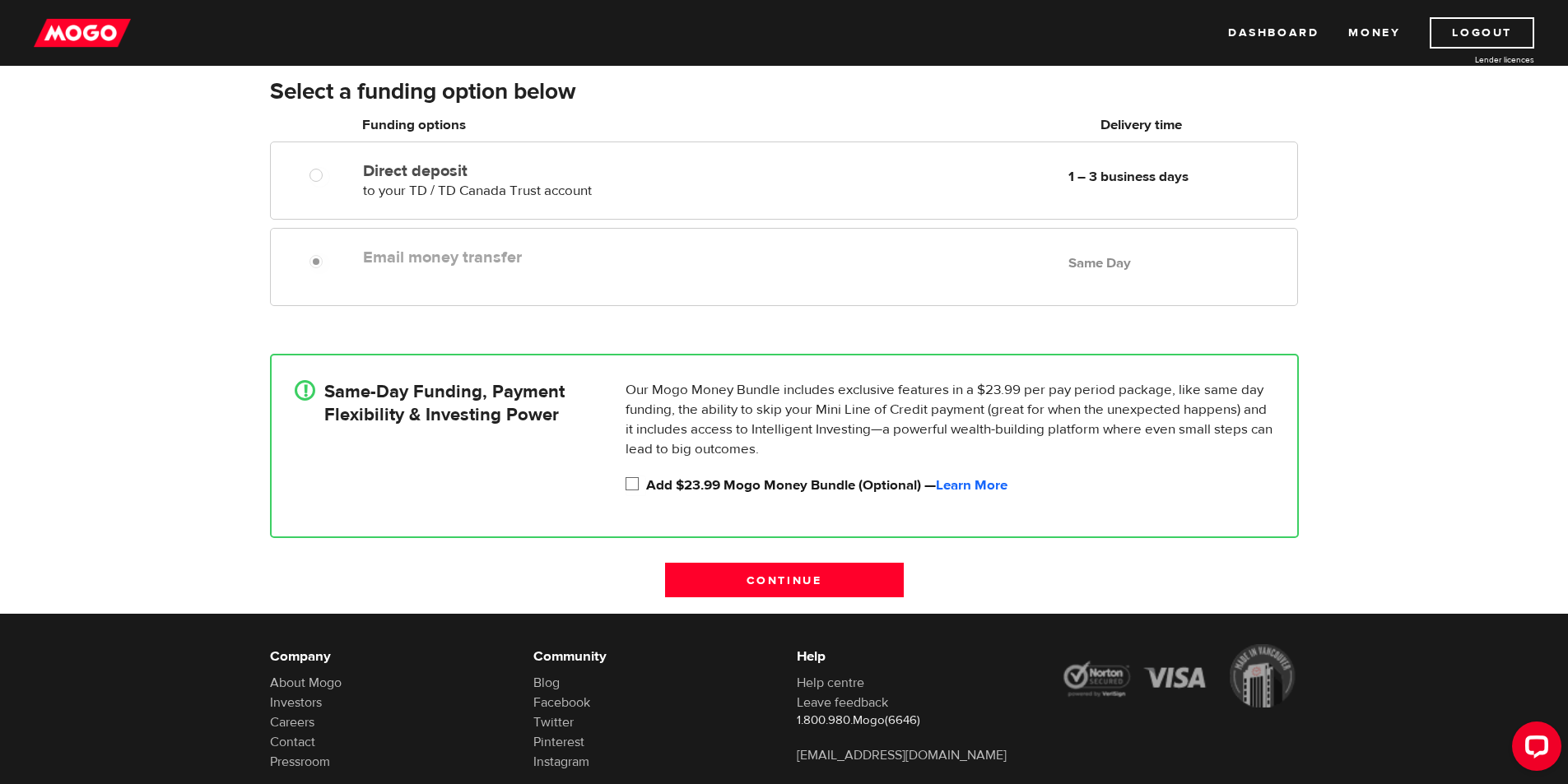
click at [634, 487] on input "Add $23.99 Mogo Money Bundle (Optional) — Learn More" at bounding box center [635, 485] width 21 height 21
checkbox input "true"
click at [860, 586] on input "Continue" at bounding box center [784, 580] width 238 height 35
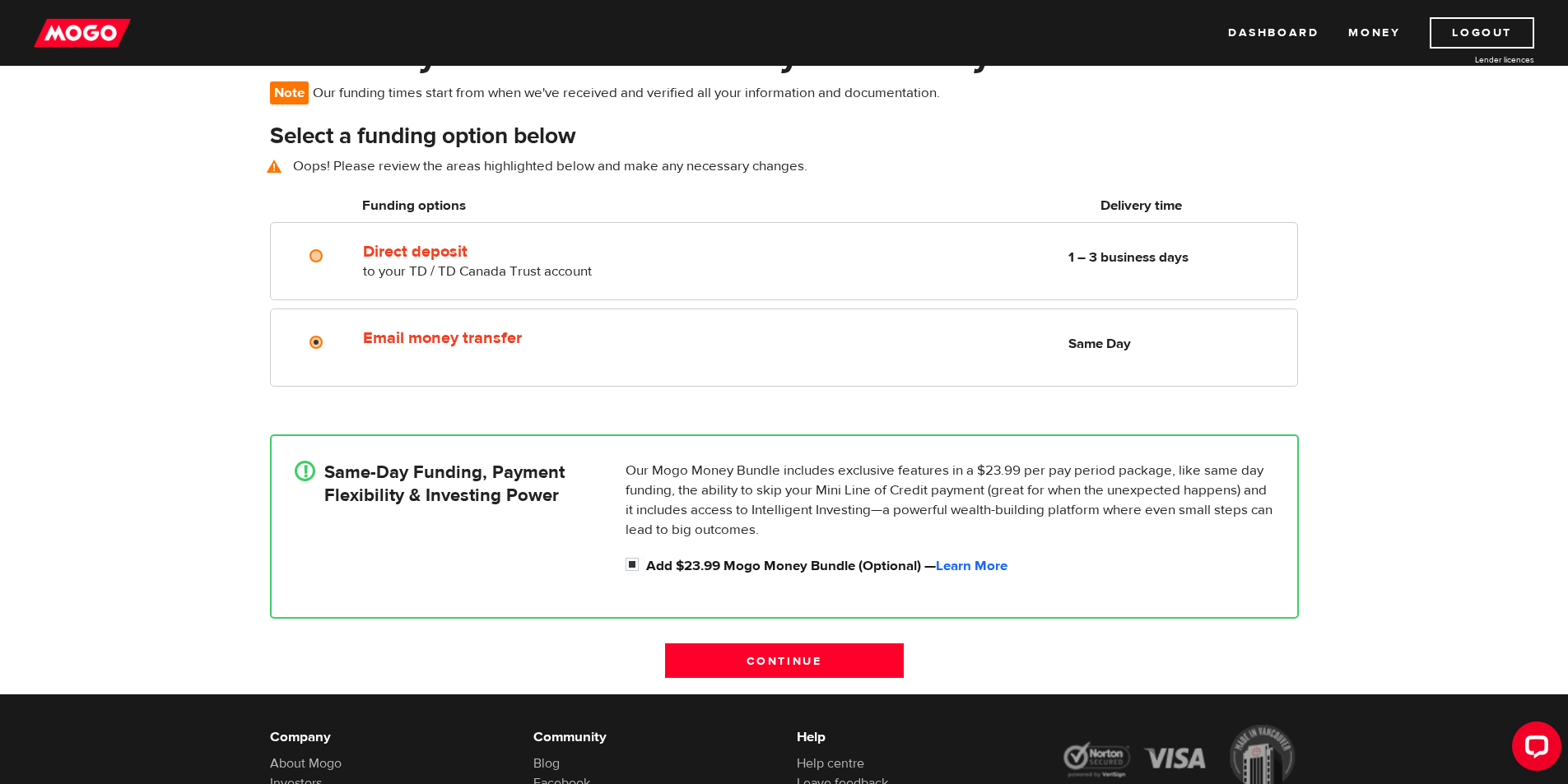
scroll to position [119, 0]
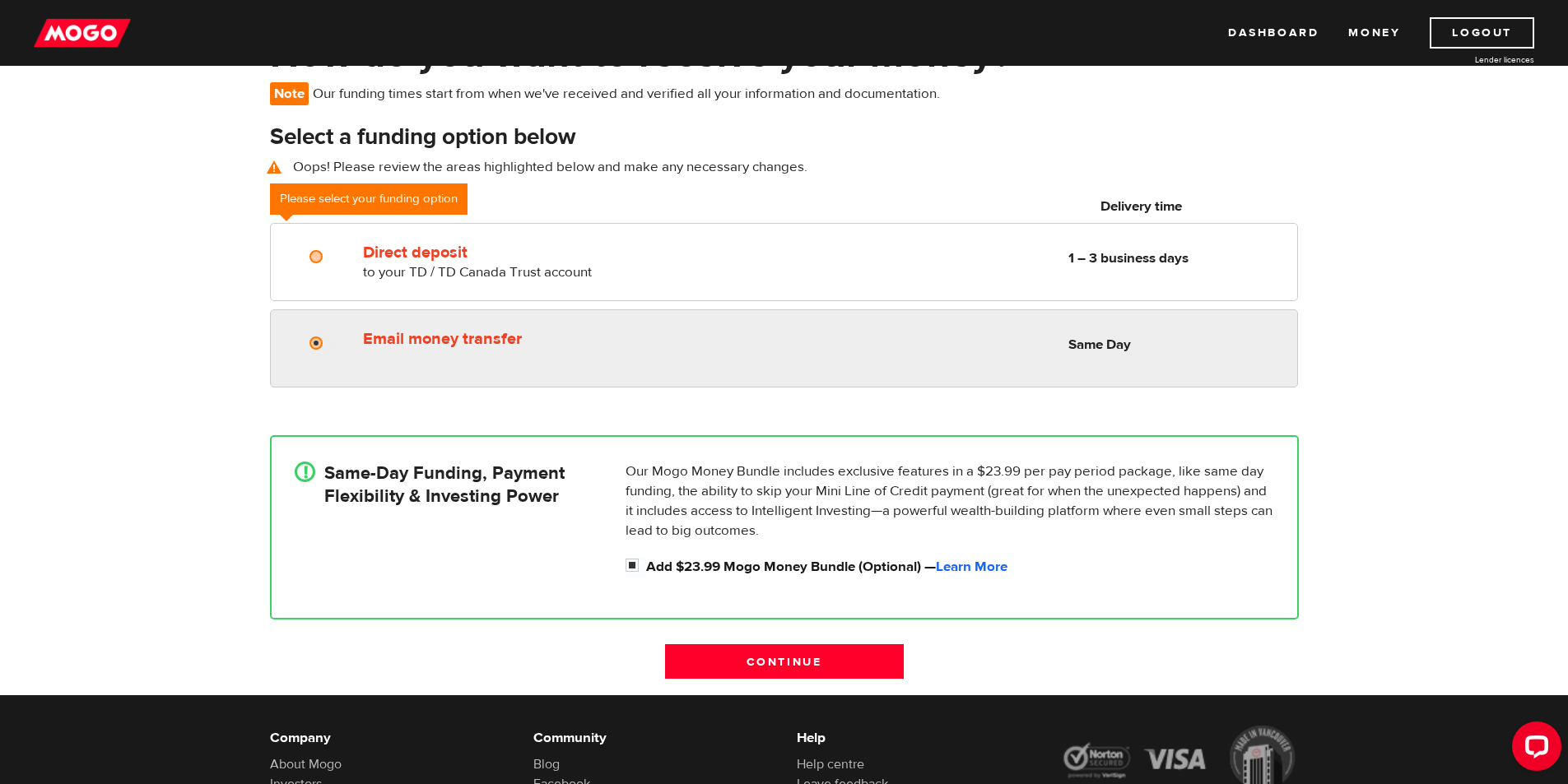
radio input "true"
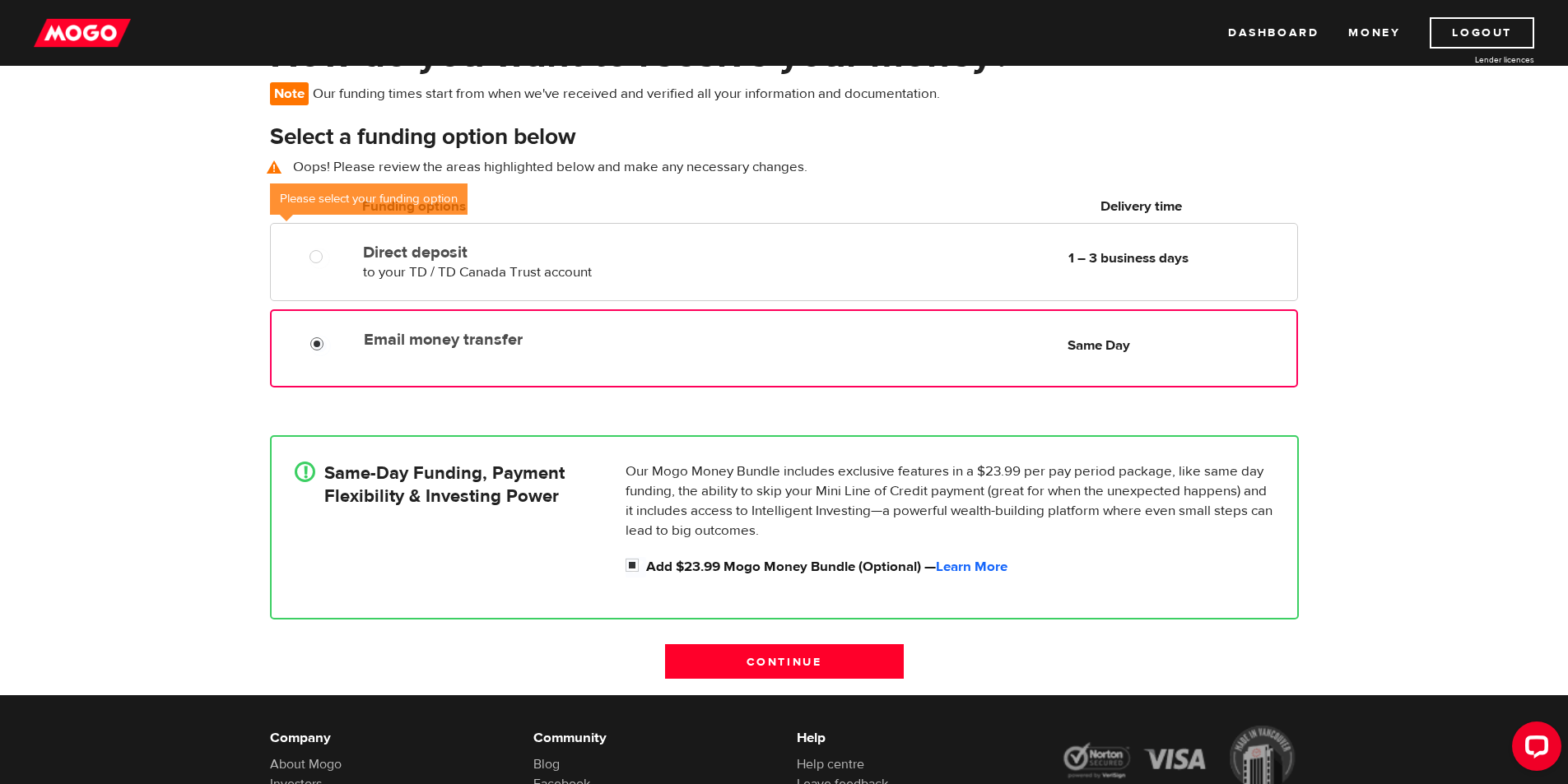
click at [319, 343] on input "Email money transfer" at bounding box center [320, 346] width 21 height 21
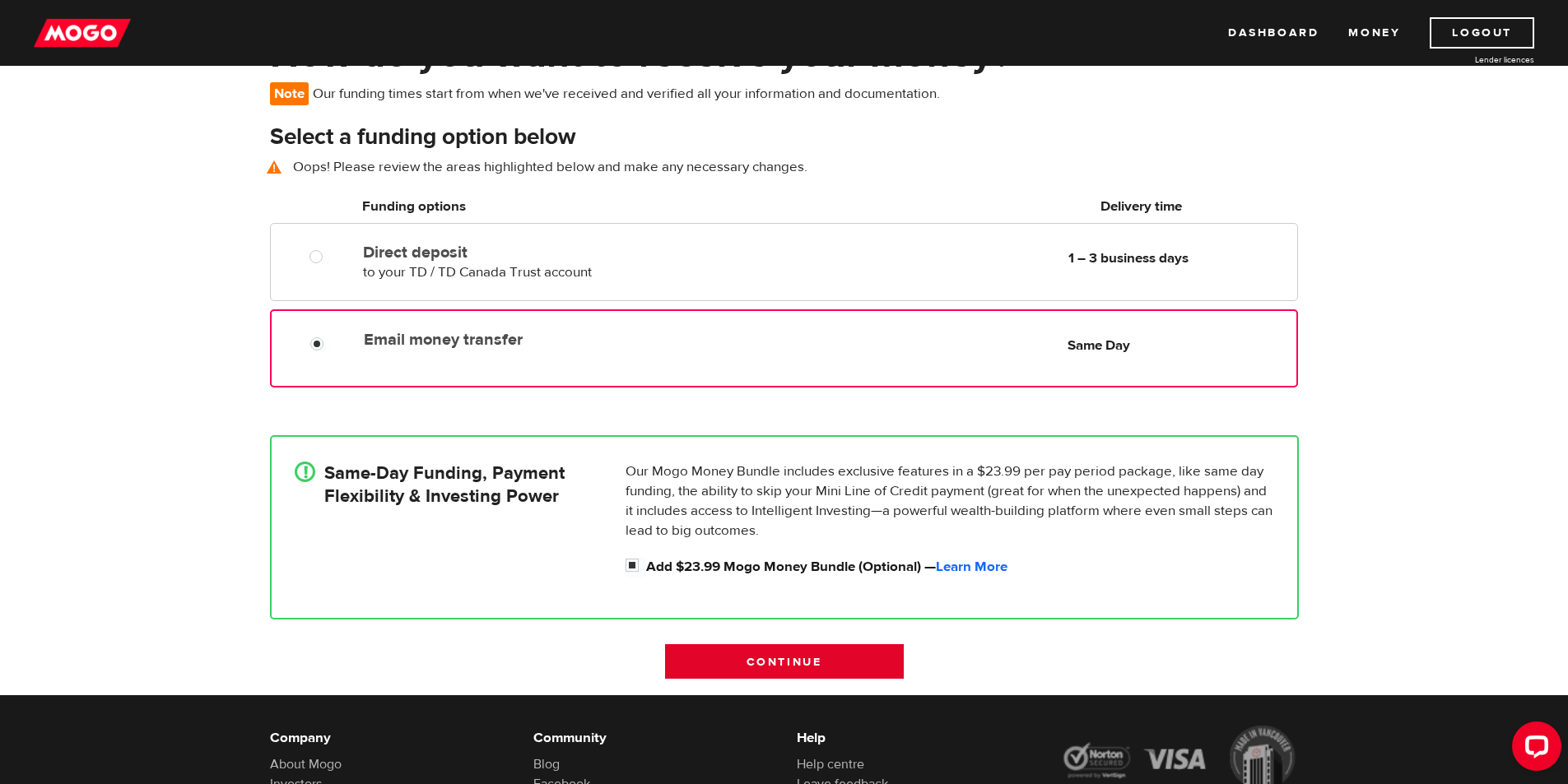
click at [807, 662] on input "Continue" at bounding box center [784, 662] width 238 height 35
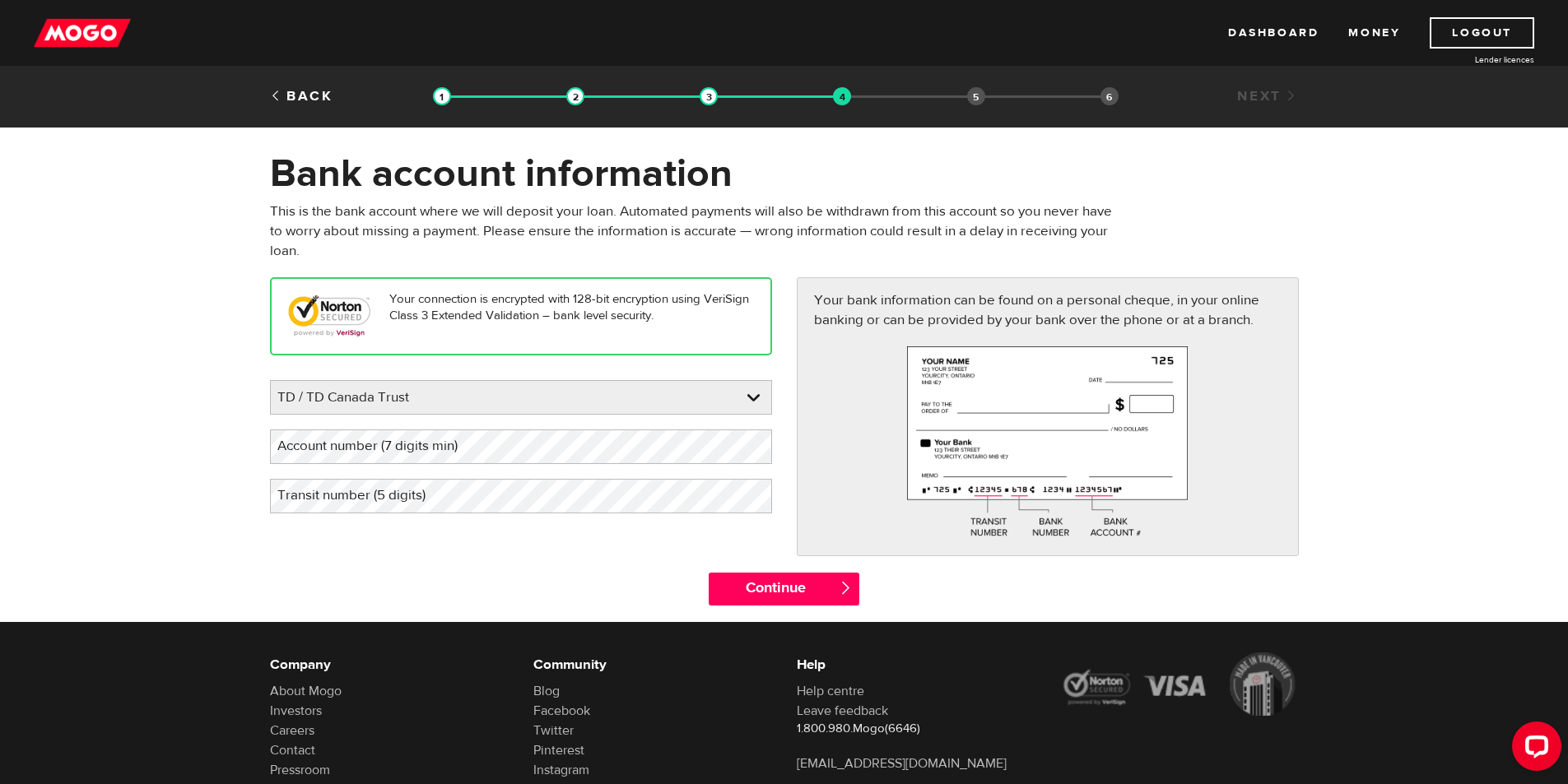
click at [460, 451] on label "Account number (7 digits min)" at bounding box center [381, 446] width 222 height 34
click at [371, 462] on label "Account number (7 digits min)" at bounding box center [381, 446] width 222 height 34
click at [364, 504] on label "Transit number (5 digits)" at bounding box center [364, 495] width 189 height 34
click at [767, 581] on input "Continue" at bounding box center [784, 589] width 151 height 33
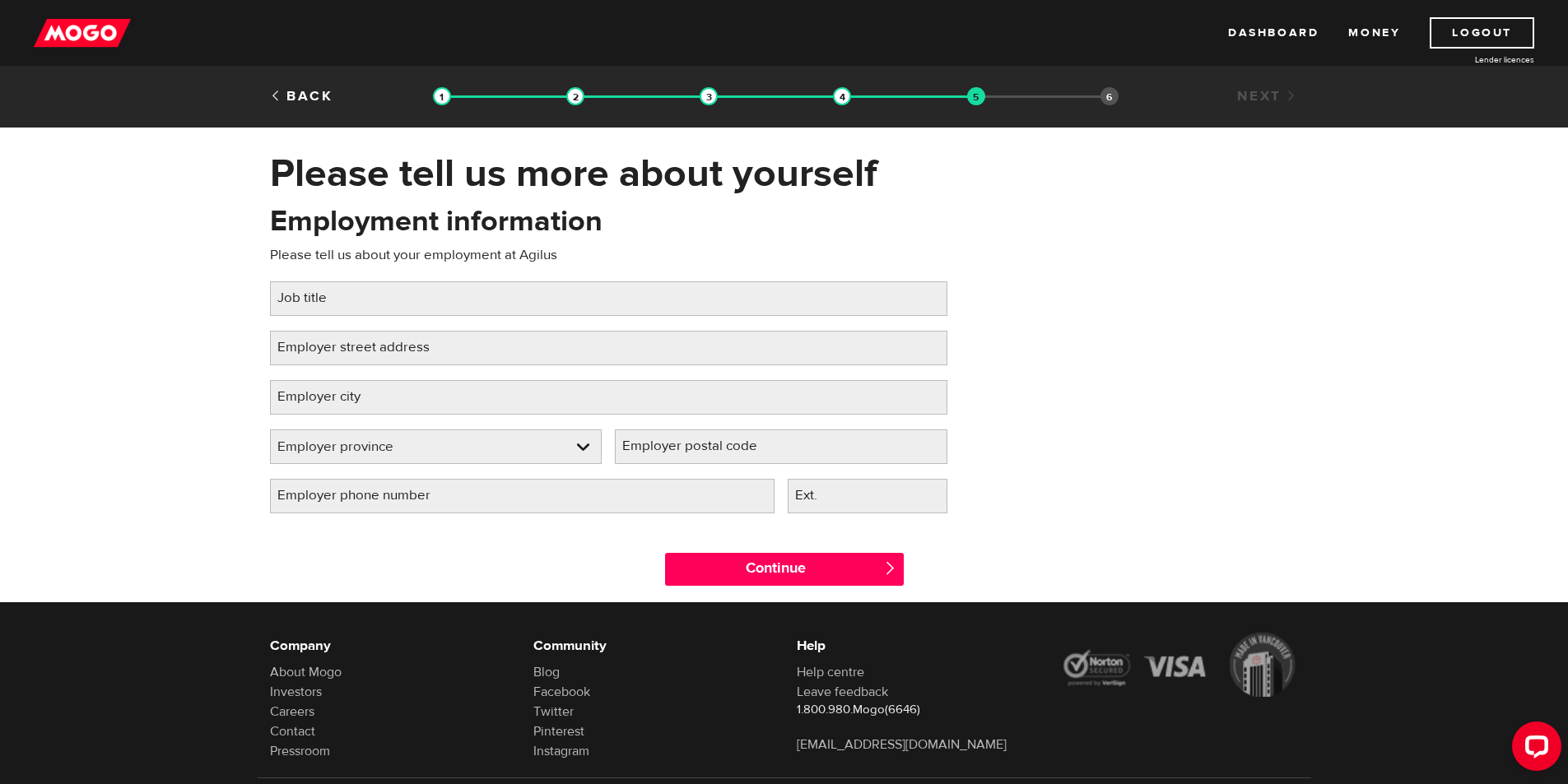
click at [507, 319] on div "Employment information Please tell us about your employment at Agilus Job title…" at bounding box center [608, 365] width 702 height 327
click at [448, 299] on input "Job title" at bounding box center [608, 299] width 678 height 35
type input "IT infrastructure Team Lead"
click at [482, 345] on input "Employer street address" at bounding box center [608, 348] width 678 height 35
type input "10012 Jasper Ave NW"
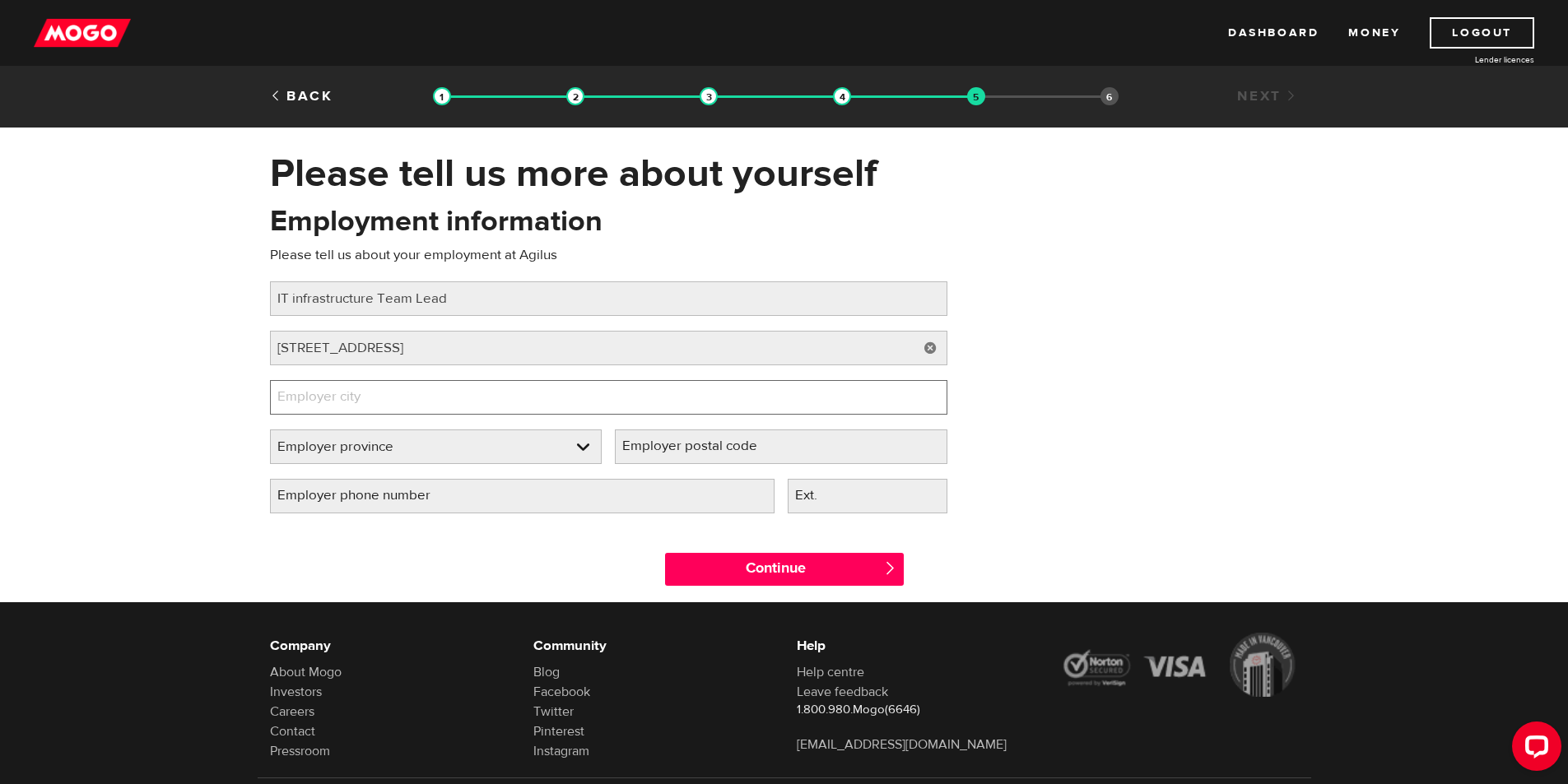
click at [448, 389] on input "Employer city" at bounding box center [608, 398] width 678 height 35
type input "e"
type input "Edmonton"
click at [302, 445] on link at bounding box center [436, 447] width 331 height 33
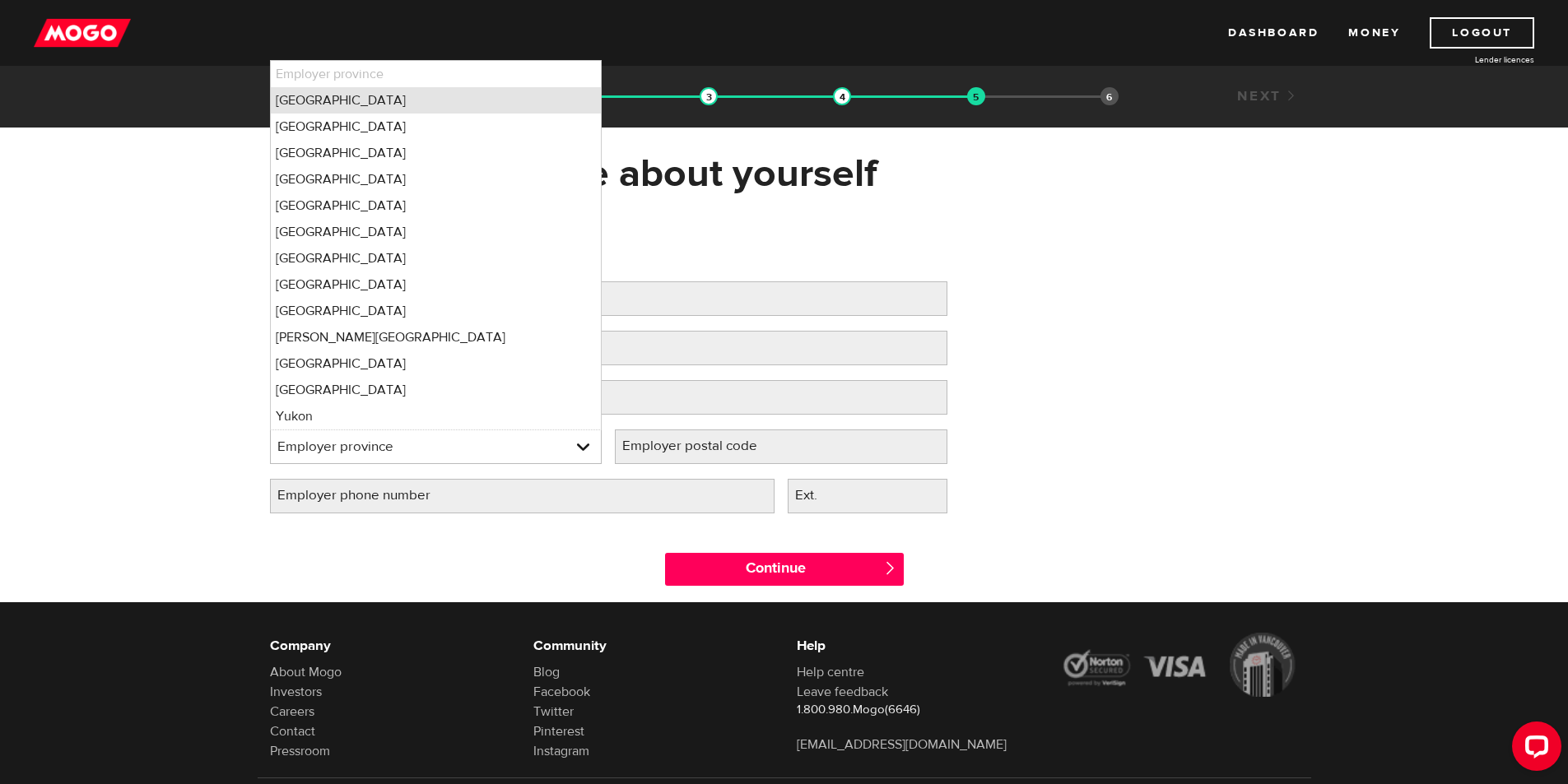
drag, startPoint x: 300, startPoint y: 94, endPoint x: 415, endPoint y: 155, distance: 130.2
click at [303, 96] on li "Alberta" at bounding box center [436, 100] width 331 height 26
select select "AB"
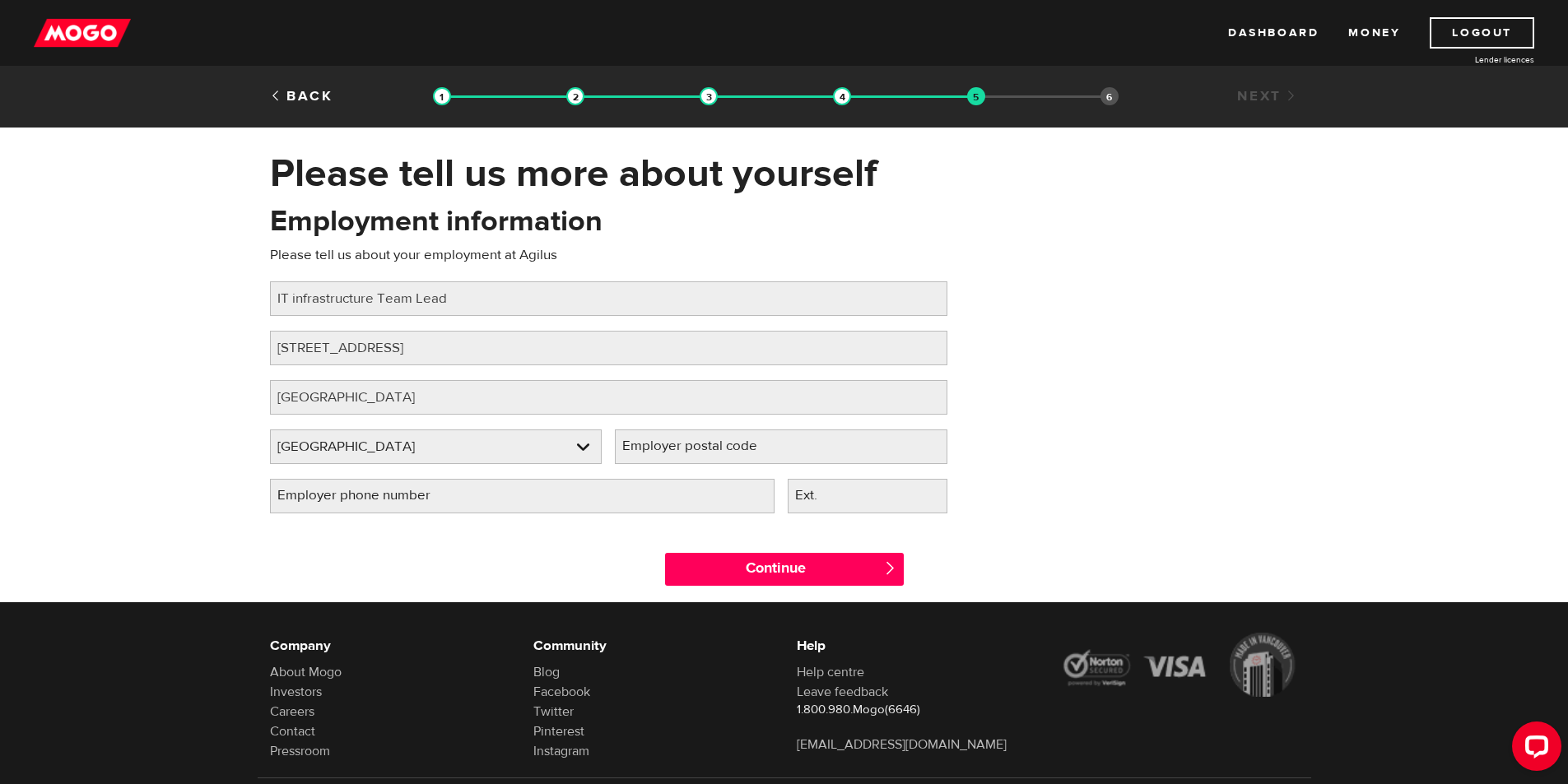
click at [711, 458] on label "Employer postal code" at bounding box center [702, 446] width 176 height 34
click at [711, 458] on input "Employer postal code" at bounding box center [781, 447] width 333 height 35
click at [751, 449] on label "Employer postal code" at bounding box center [702, 446] width 176 height 34
click at [751, 449] on input "Employer postal code" at bounding box center [781, 447] width 333 height 35
paste input "T5J 1R2"
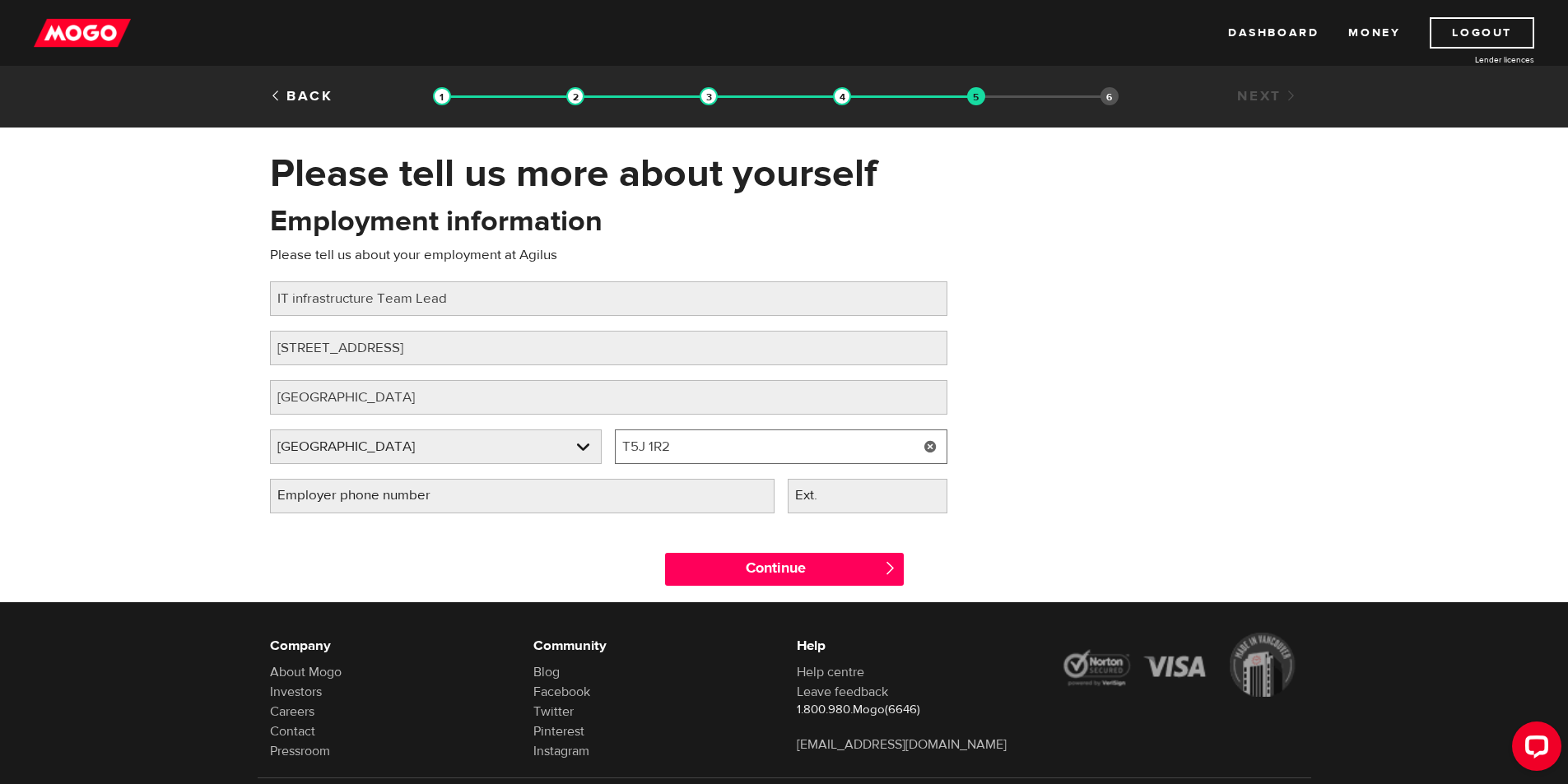
type input "T5J 1R2"
click at [617, 482] on input "Employer phone number" at bounding box center [522, 496] width 505 height 35
type input "(780) 917-7956"
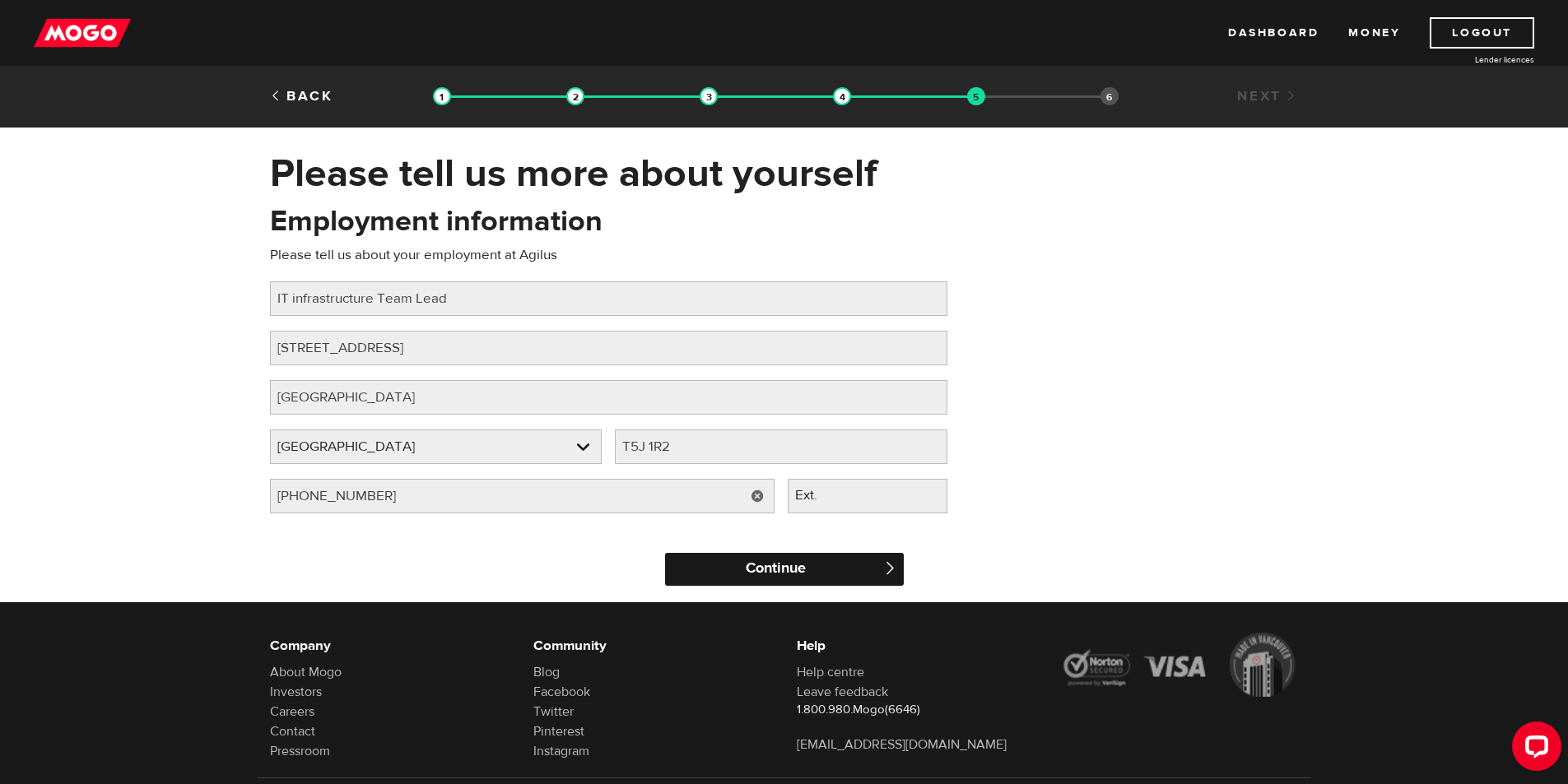
click at [792, 577] on input "Continue" at bounding box center [784, 569] width 238 height 33
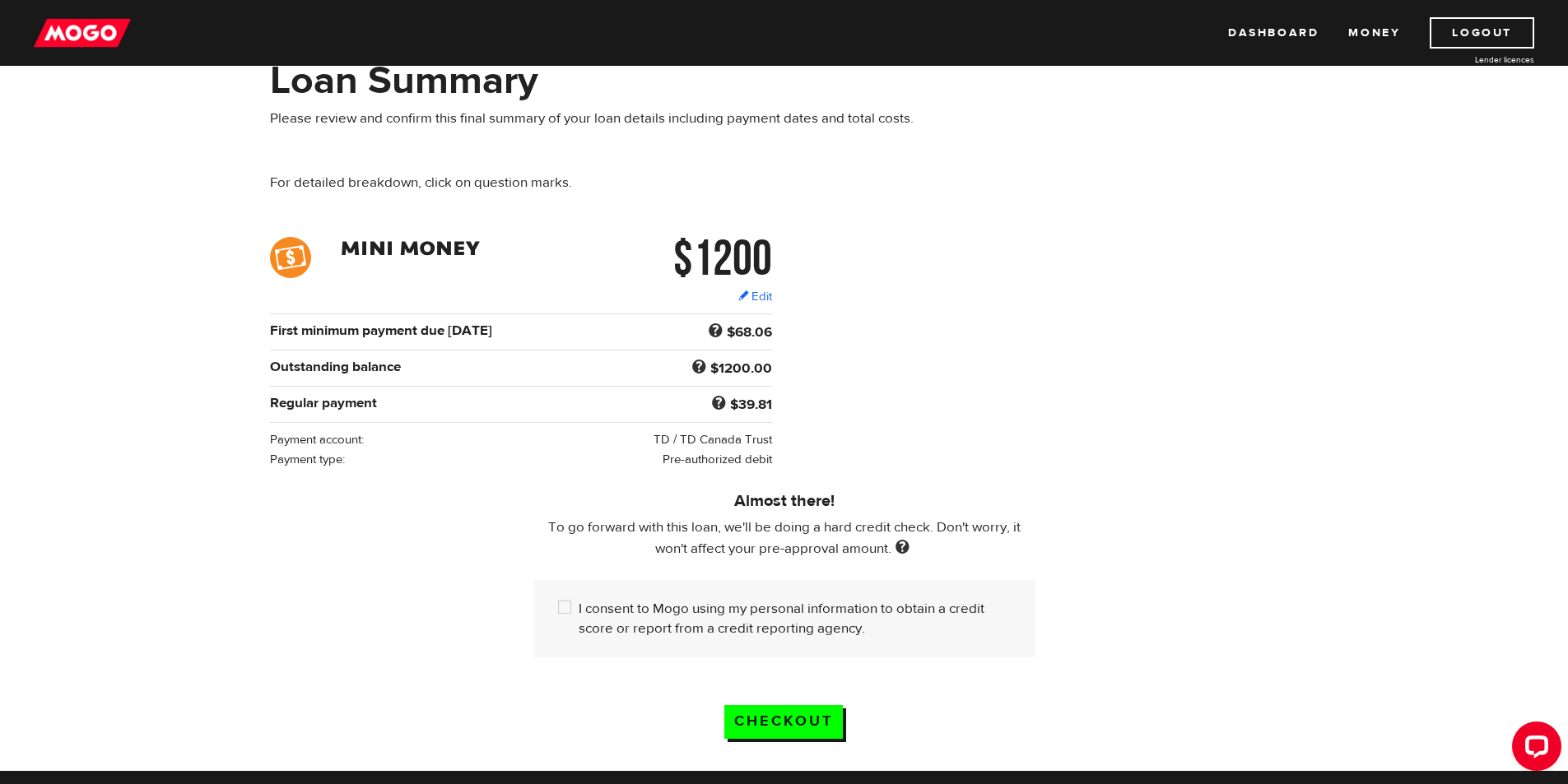
scroll to position [165, 0]
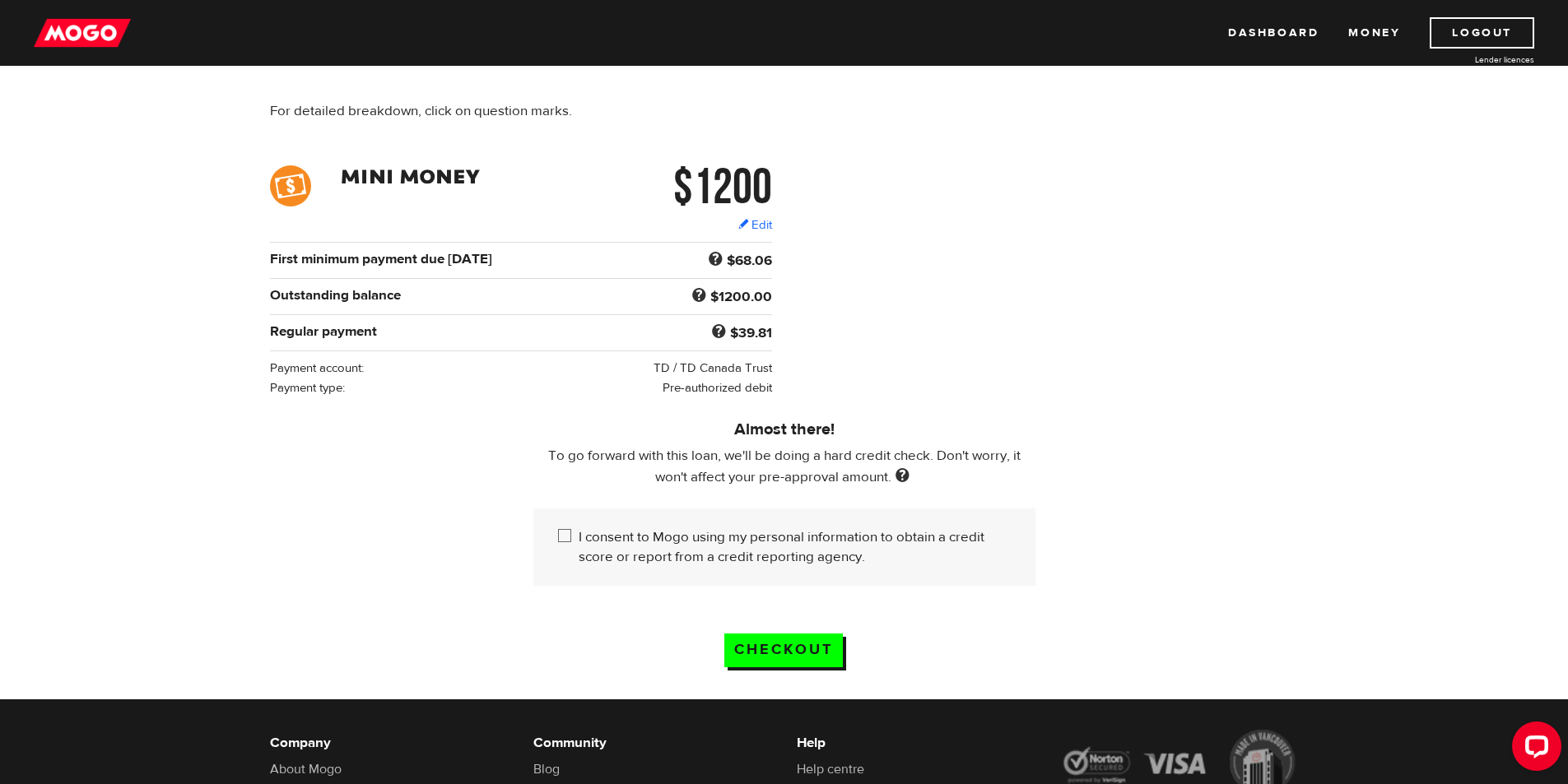
click at [564, 530] on input "I consent to Mogo using my personal information to obtain a credit score or rep…" at bounding box center [568, 538] width 21 height 21
checkbox input "true"
click at [746, 645] on input "Checkout" at bounding box center [783, 650] width 118 height 34
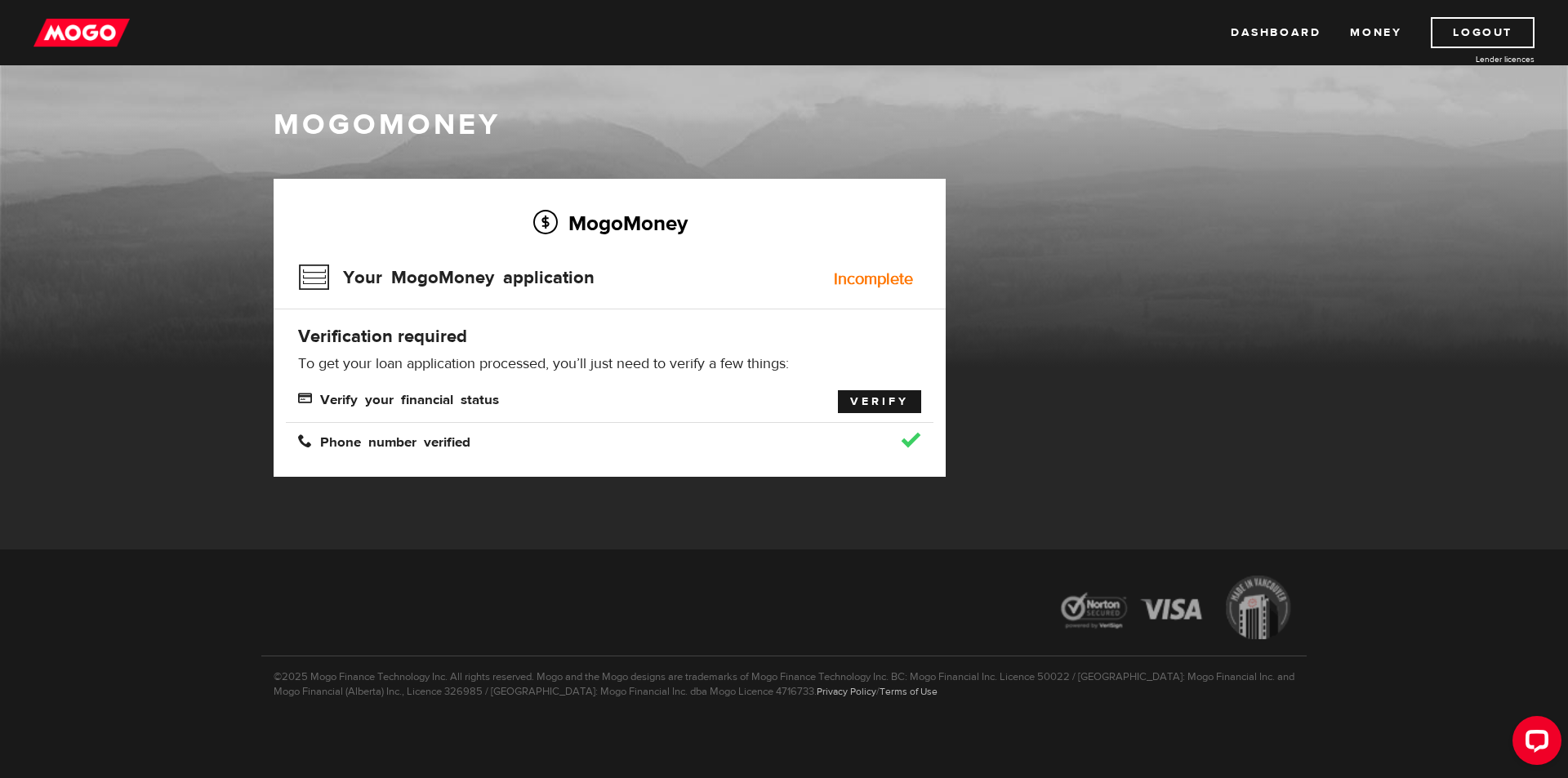
click at [861, 400] on link "Verify" at bounding box center [878, 401] width 83 height 23
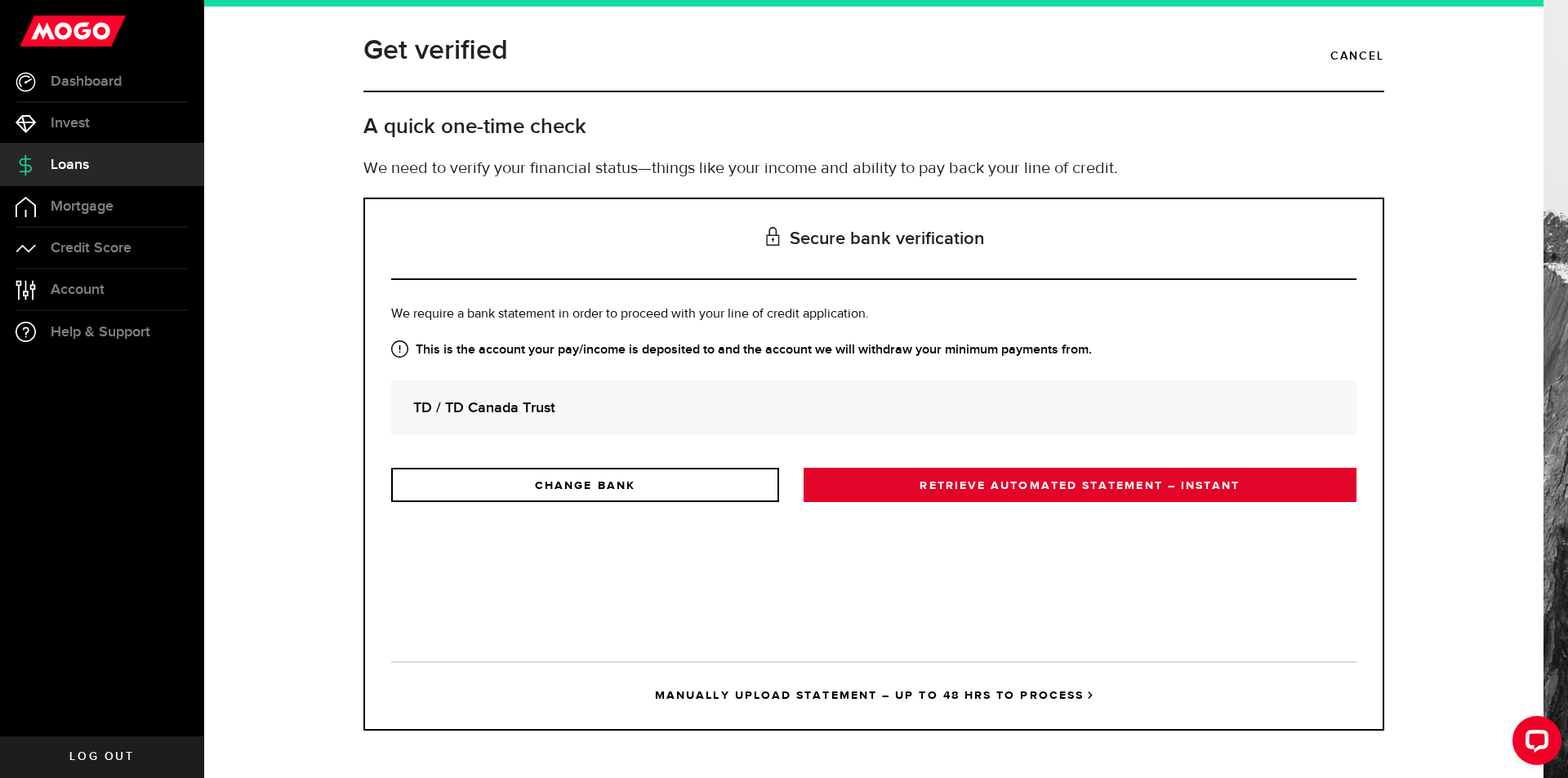
click at [951, 487] on link "RETRIEVE AUTOMATED STATEMENT – INSTANT" at bounding box center [1080, 485] width 552 height 34
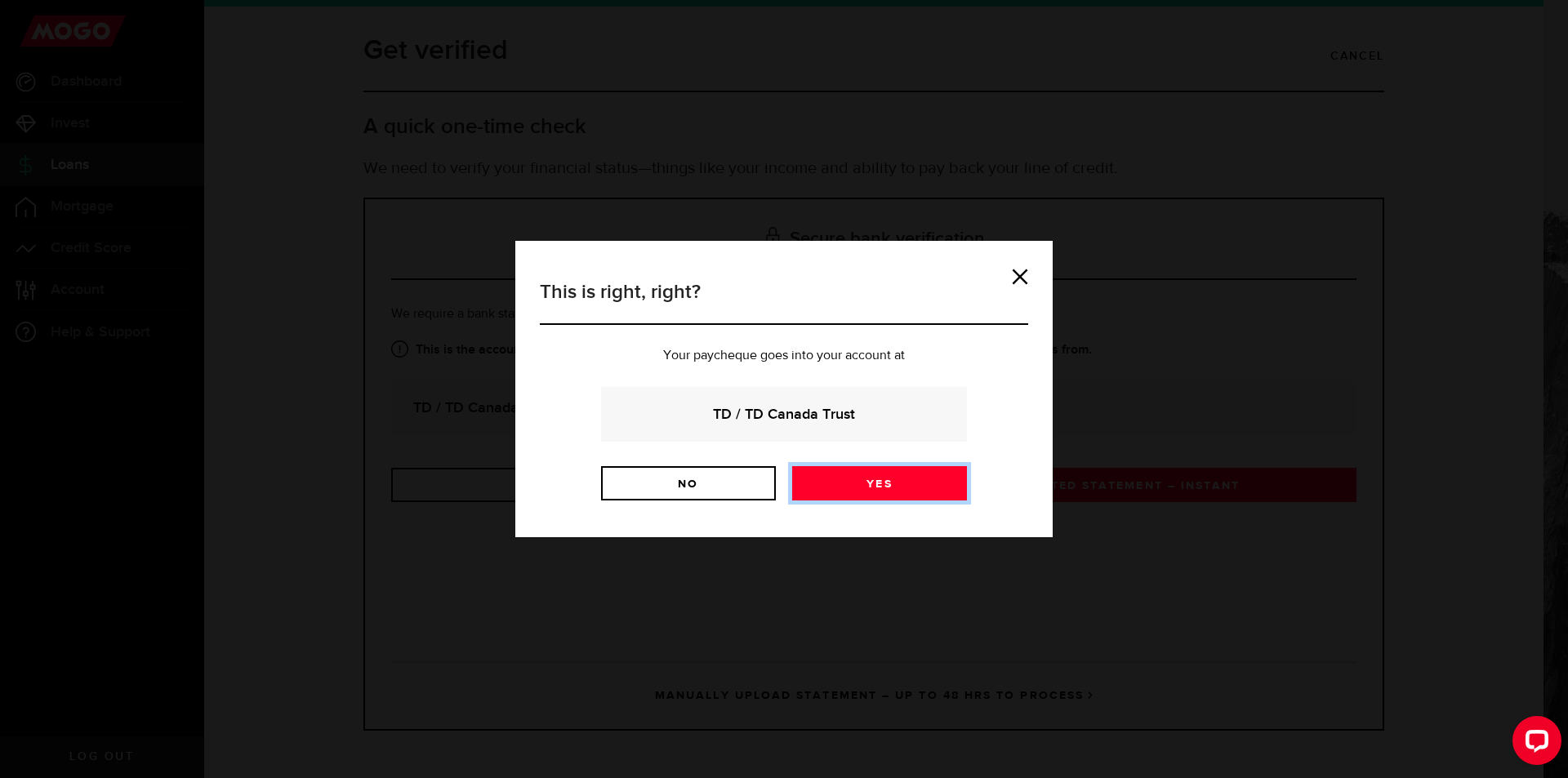
drag, startPoint x: 871, startPoint y: 476, endPoint x: 880, endPoint y: 474, distance: 9.2
click at [873, 476] on link "Yes" at bounding box center [879, 483] width 175 height 34
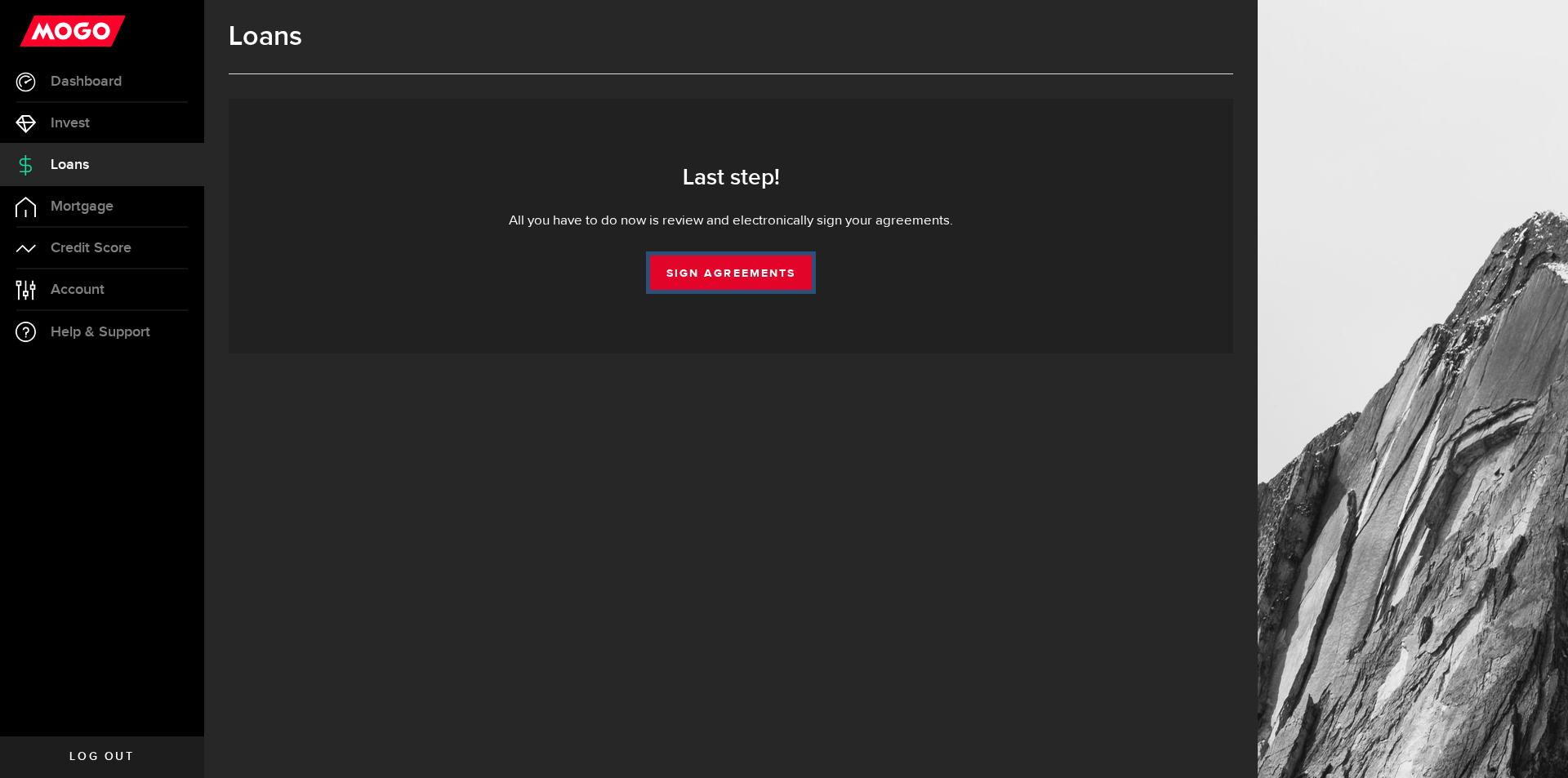
click at [738, 260] on link "Sign Agreements" at bounding box center [731, 272] width 162 height 34
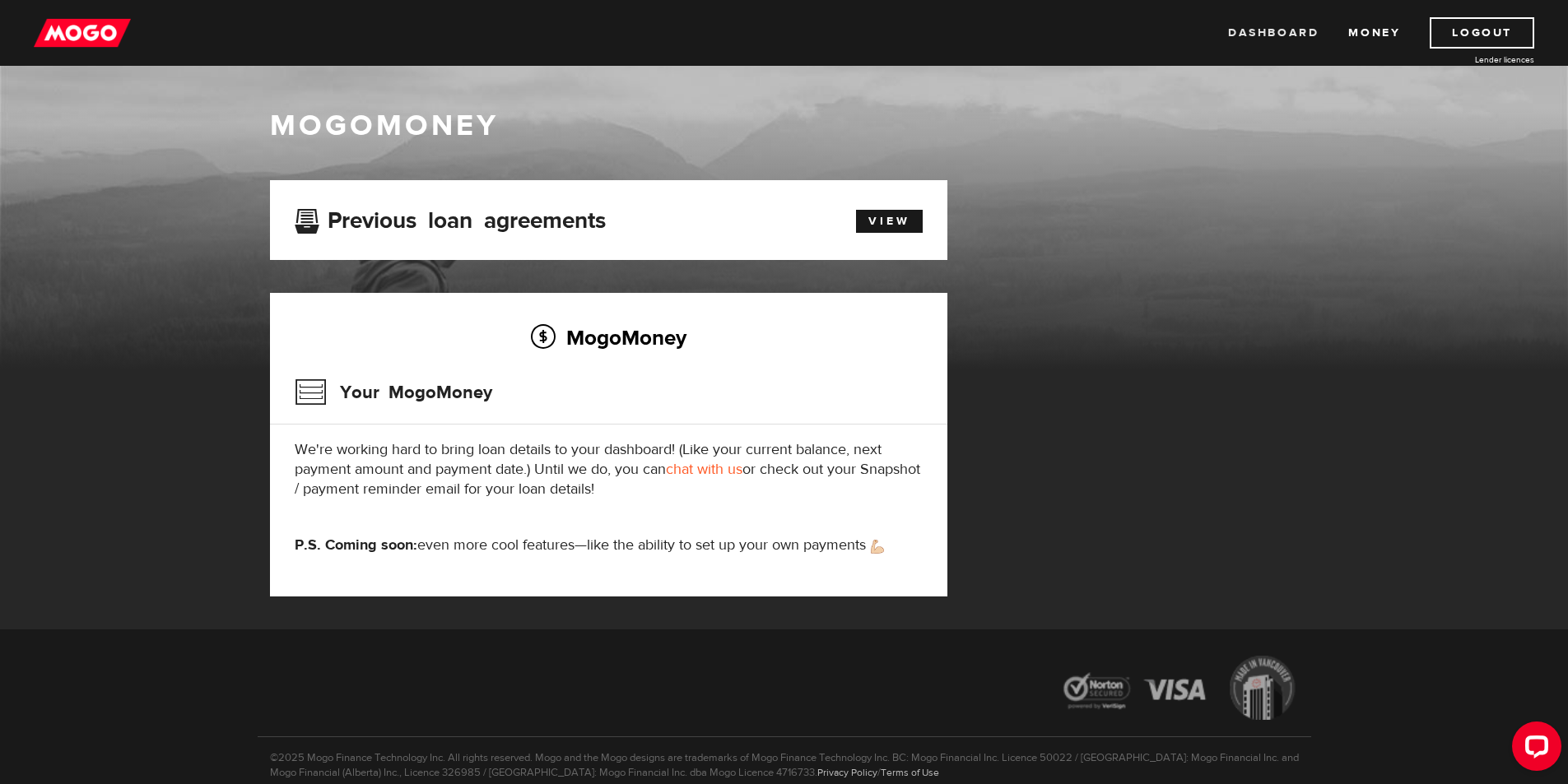
click at [1273, 36] on link "Dashboard" at bounding box center [1273, 33] width 90 height 31
